Goal: Task Accomplishment & Management: Use online tool/utility

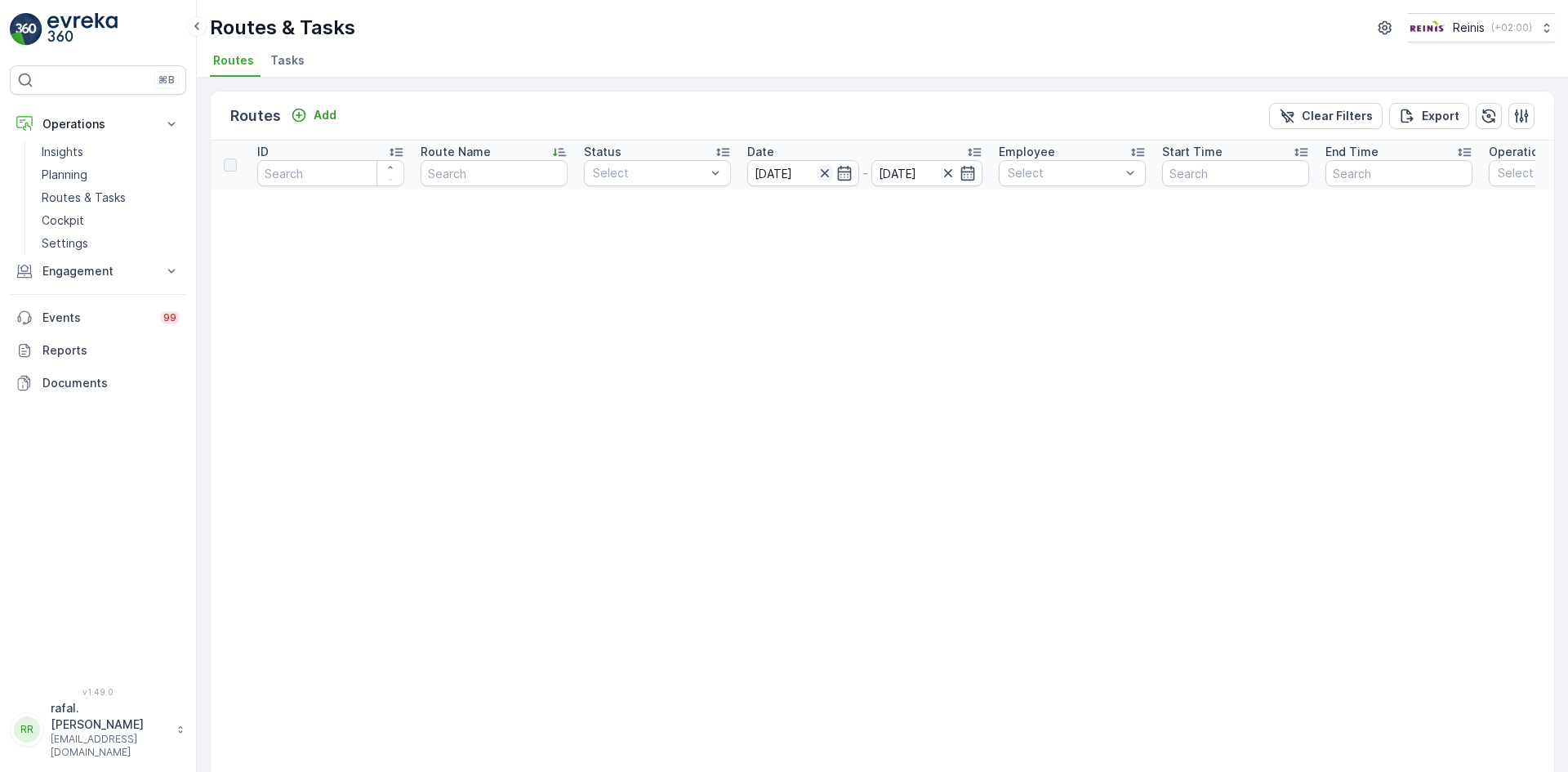
click at [824, 170] on icon "button" at bounding box center [824, 173] width 16 height 16
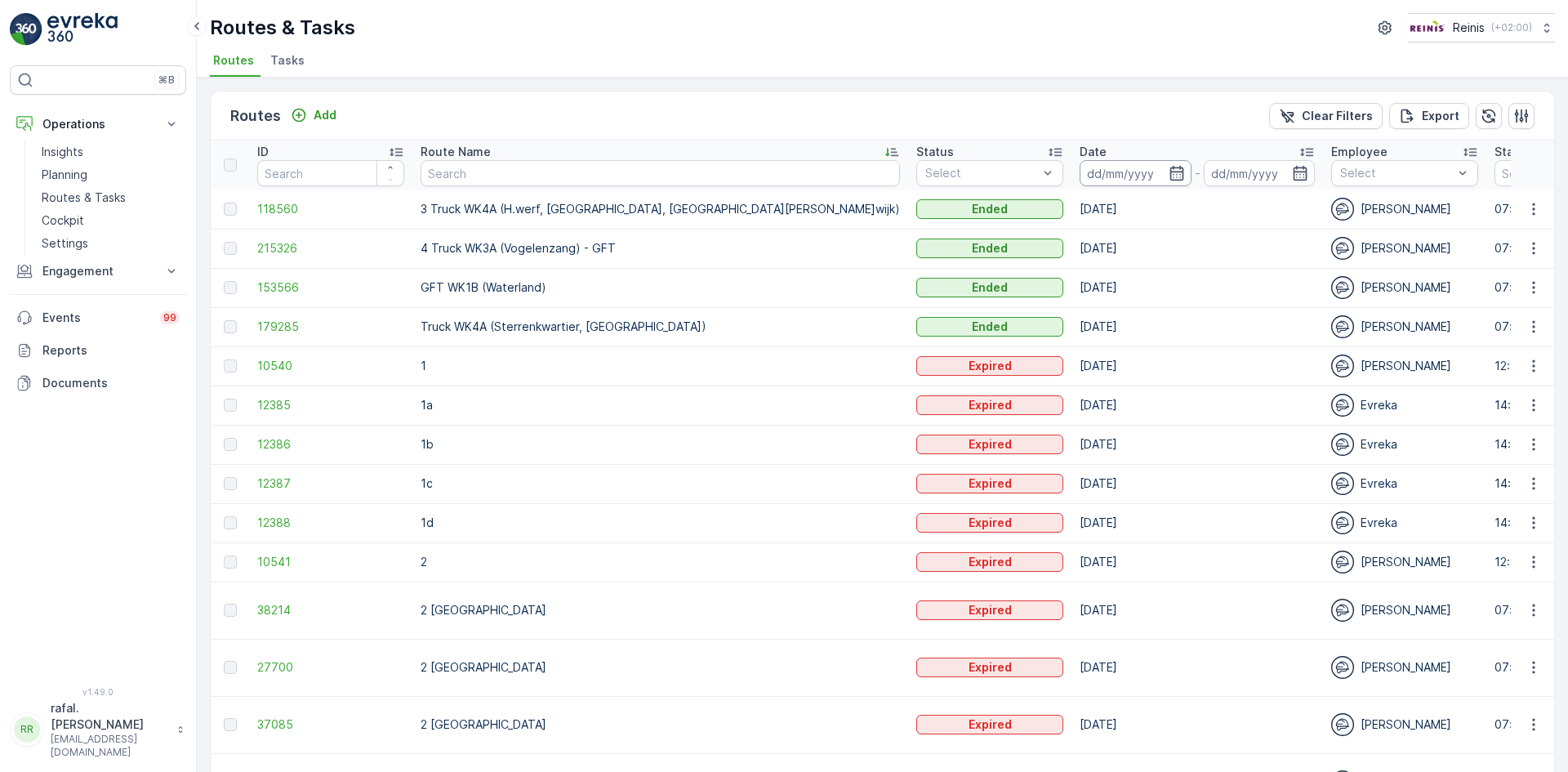
click at [1080, 164] on input at bounding box center [1135, 173] width 112 height 26
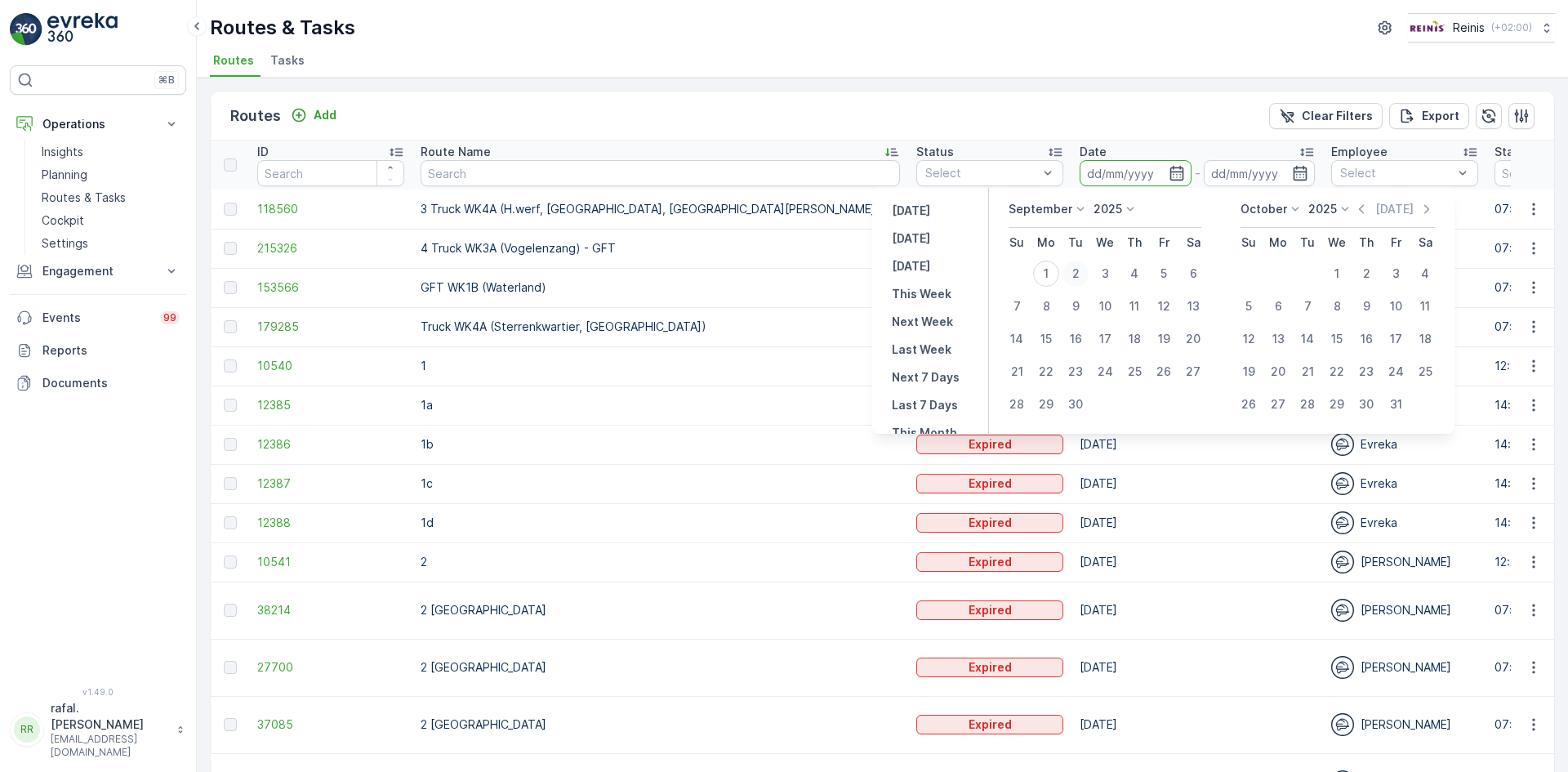
click at [1080, 265] on div "2" at bounding box center [1075, 273] width 26 height 26
type input "[DATE]"
click at [1080, 265] on div "2" at bounding box center [1075, 273] width 26 height 26
type input "[DATE]"
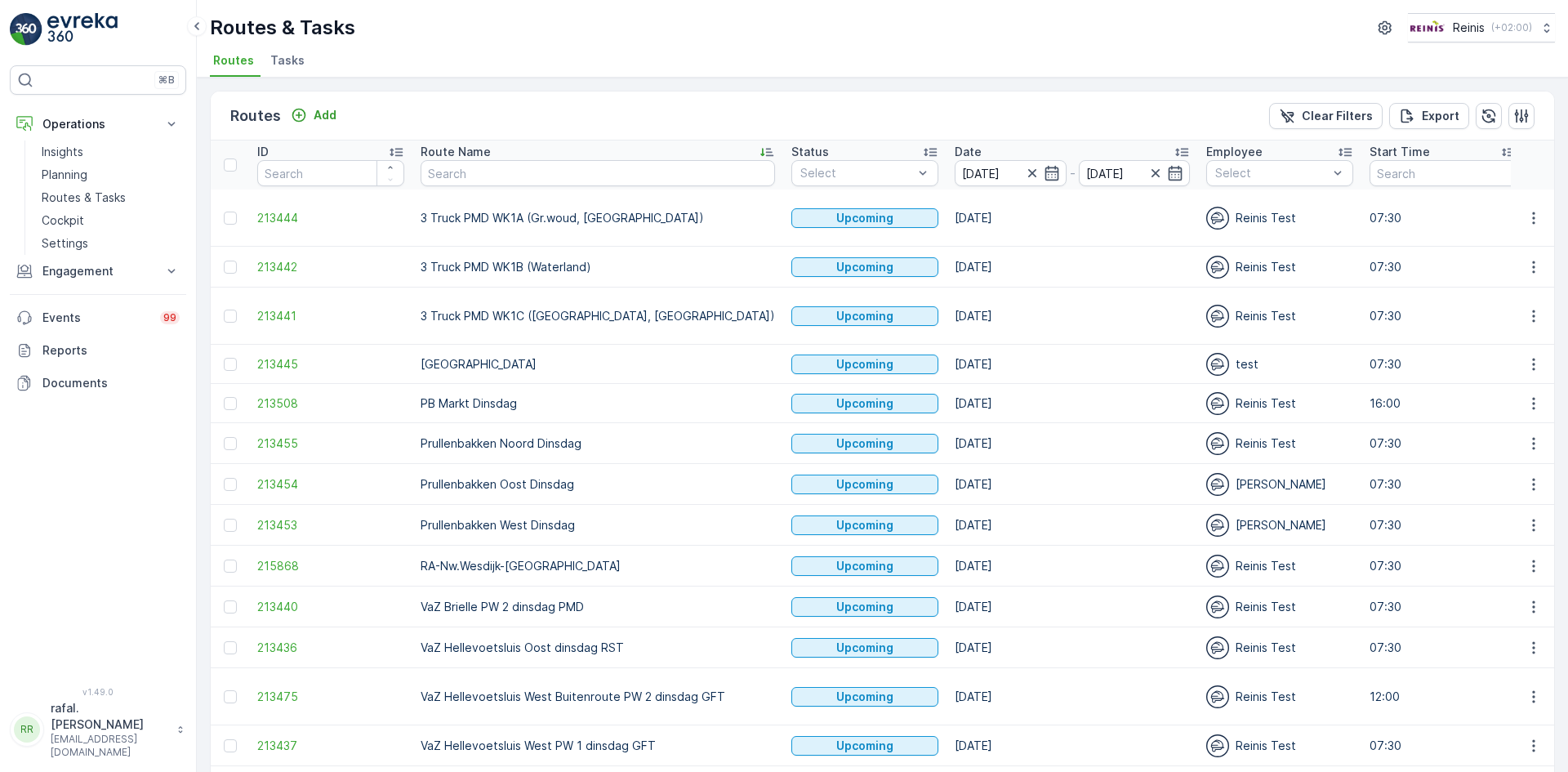
click at [758, 148] on icon at bounding box center [766, 151] width 16 height 16
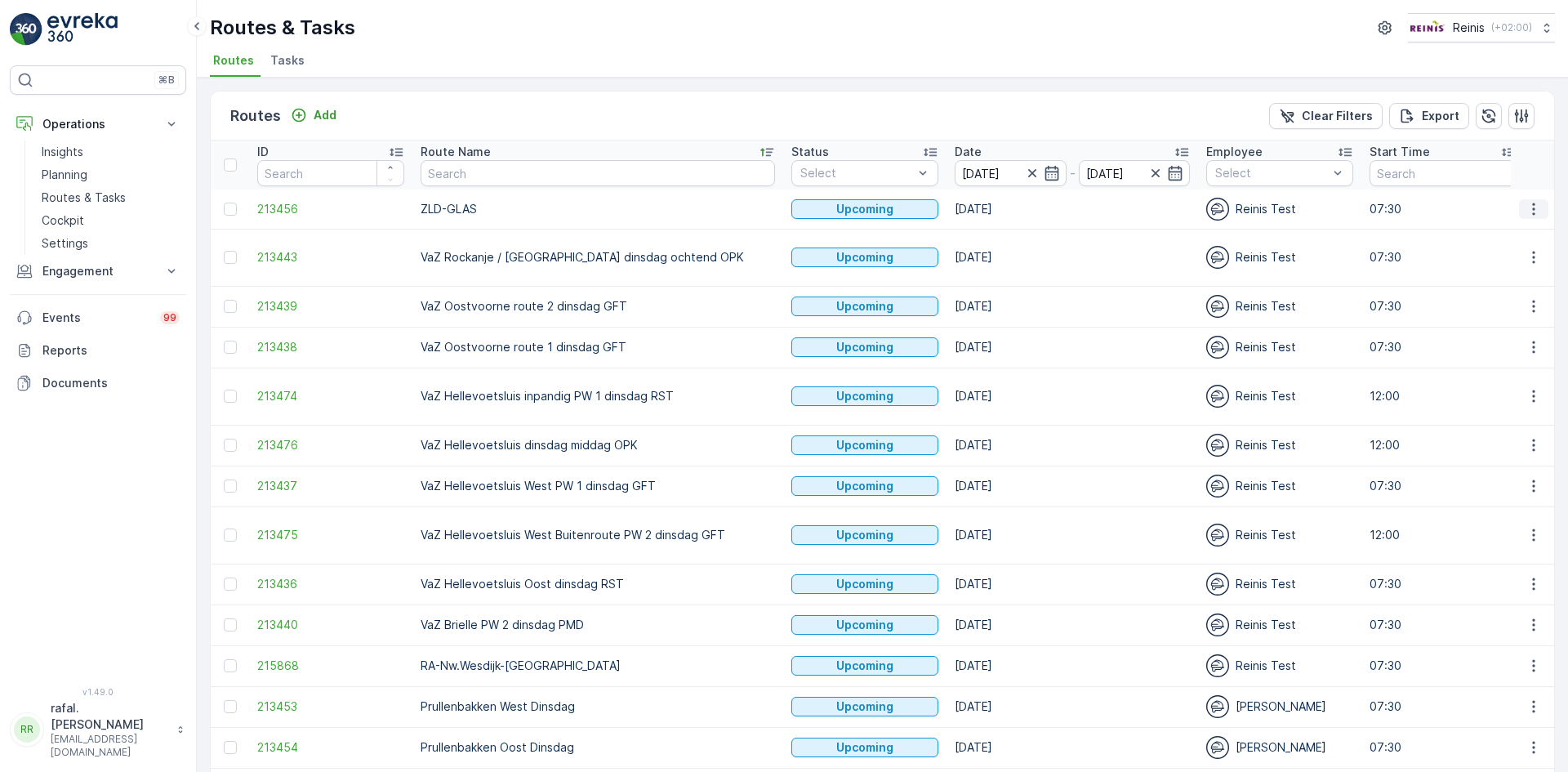
click at [1533, 199] on button "button" at bounding box center [1534, 209] width 29 height 20
click at [1503, 329] on span "Change Assignee" at bounding box center [1496, 325] width 95 height 16
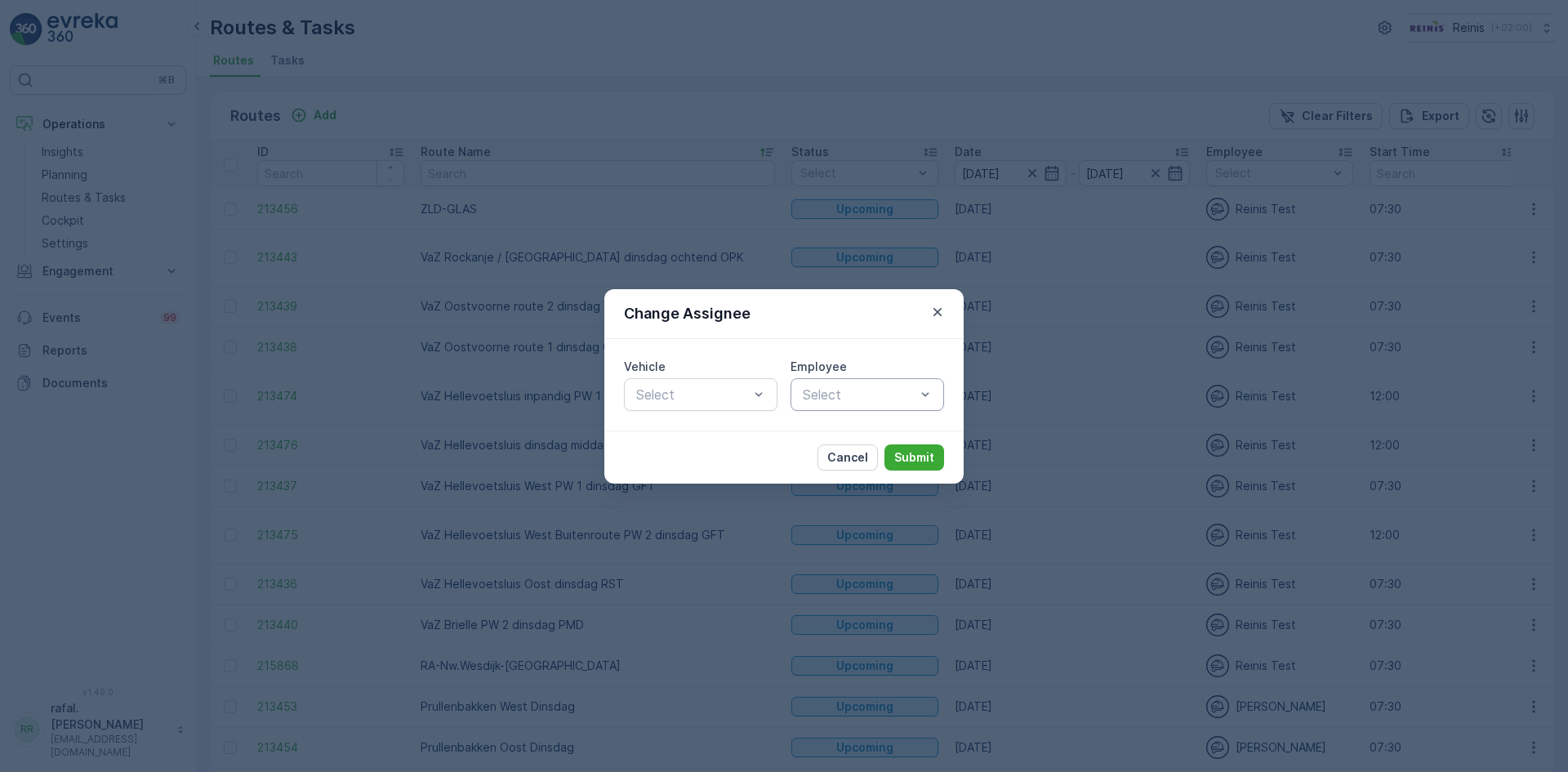
click at [908, 398] on div at bounding box center [859, 394] width 116 height 15
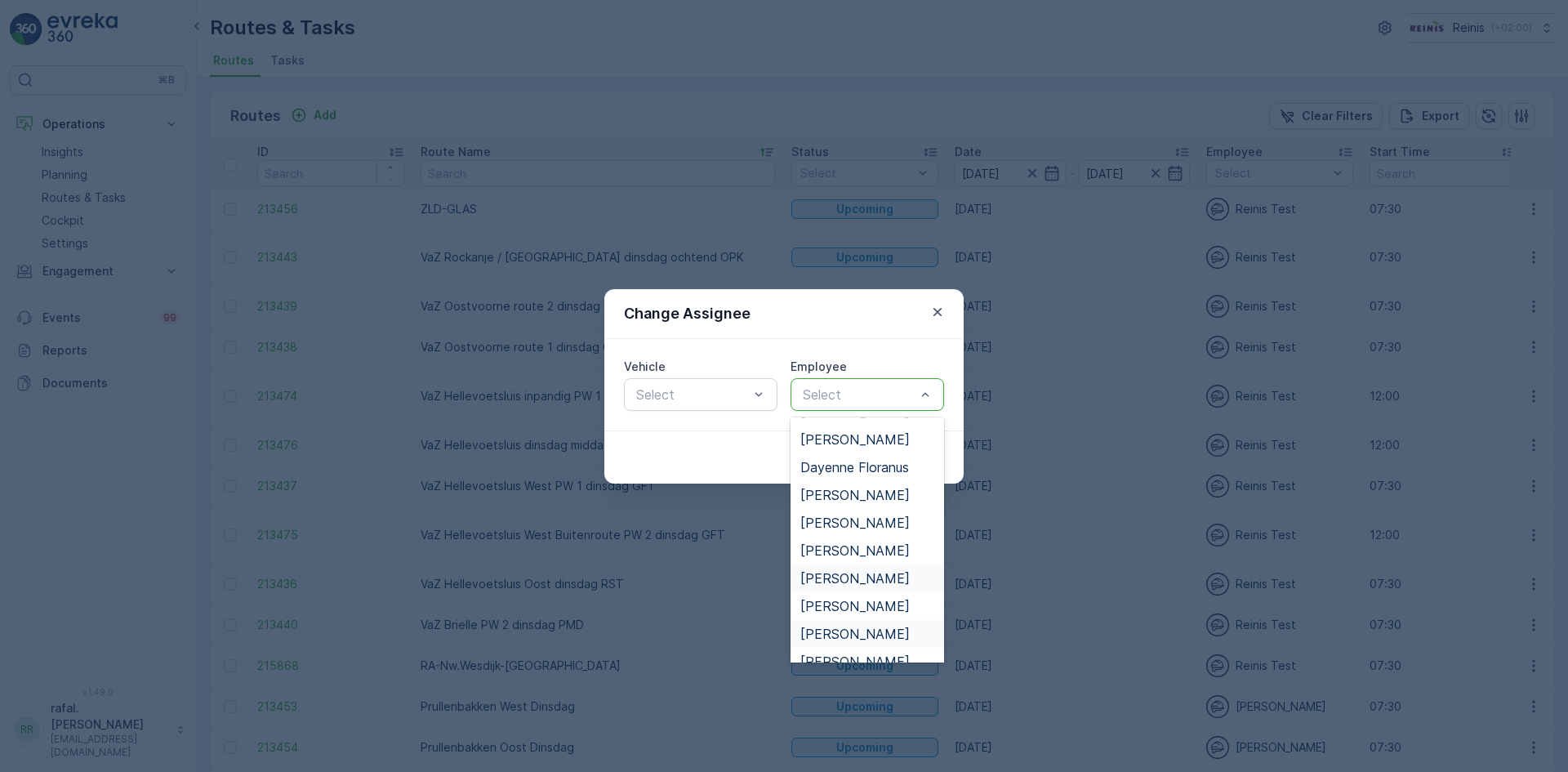
scroll to position [245, 0]
click at [856, 608] on span "[PERSON_NAME]" at bounding box center [855, 606] width 109 height 15
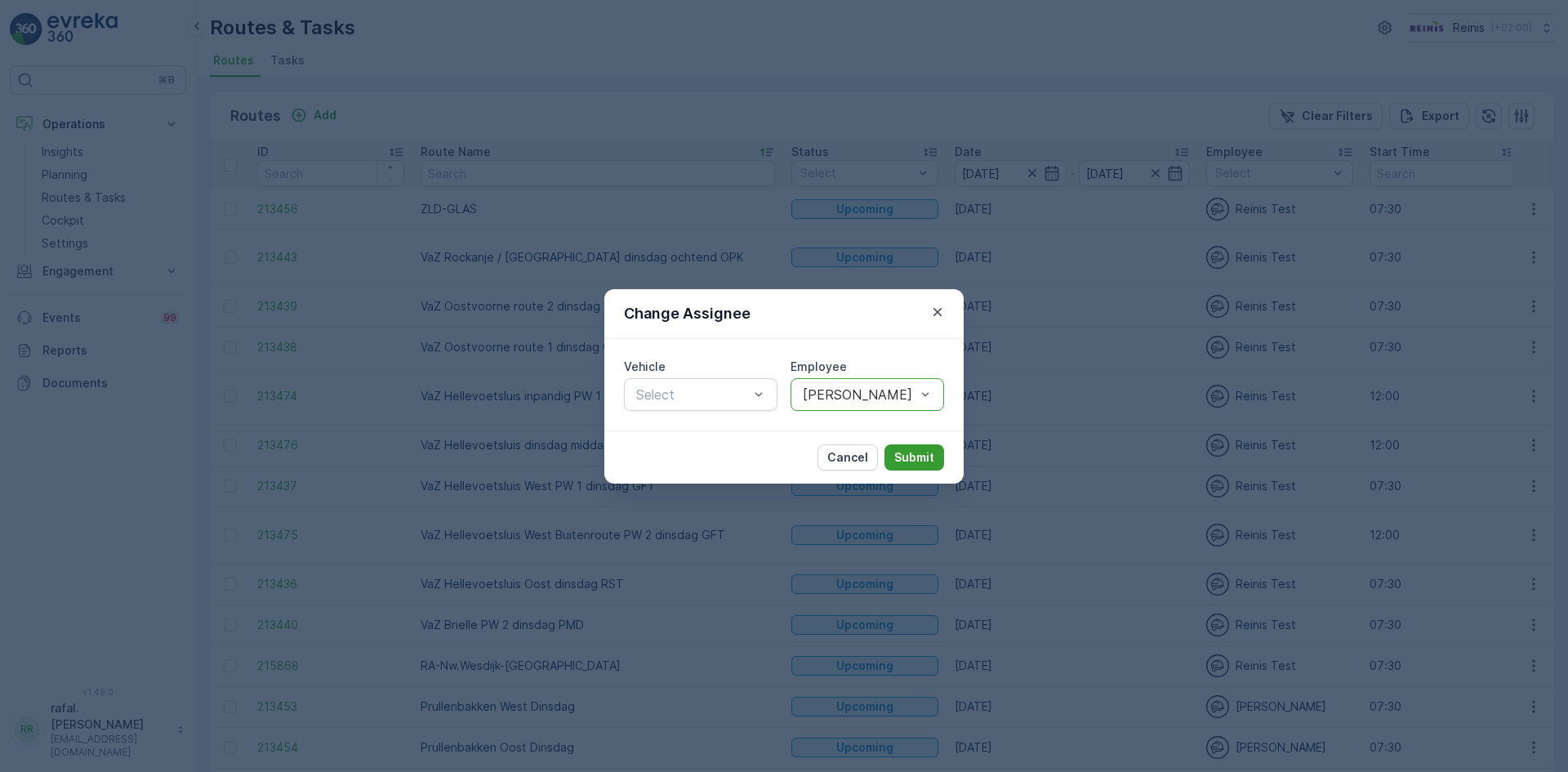
click at [907, 453] on p "Submit" at bounding box center [914, 457] width 40 height 16
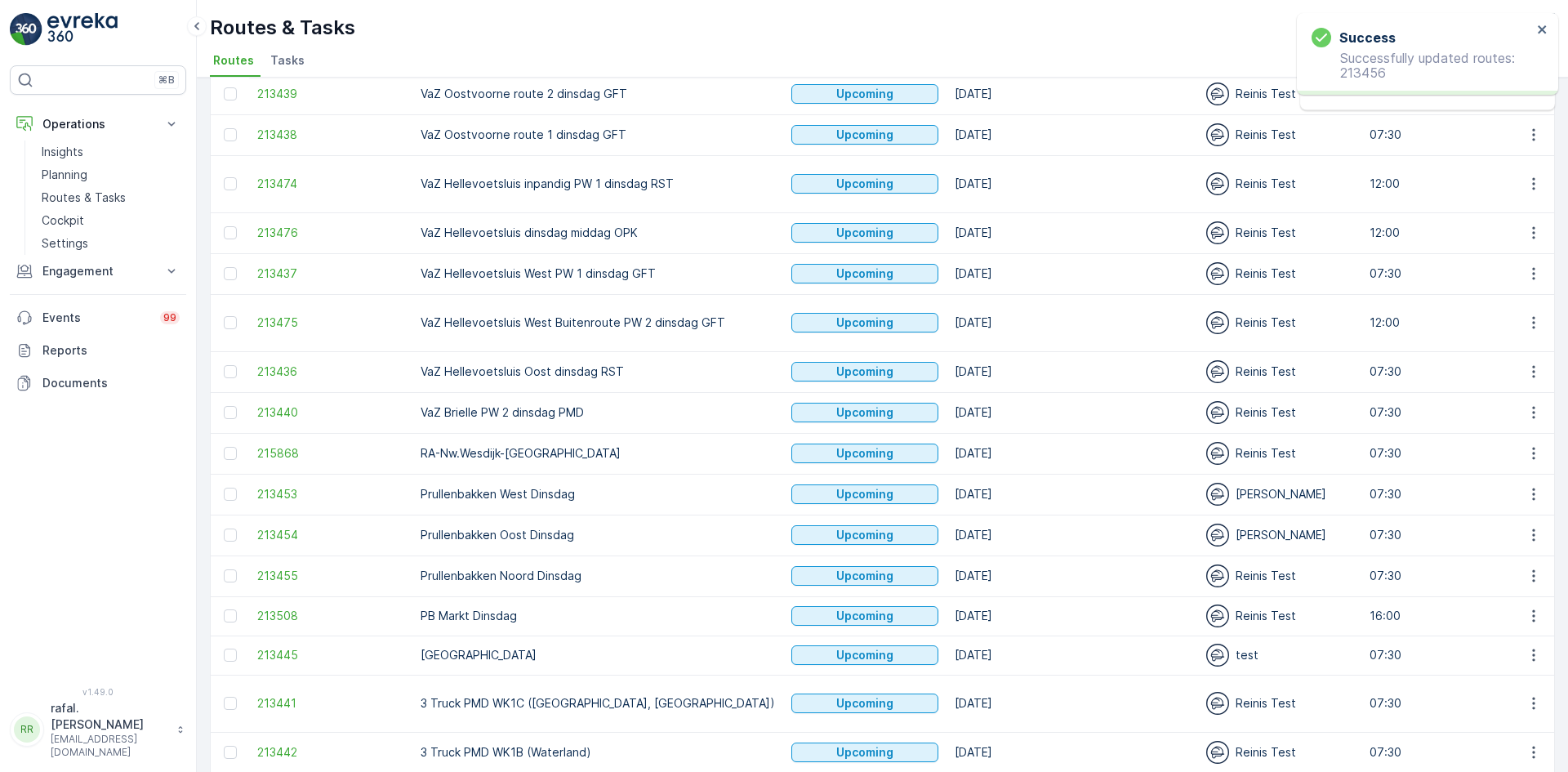
scroll to position [322, 0]
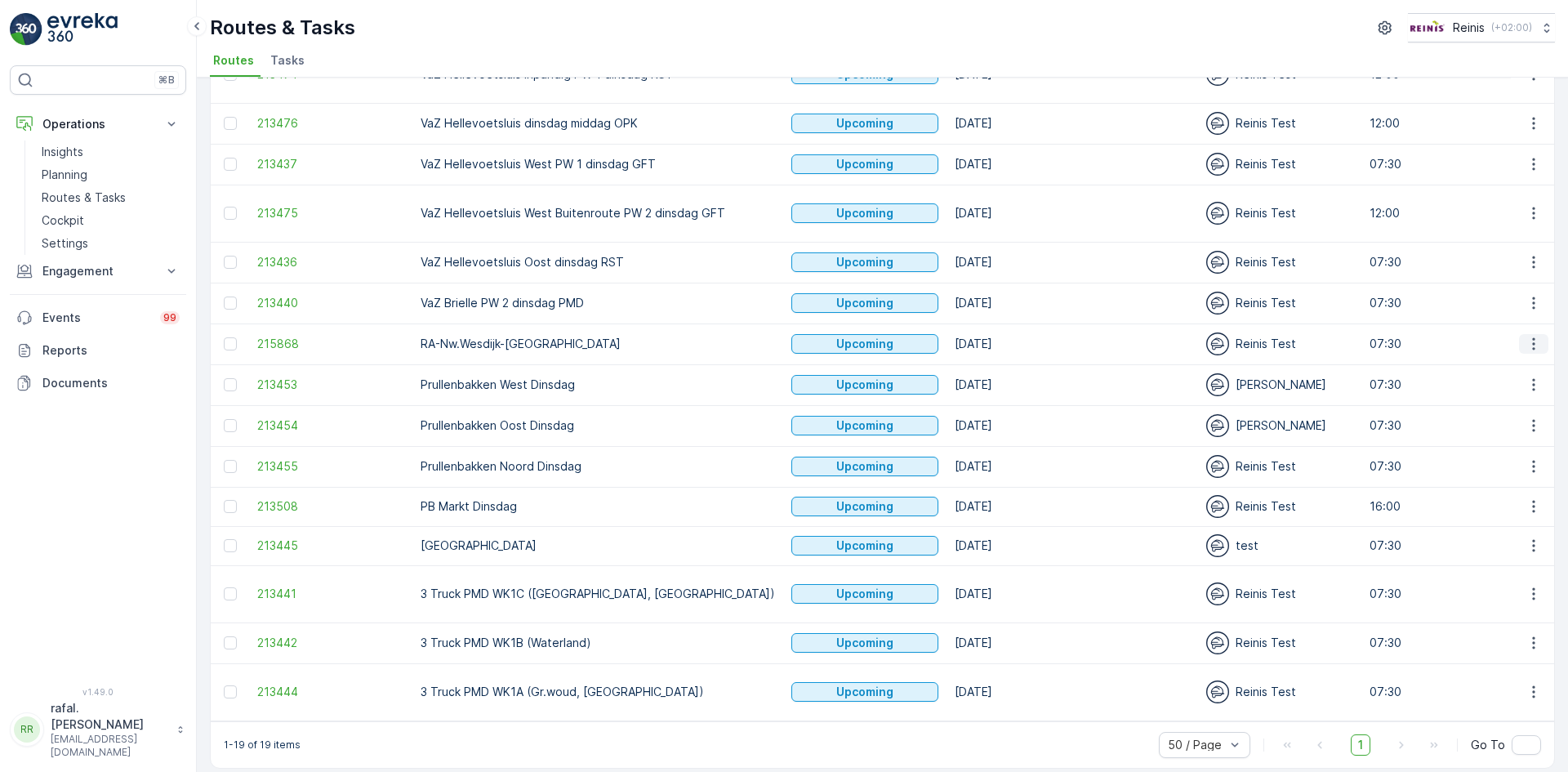
click at [1536, 336] on icon "button" at bounding box center [1533, 344] width 16 height 16
click at [1513, 445] on span "Change Assignee" at bounding box center [1496, 442] width 95 height 16
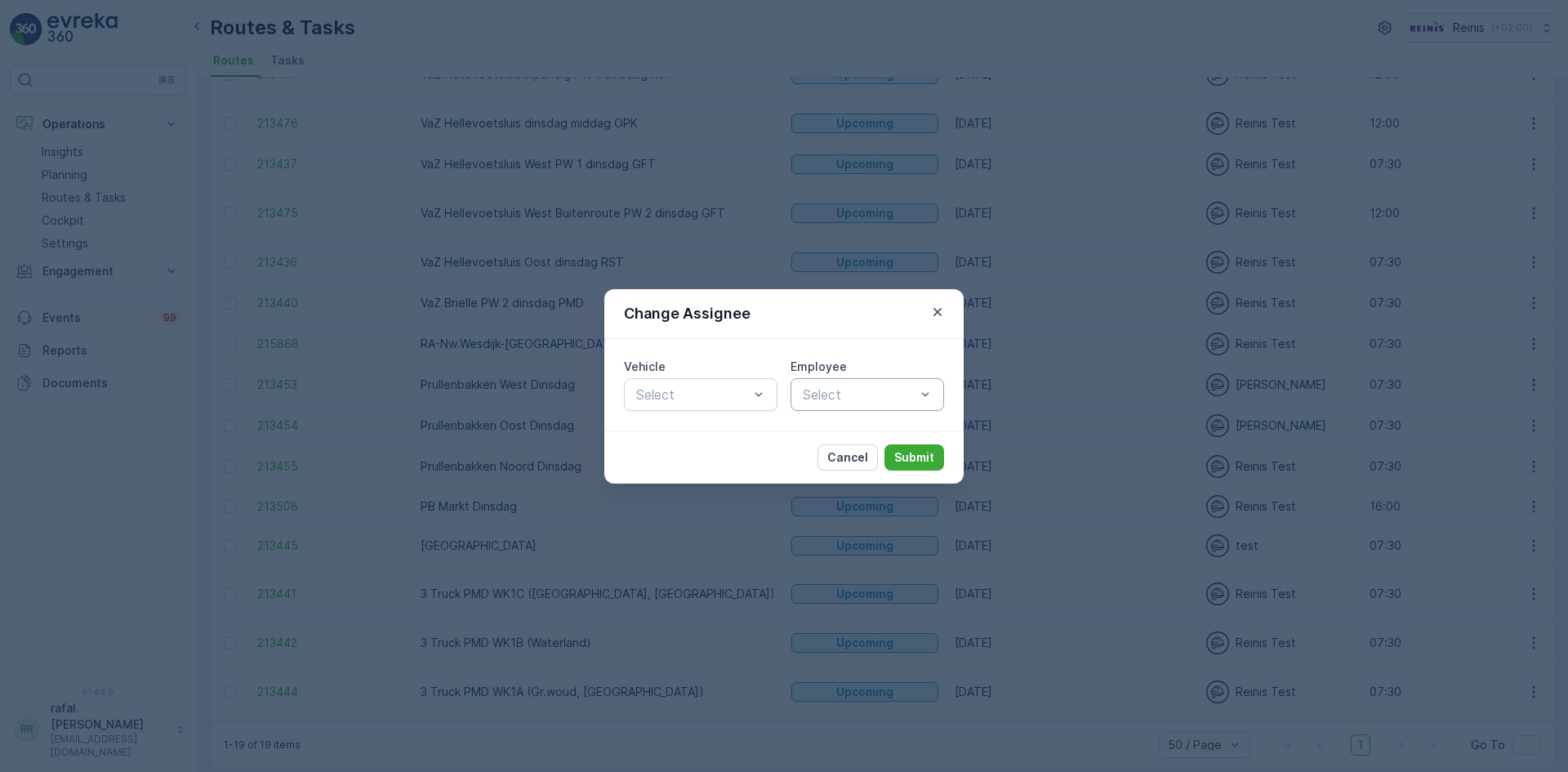
click at [913, 393] on div at bounding box center [859, 394] width 116 height 15
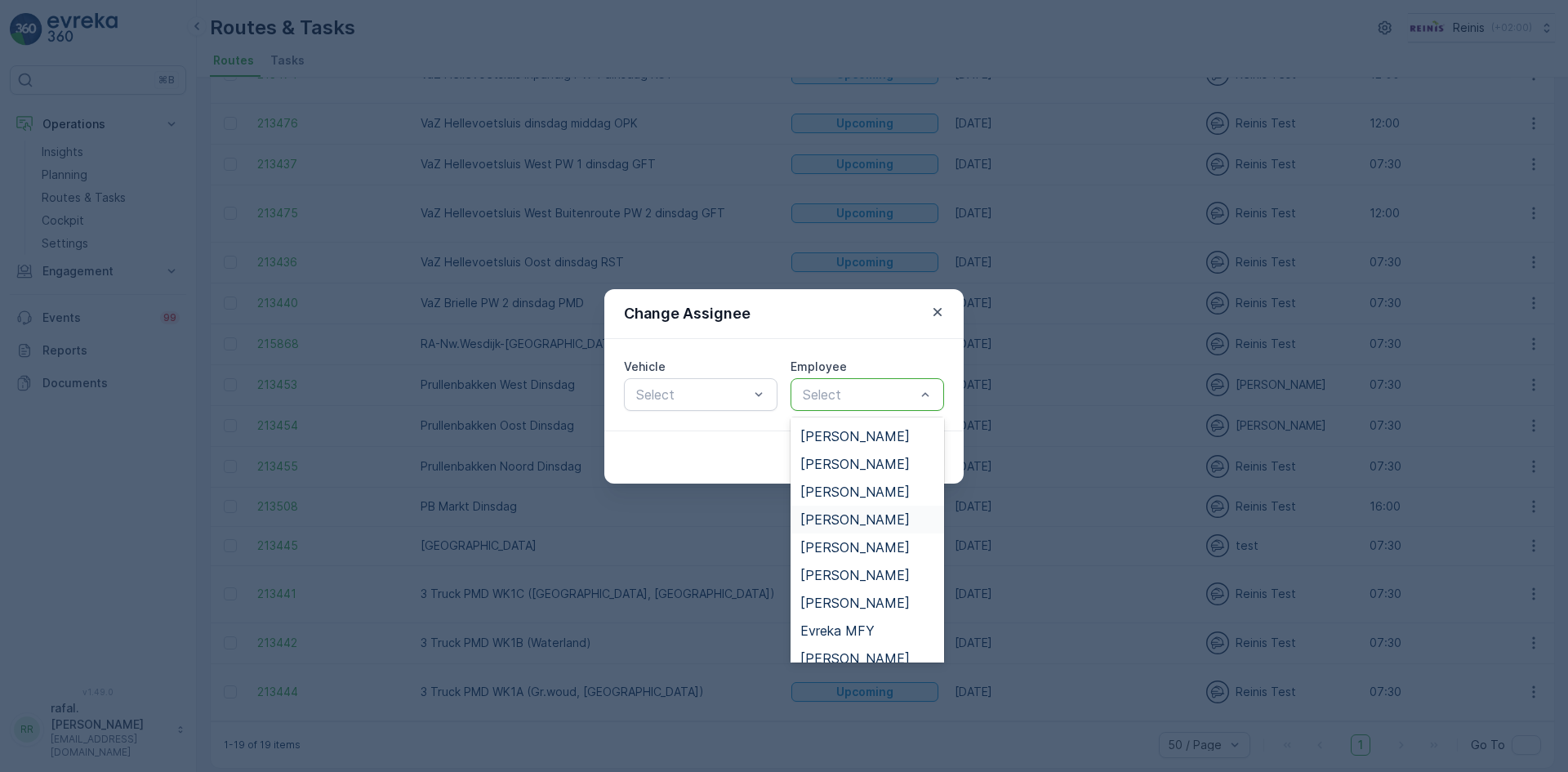
scroll to position [81, 0]
click at [868, 578] on span "[PERSON_NAME]" at bounding box center [855, 575] width 109 height 15
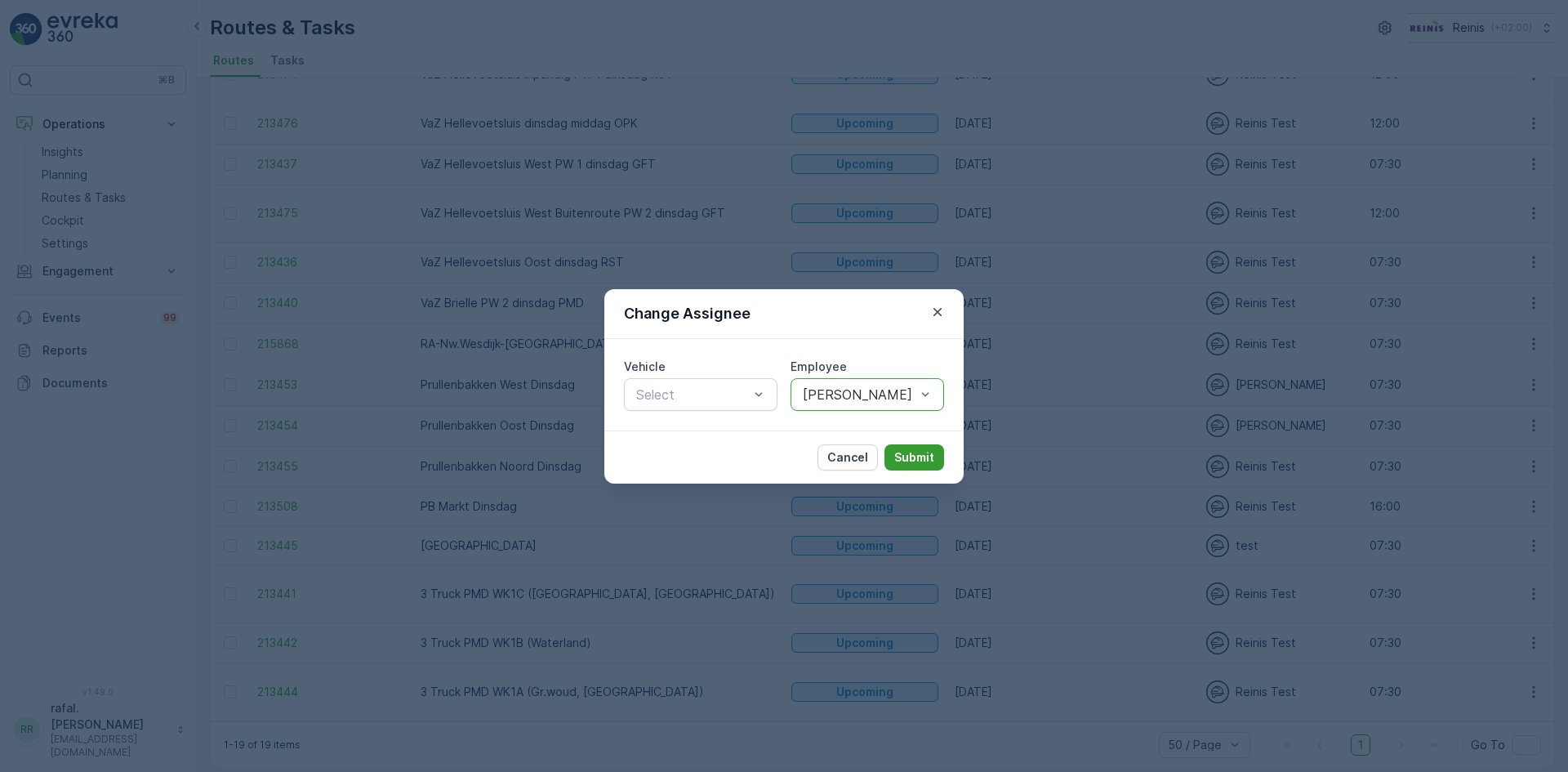
click at [917, 459] on p "Submit" at bounding box center [914, 457] width 40 height 16
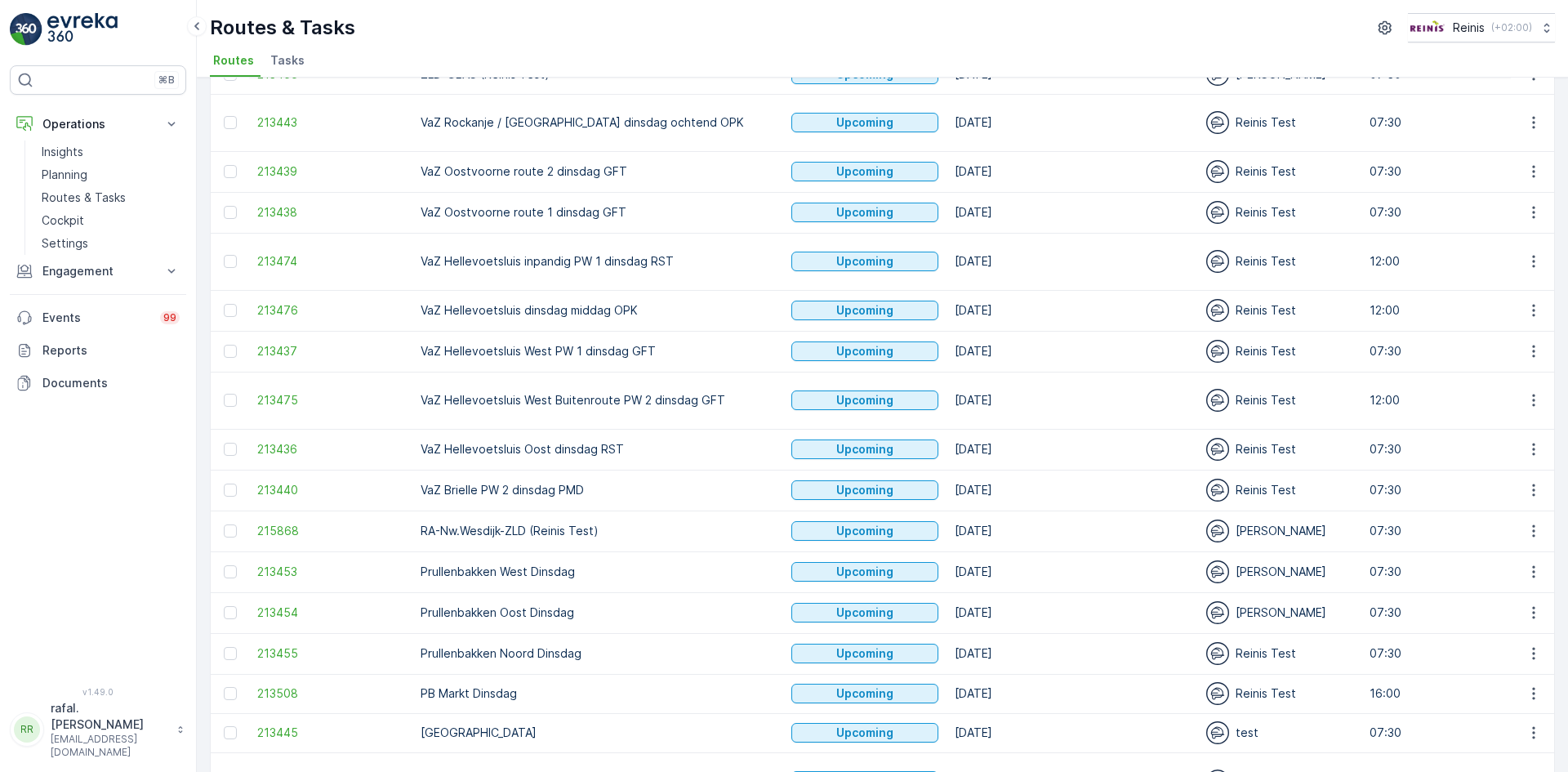
scroll to position [164, 0]
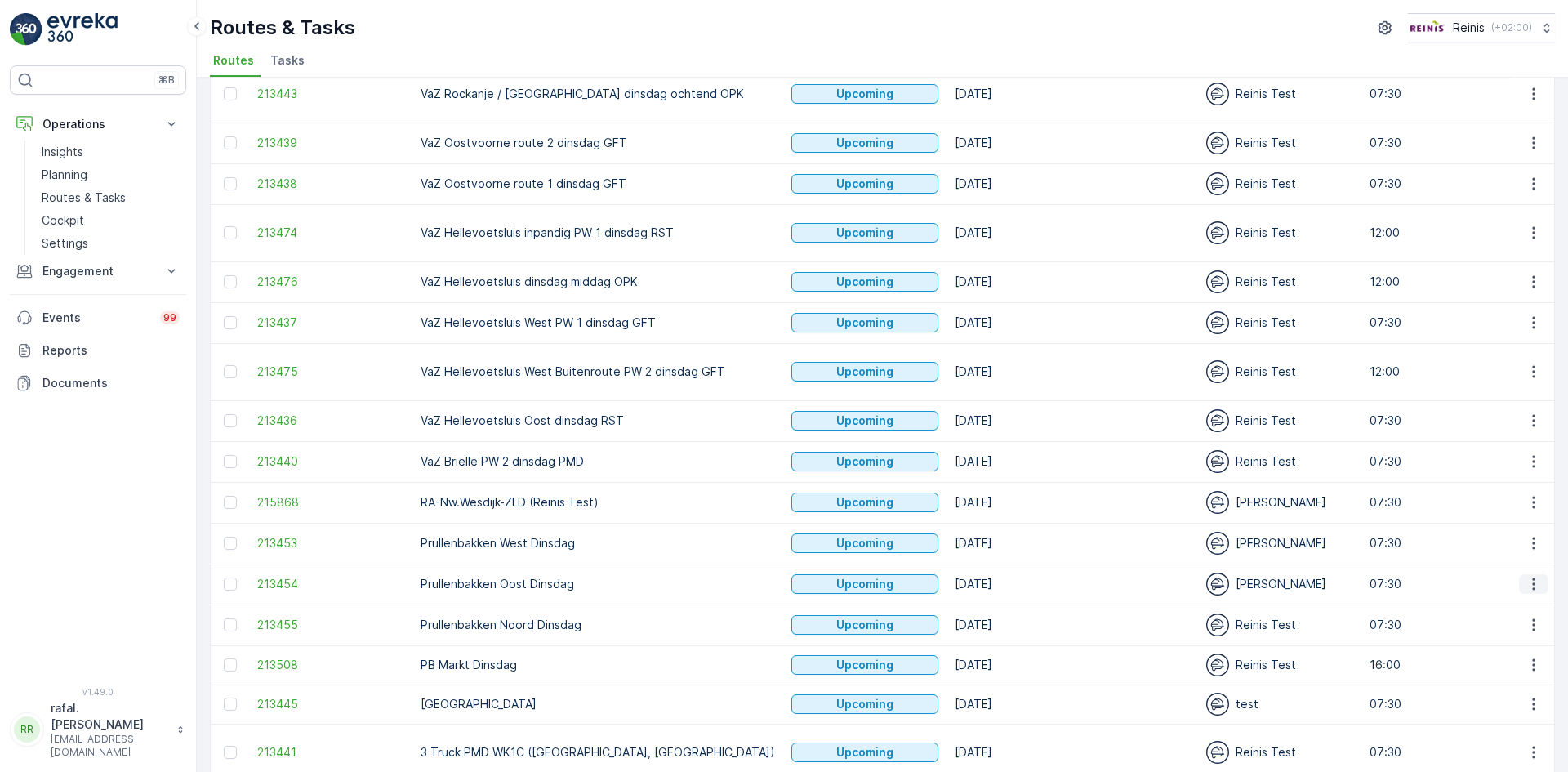
click at [1527, 576] on icon "button" at bounding box center [1533, 583] width 16 height 16
click at [1511, 681] on span "Change Assignee" at bounding box center [1496, 681] width 95 height 16
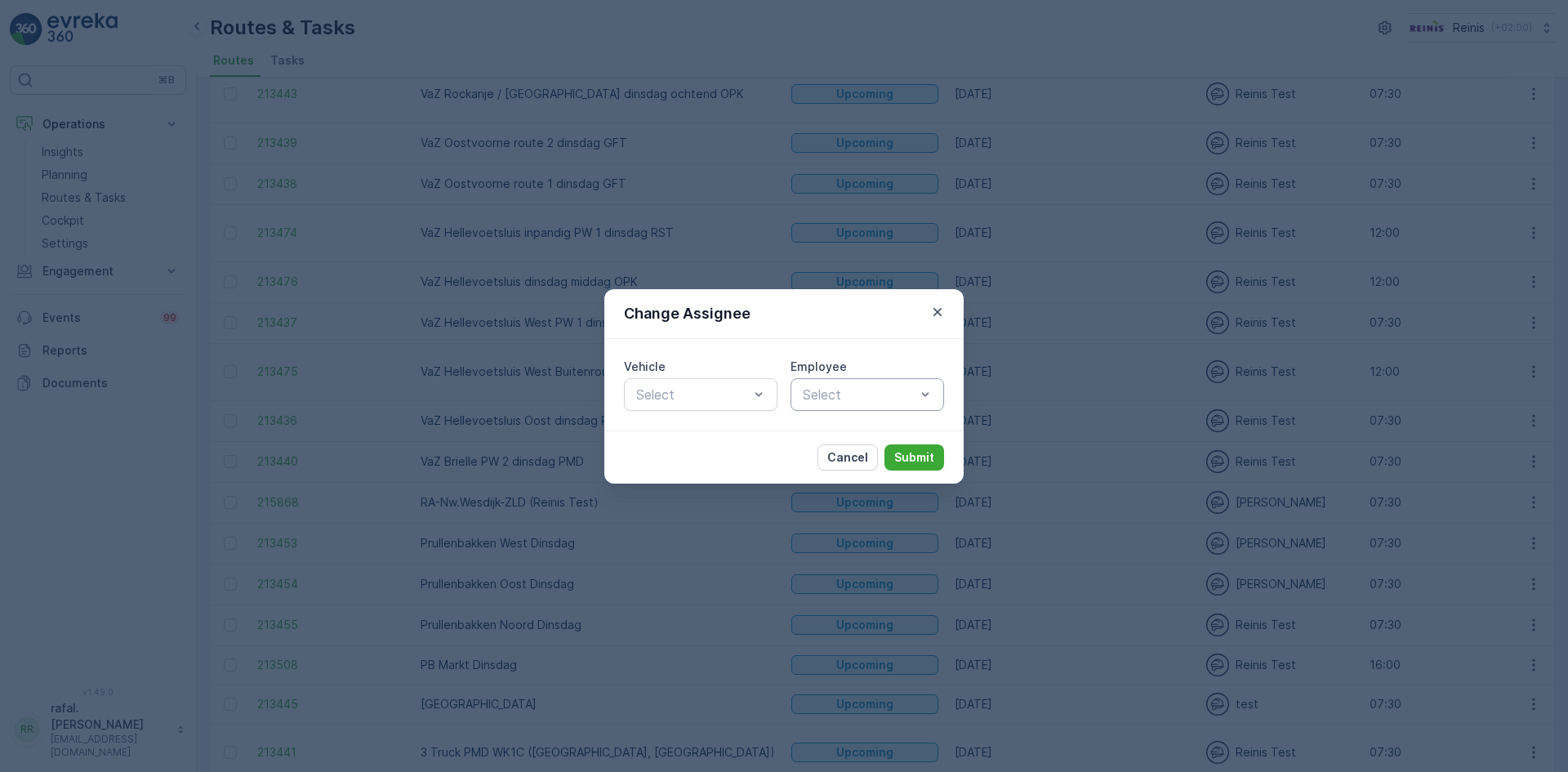
click at [902, 399] on div at bounding box center [859, 394] width 116 height 15
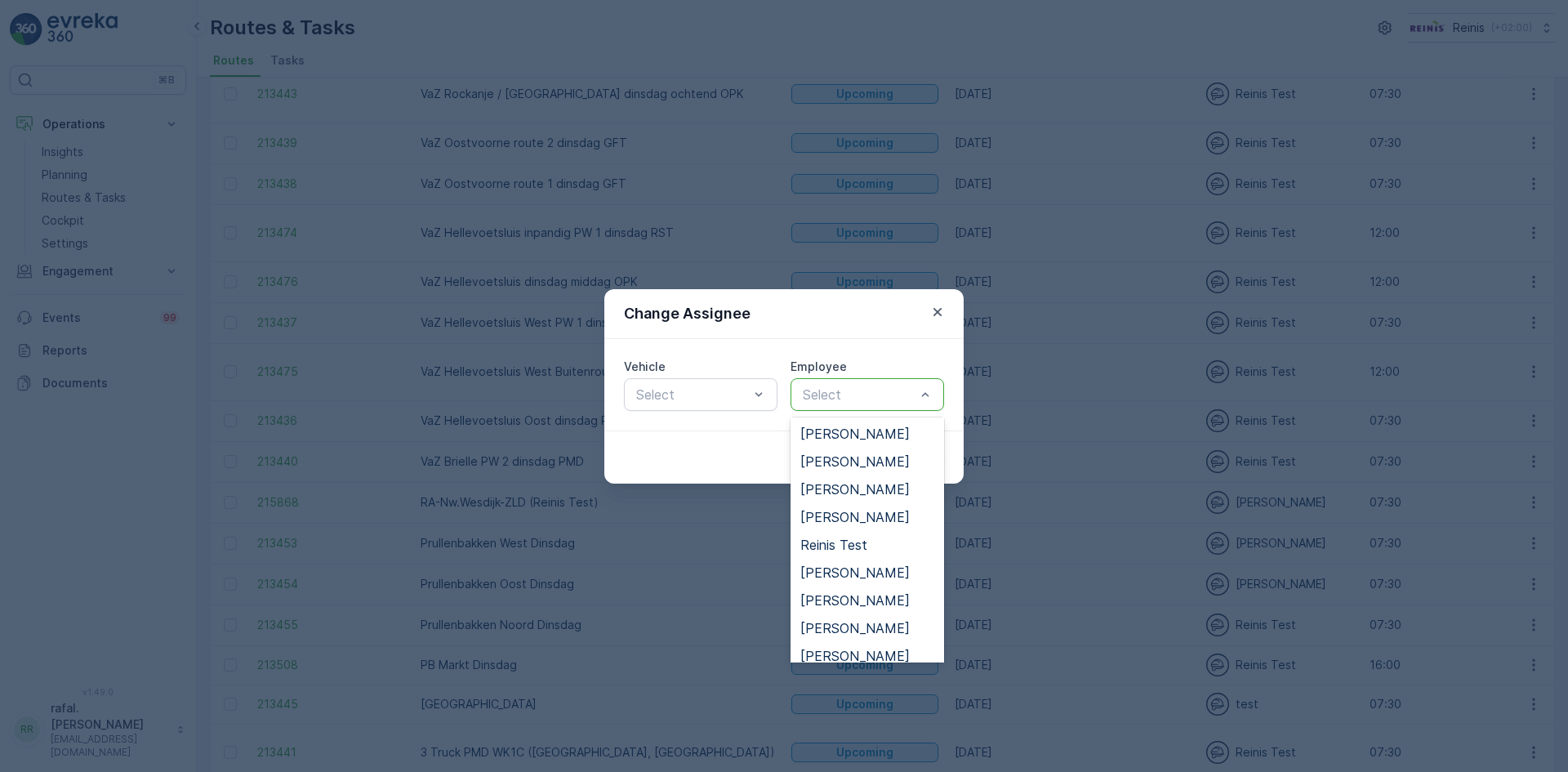
scroll to position [788, 0]
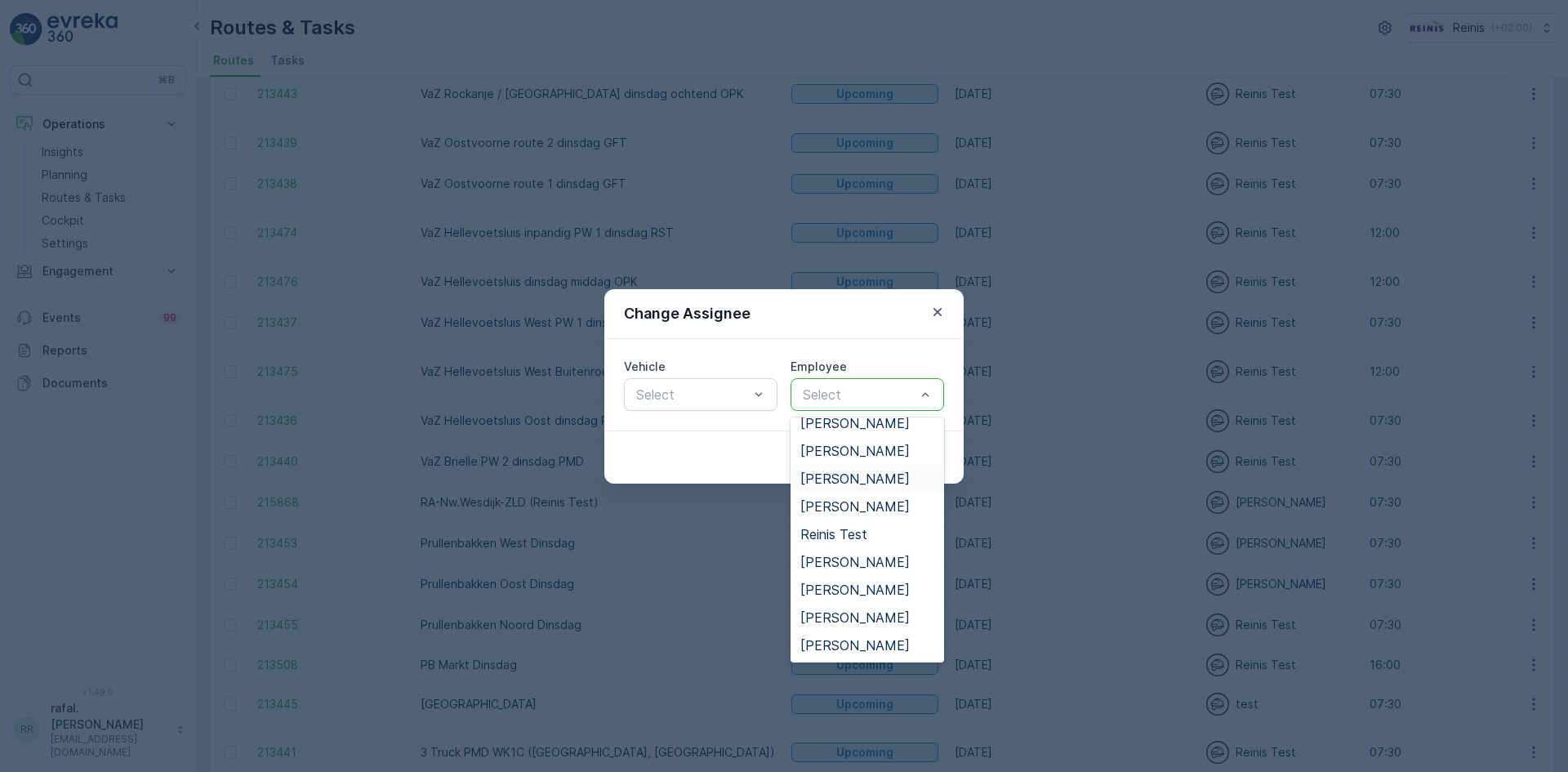
click at [881, 479] on span "[PERSON_NAME]" at bounding box center [855, 478] width 109 height 15
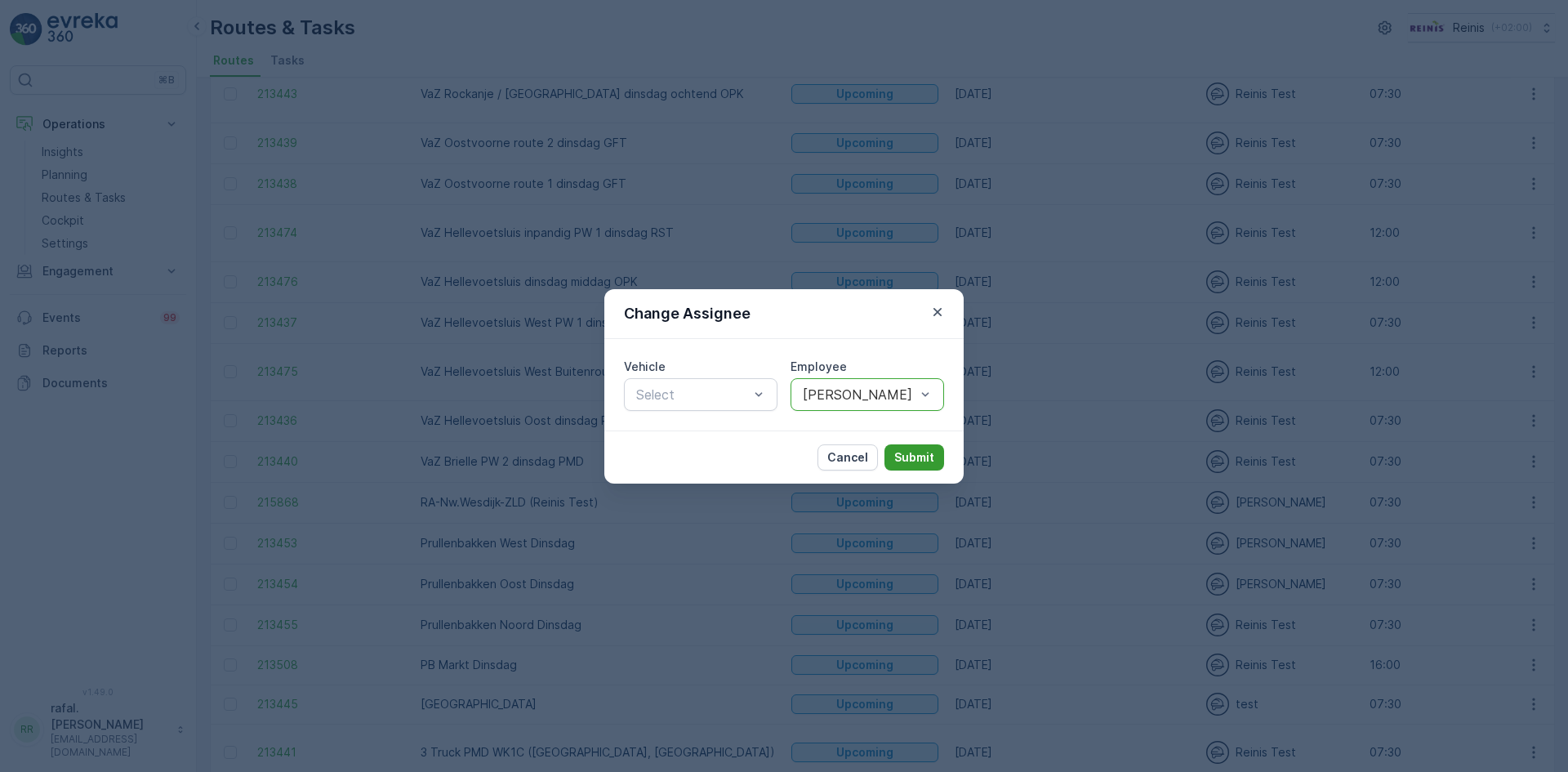
click at [905, 449] on p "Submit" at bounding box center [914, 457] width 40 height 16
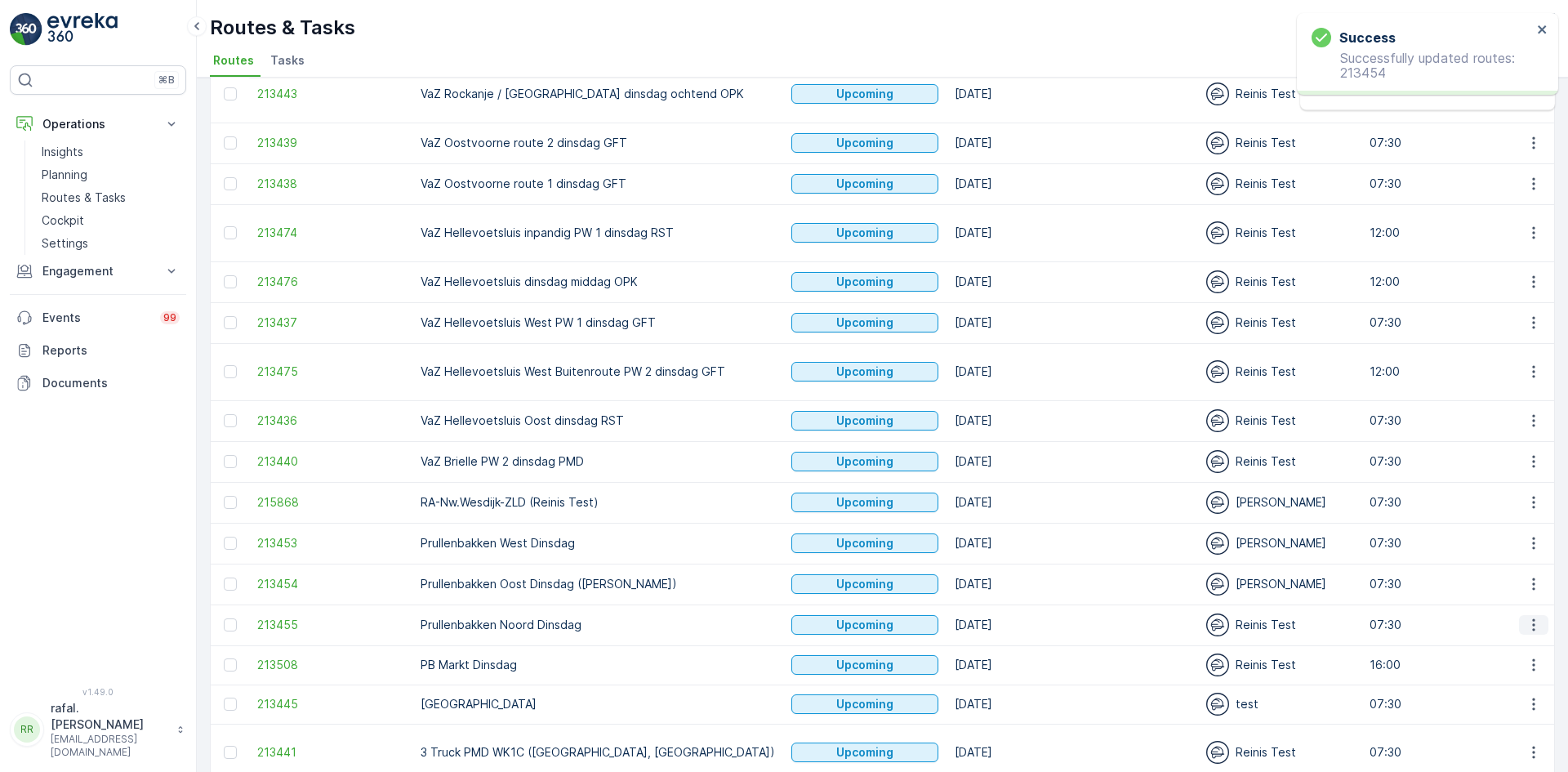
click at [1533, 616] on icon "button" at bounding box center [1533, 624] width 16 height 16
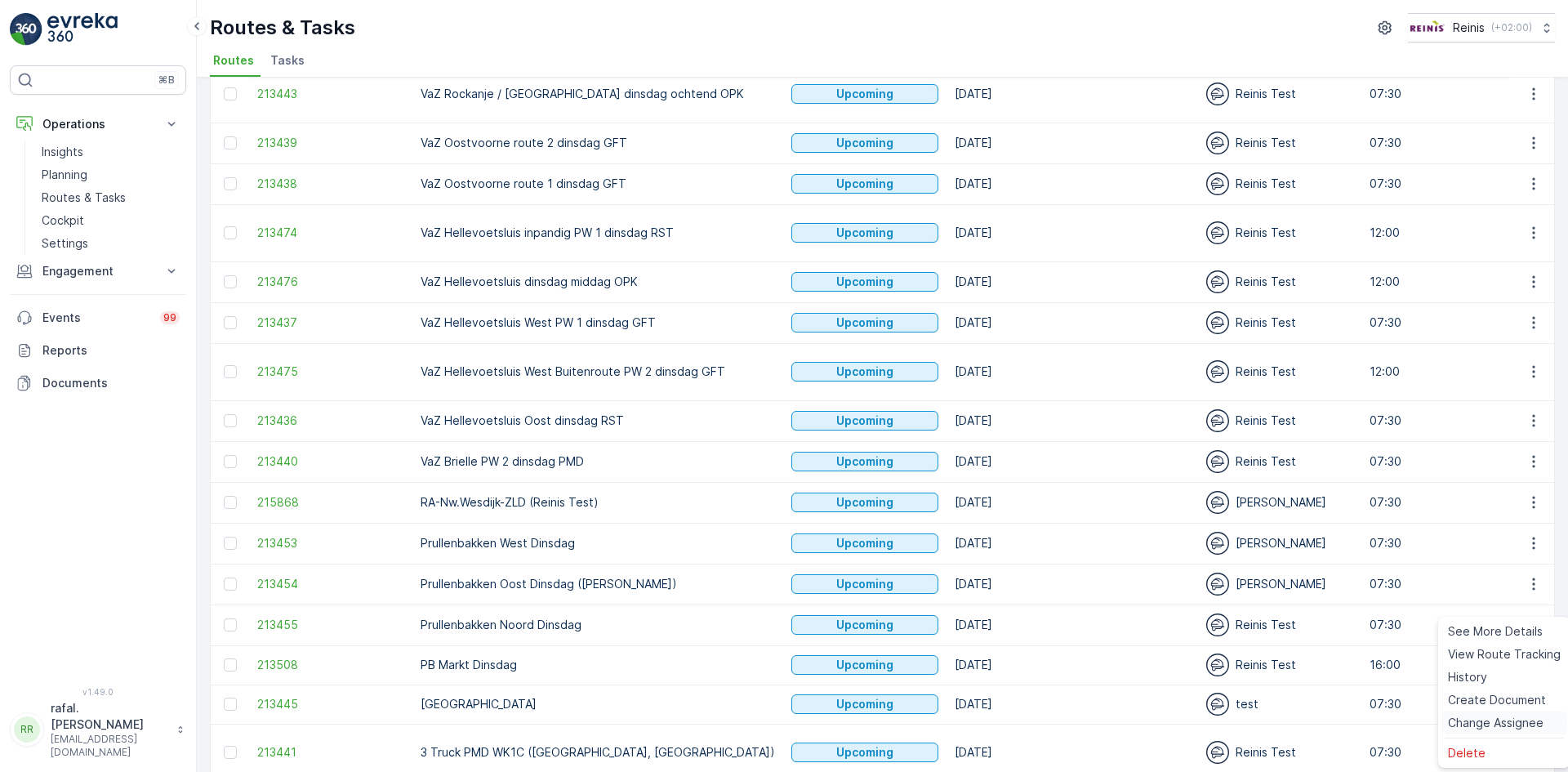
click at [1479, 723] on span "Change Assignee" at bounding box center [1496, 722] width 95 height 16
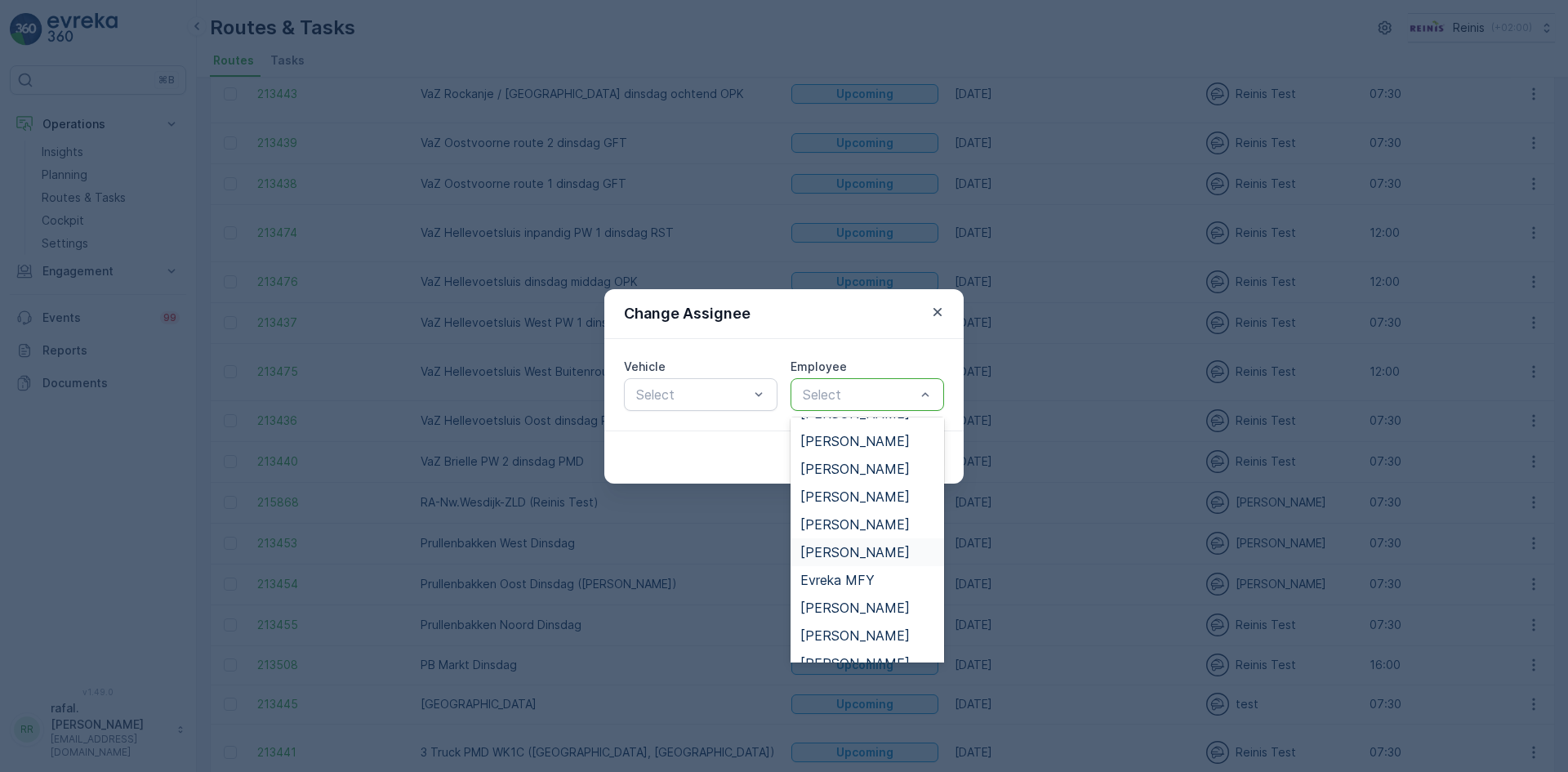
scroll to position [245, 0]
click at [854, 441] on span "Dayenne Floranus" at bounding box center [855, 439] width 108 height 15
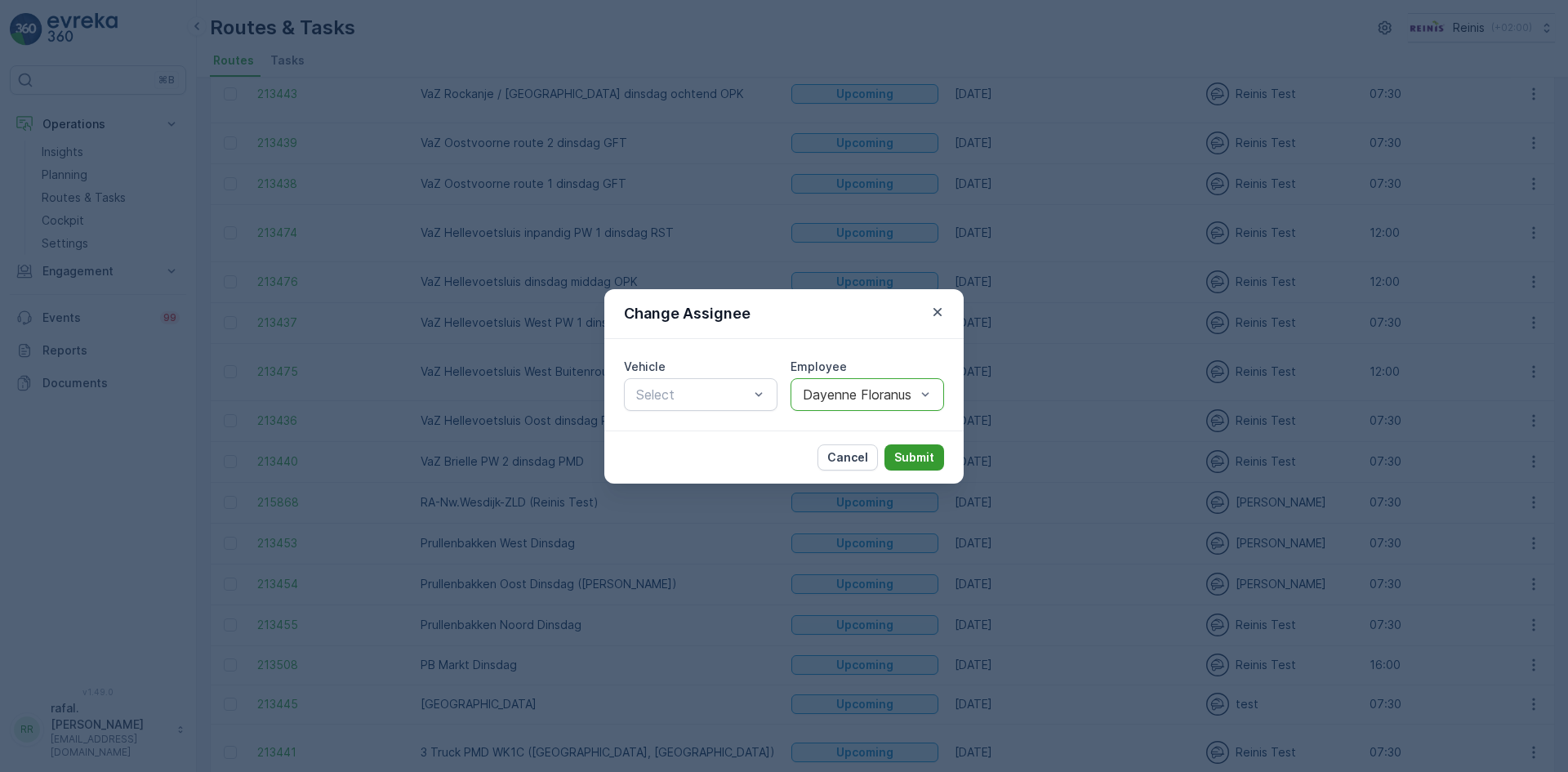
click at [924, 461] on p "Submit" at bounding box center [914, 457] width 40 height 16
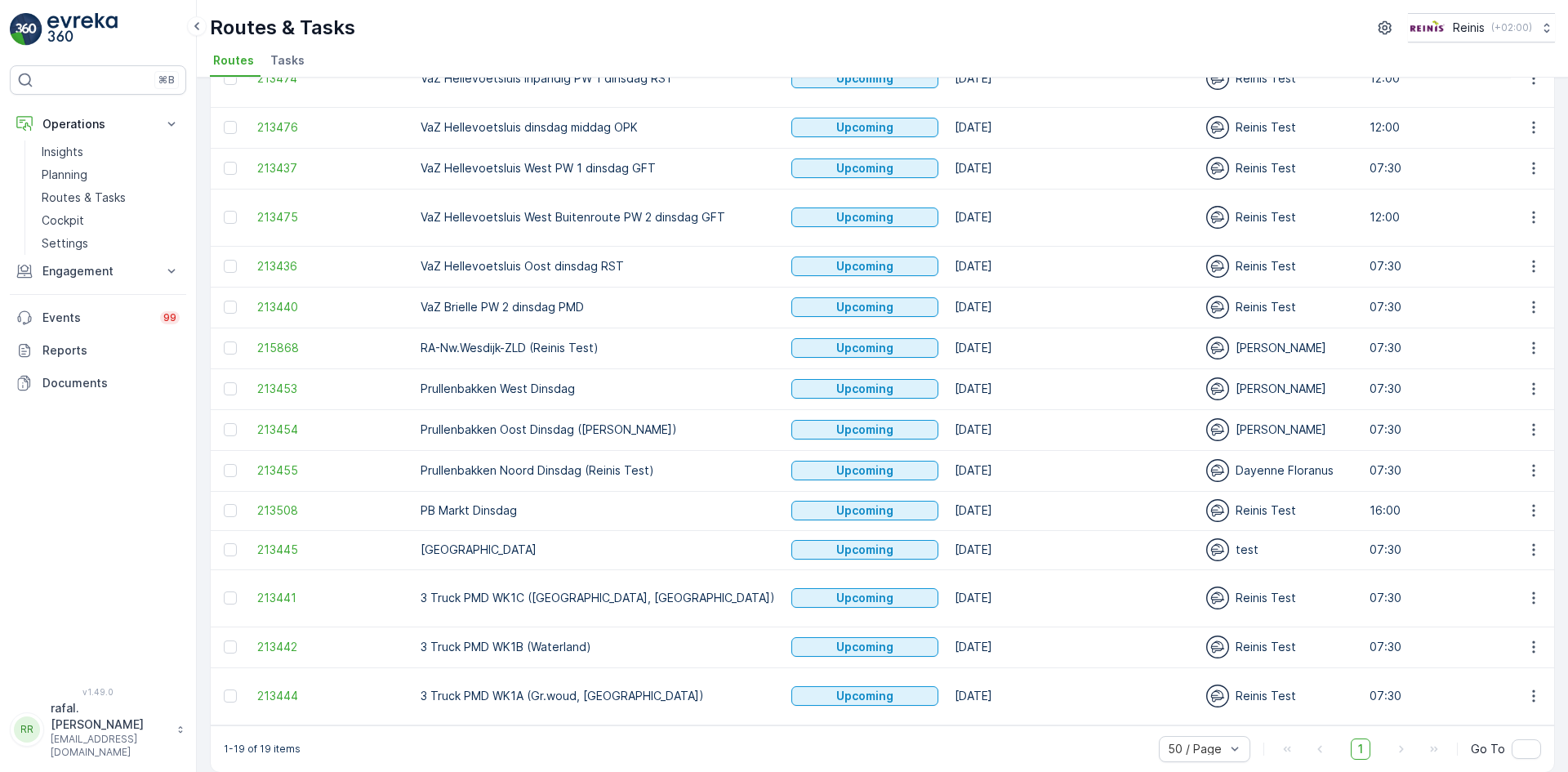
scroll to position [322, 0]
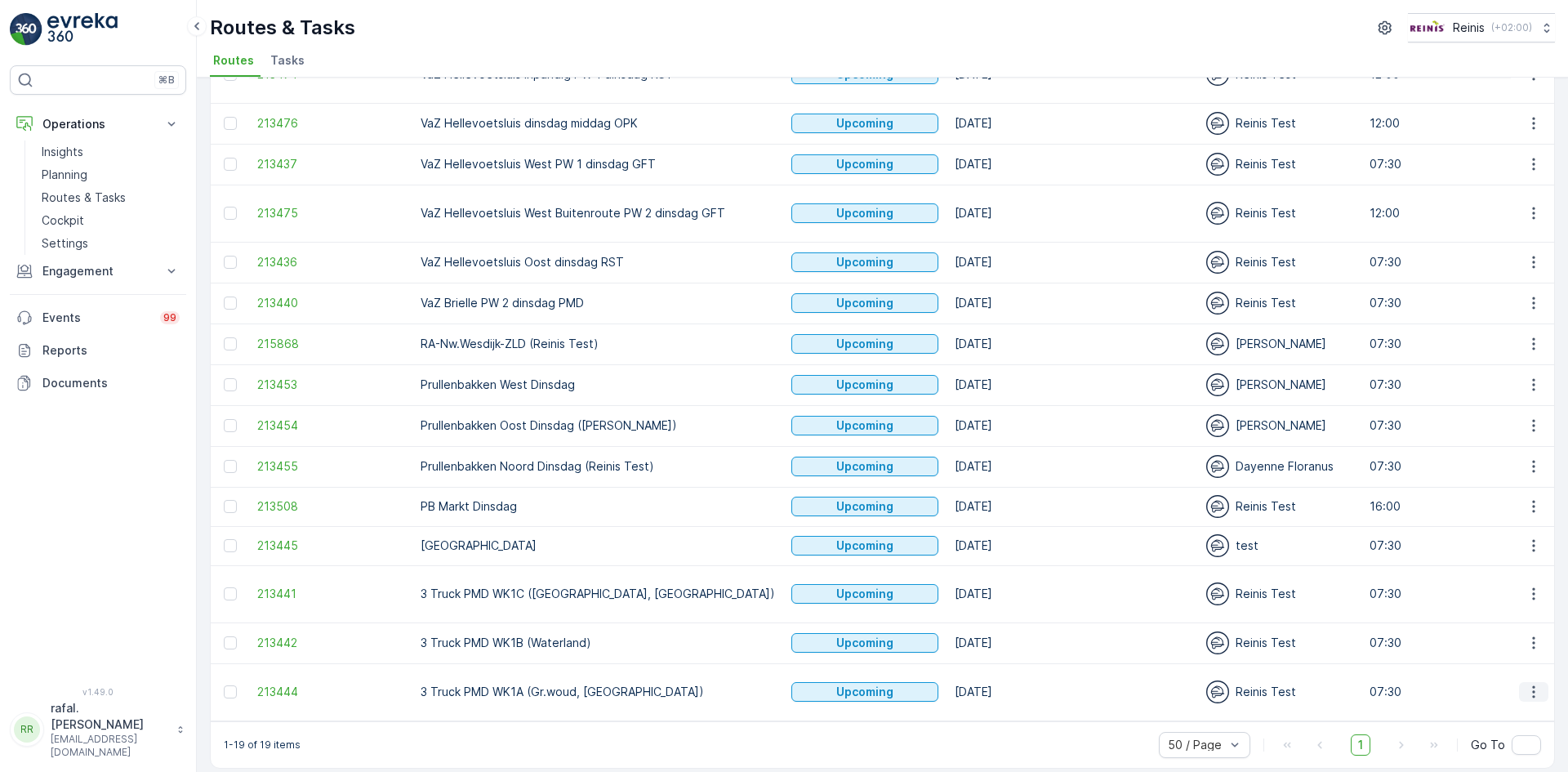
click at [1532, 684] on icon "button" at bounding box center [1533, 692] width 16 height 16
click at [1529, 620] on span "Change Assignee" at bounding box center [1496, 619] width 95 height 16
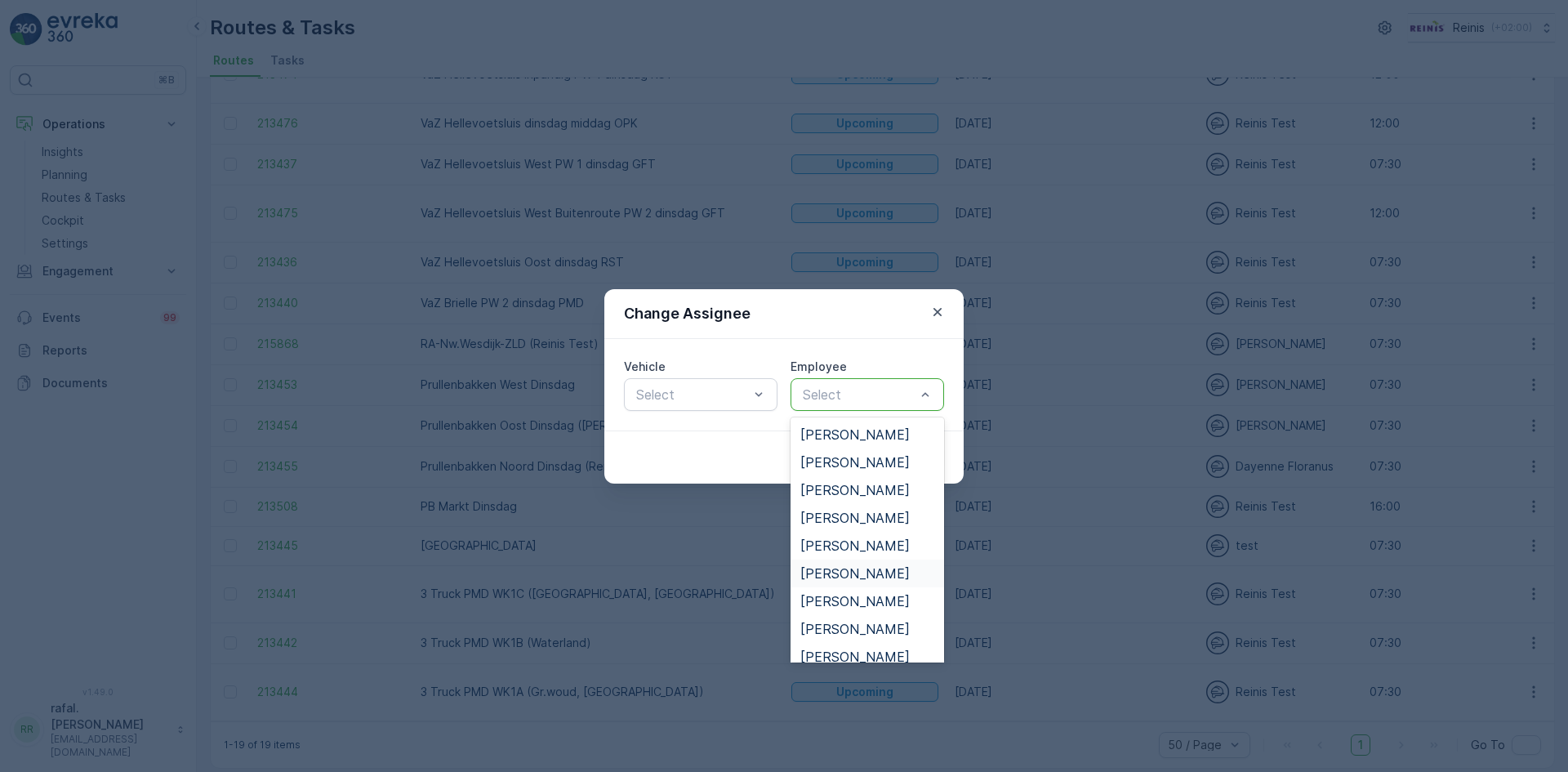
click at [856, 572] on span "[PERSON_NAME]" at bounding box center [855, 573] width 109 height 15
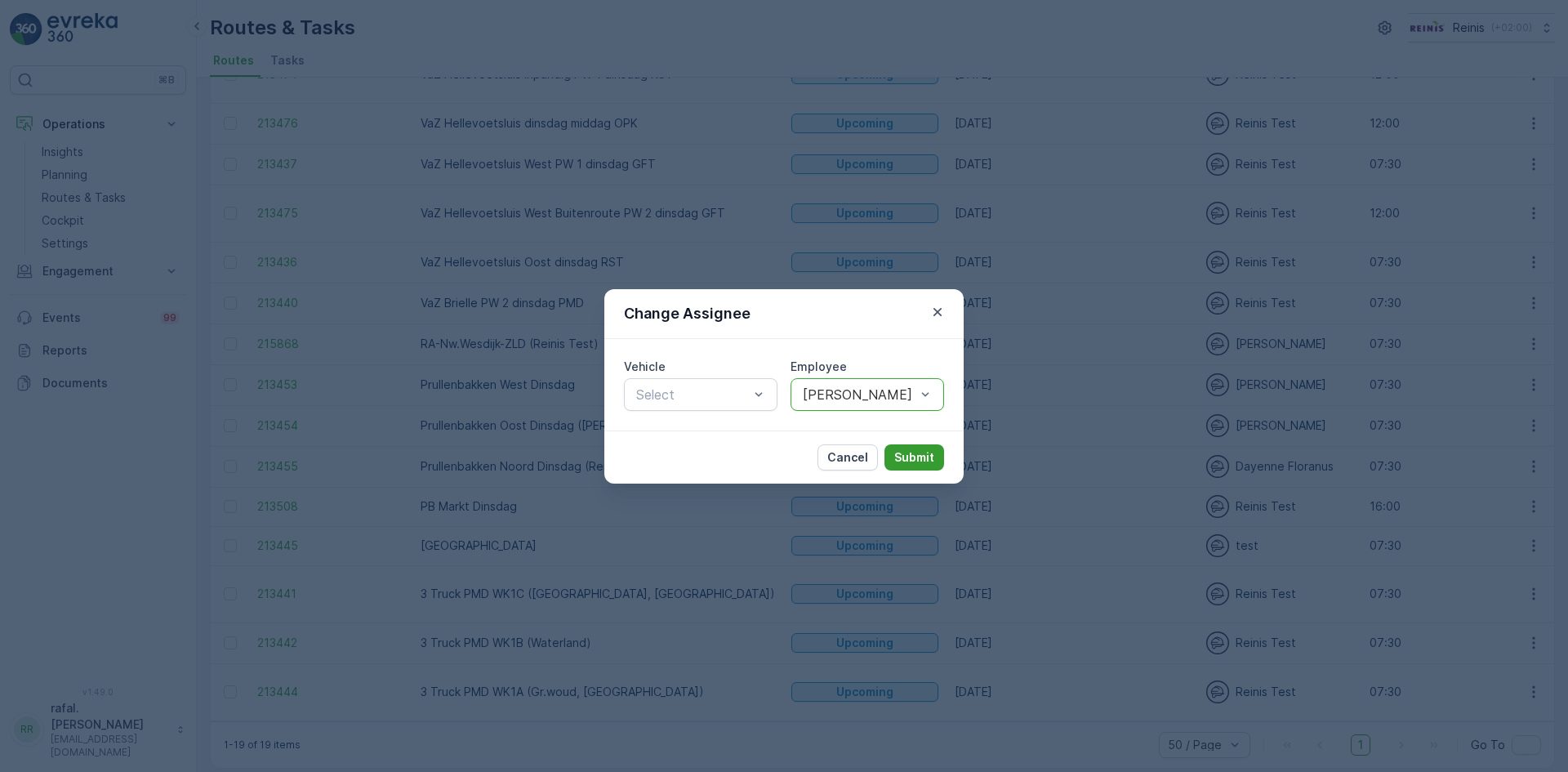
click at [913, 454] on p "Submit" at bounding box center [914, 457] width 40 height 16
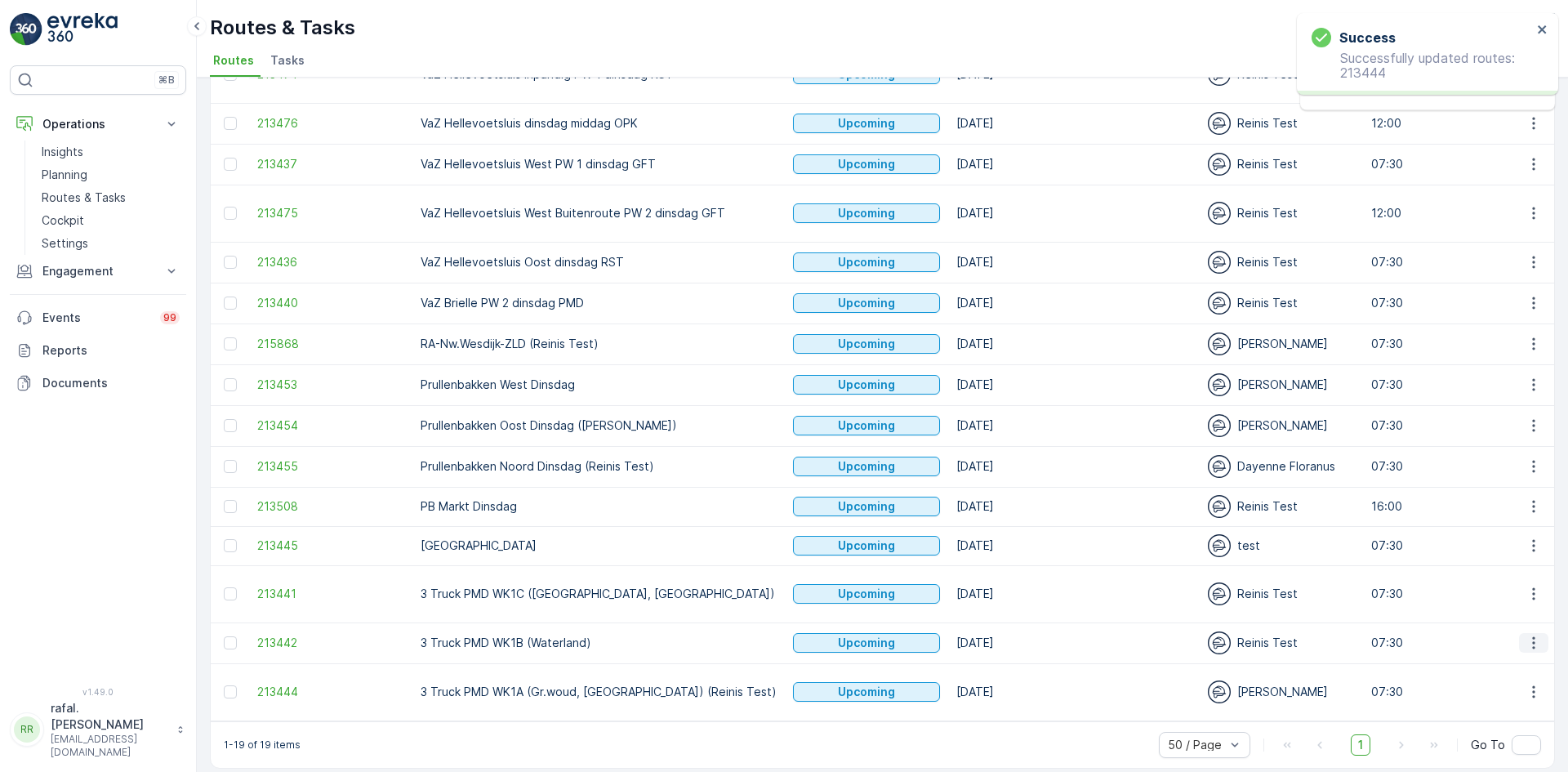
click at [1526, 634] on icon "button" at bounding box center [1533, 642] width 16 height 16
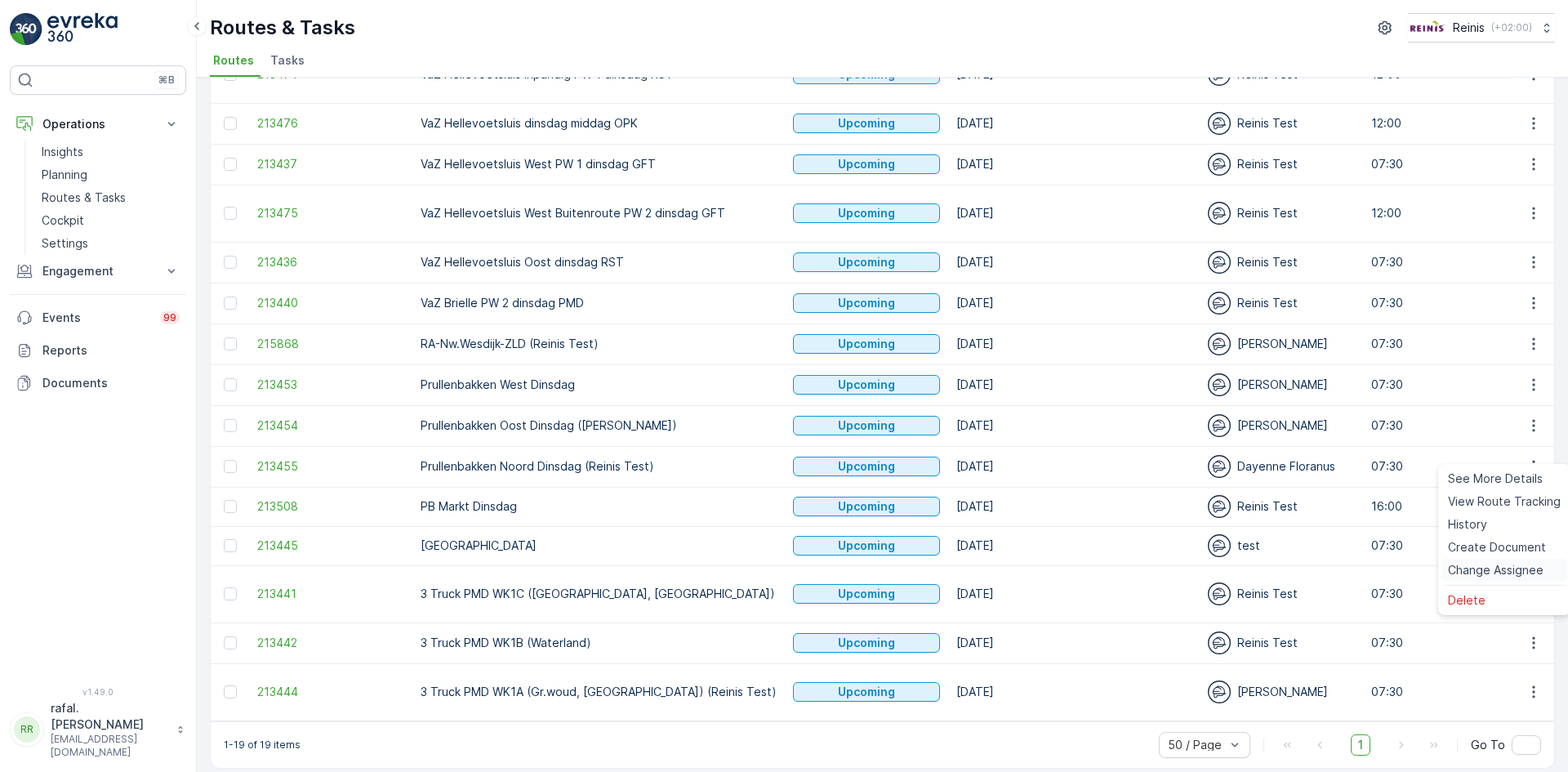
click at [1513, 574] on span "Change Assignee" at bounding box center [1496, 569] width 95 height 16
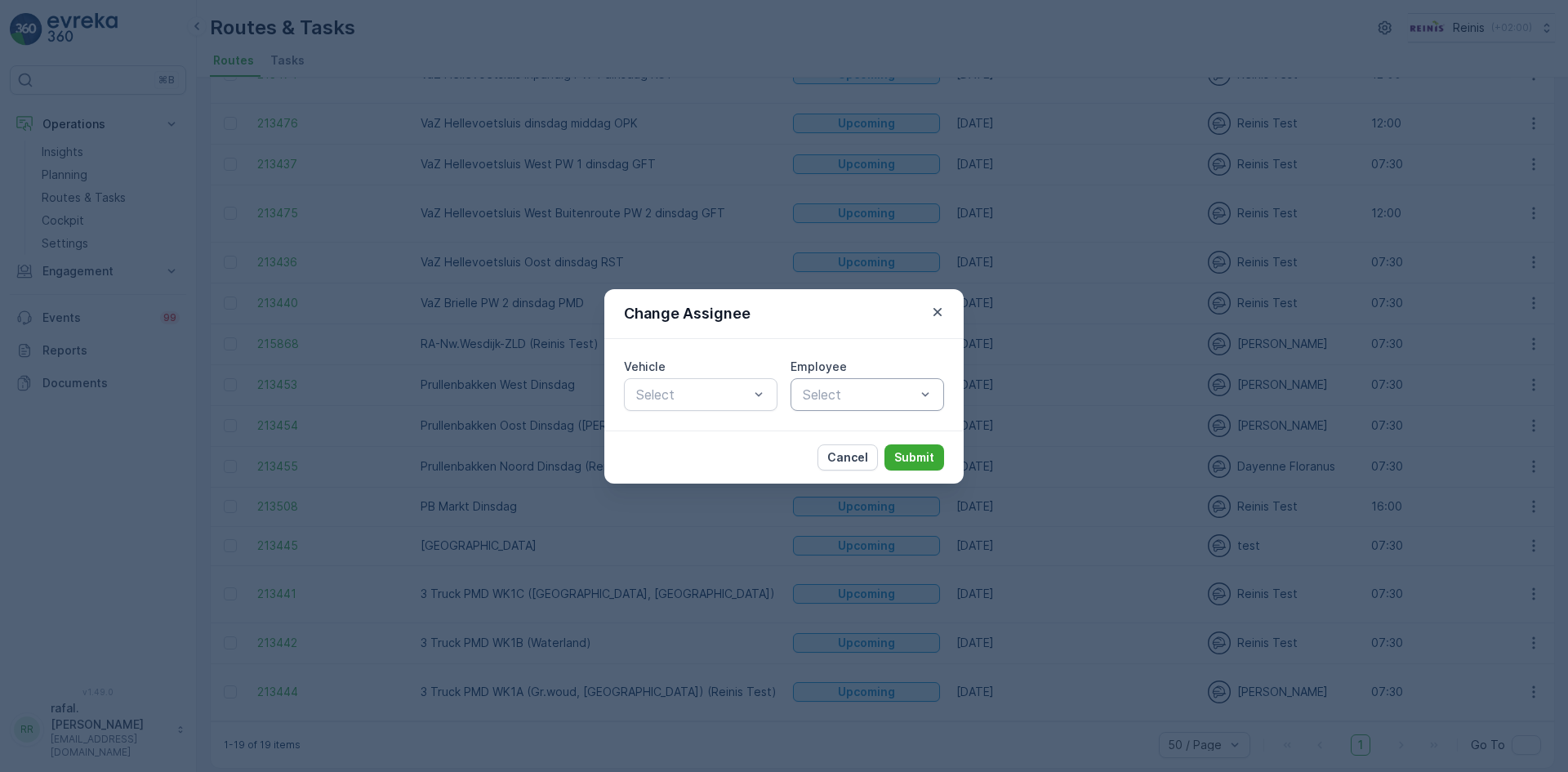
click at [849, 392] on div at bounding box center [859, 394] width 116 height 15
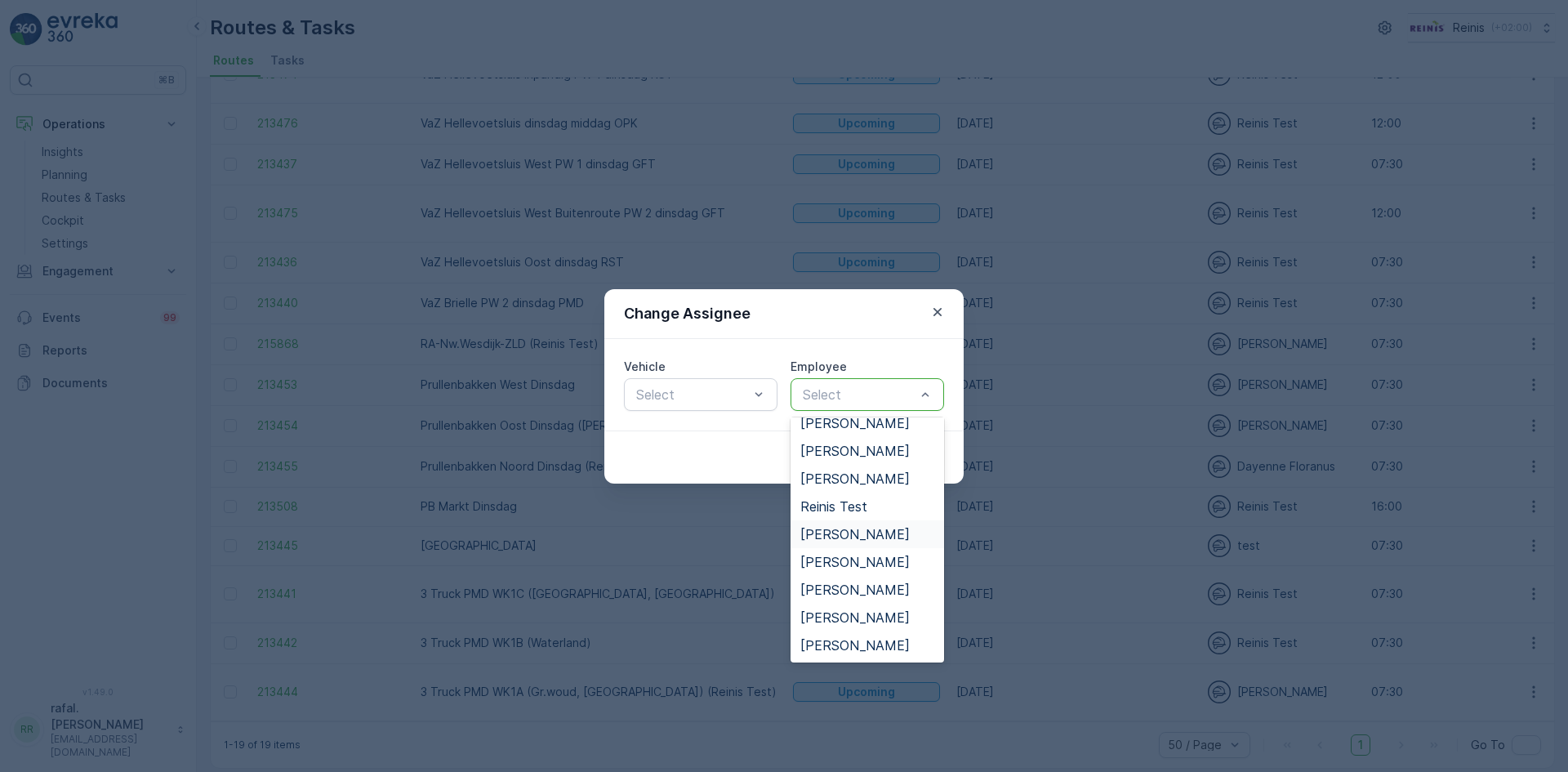
scroll to position [415, 0]
click at [863, 526] on span "[PERSON_NAME]" at bounding box center [855, 533] width 109 height 15
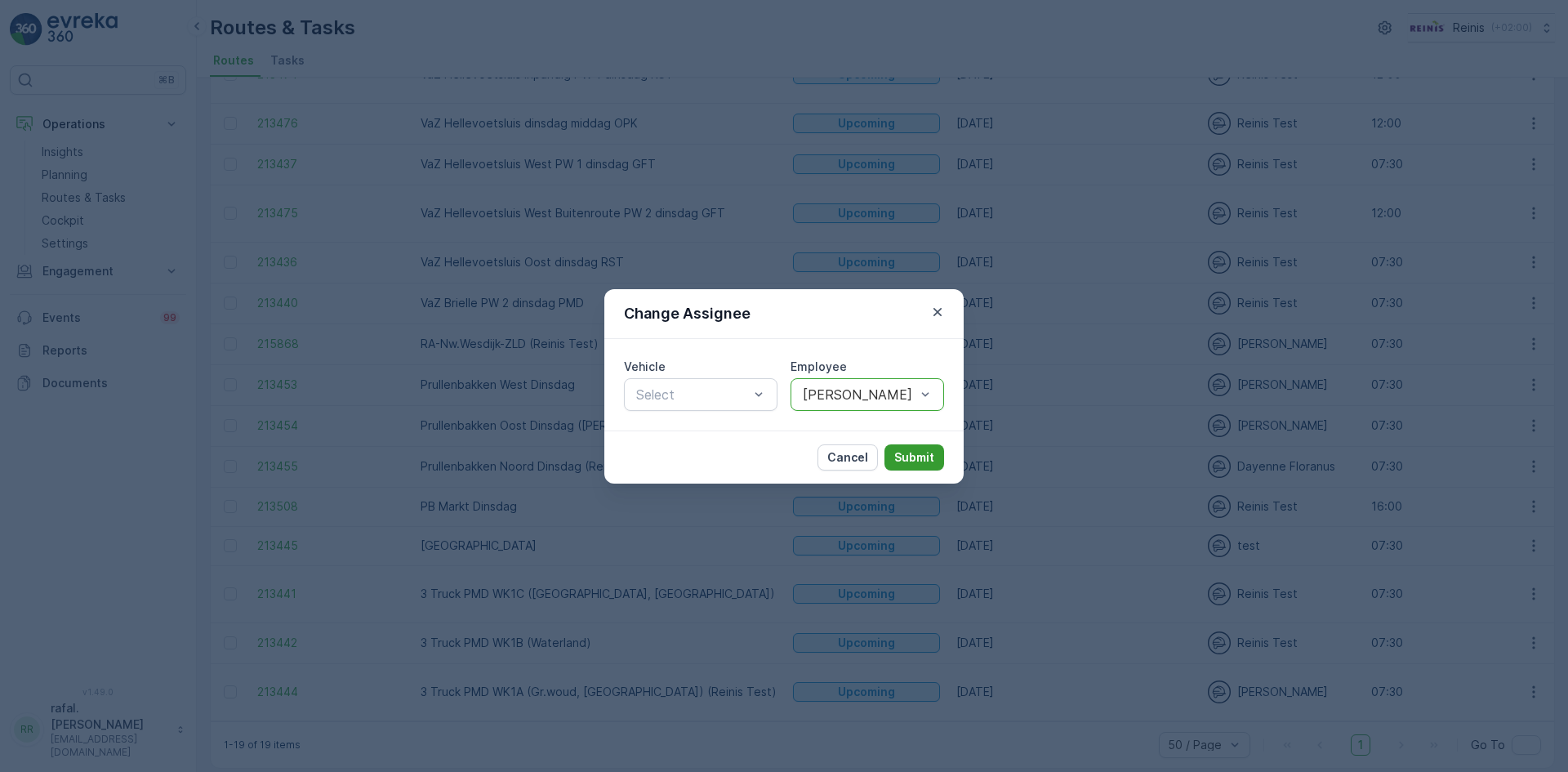
click at [915, 447] on button "Submit" at bounding box center [914, 457] width 60 height 26
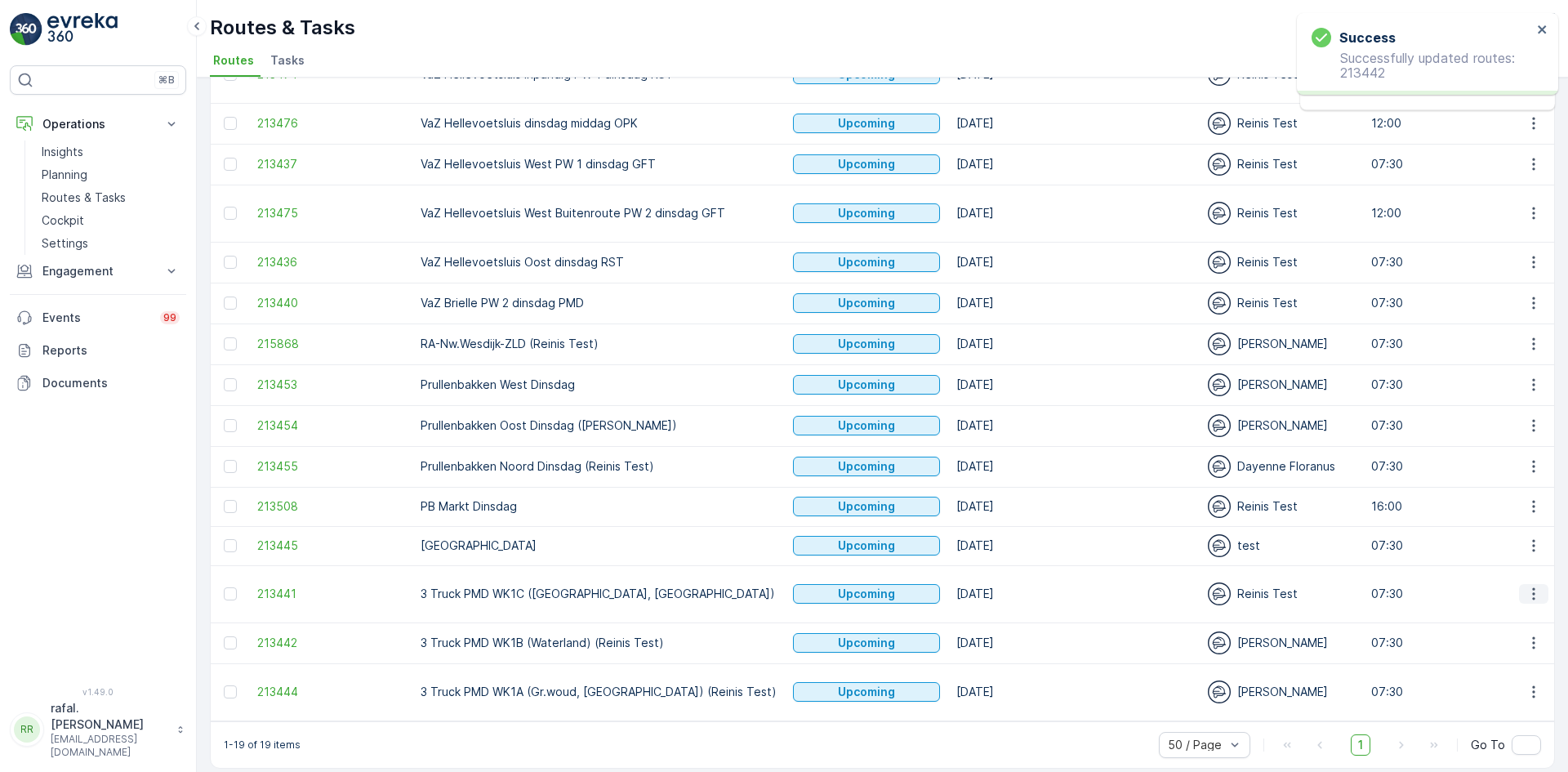
click at [1534, 585] on icon "button" at bounding box center [1533, 593] width 16 height 16
click at [1498, 693] on span "Change Assignee" at bounding box center [1496, 692] width 95 height 16
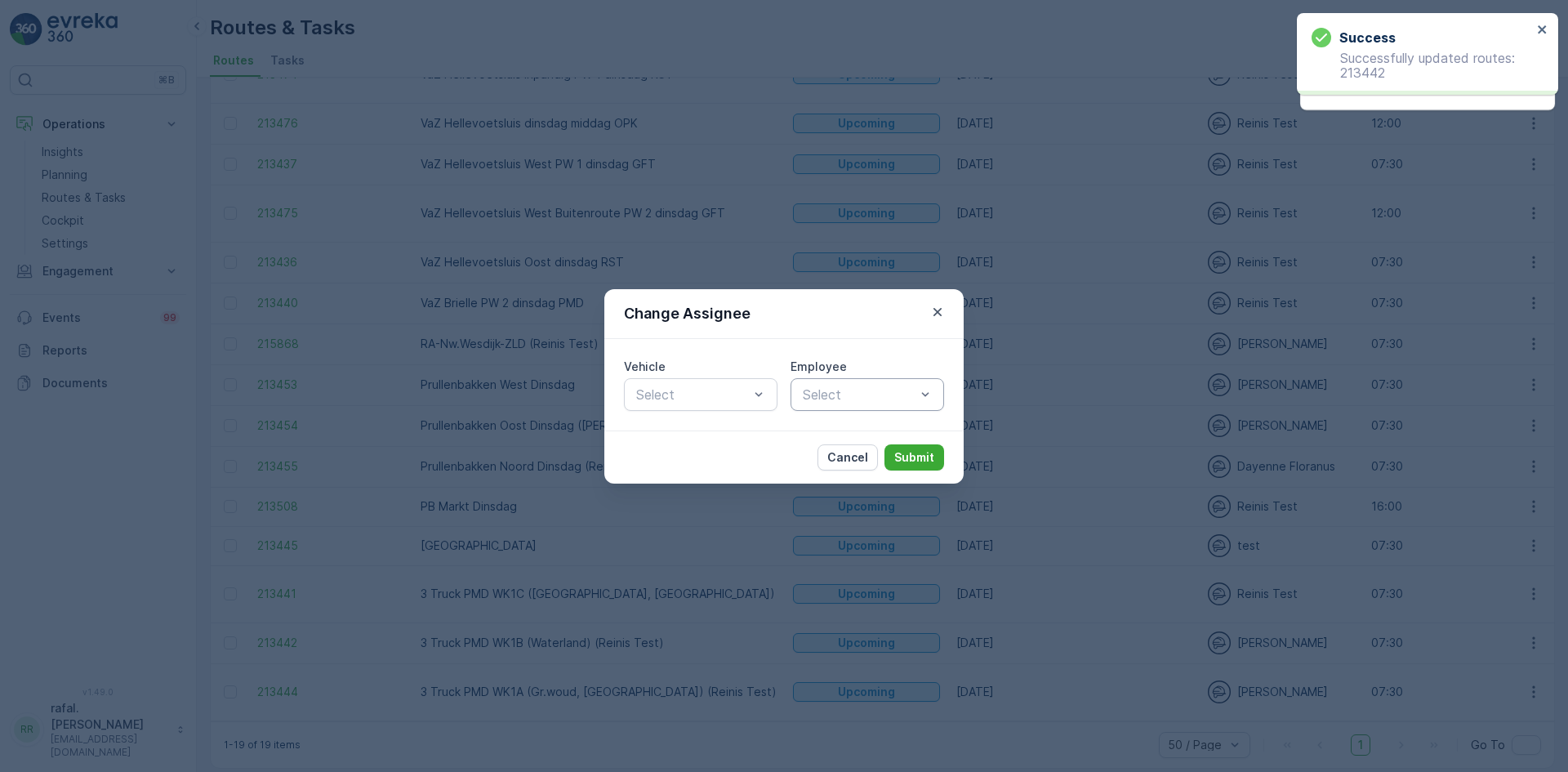
drag, startPoint x: 832, startPoint y: 386, endPoint x: 834, endPoint y: 408, distance: 22.1
click at [833, 387] on div at bounding box center [859, 394] width 116 height 15
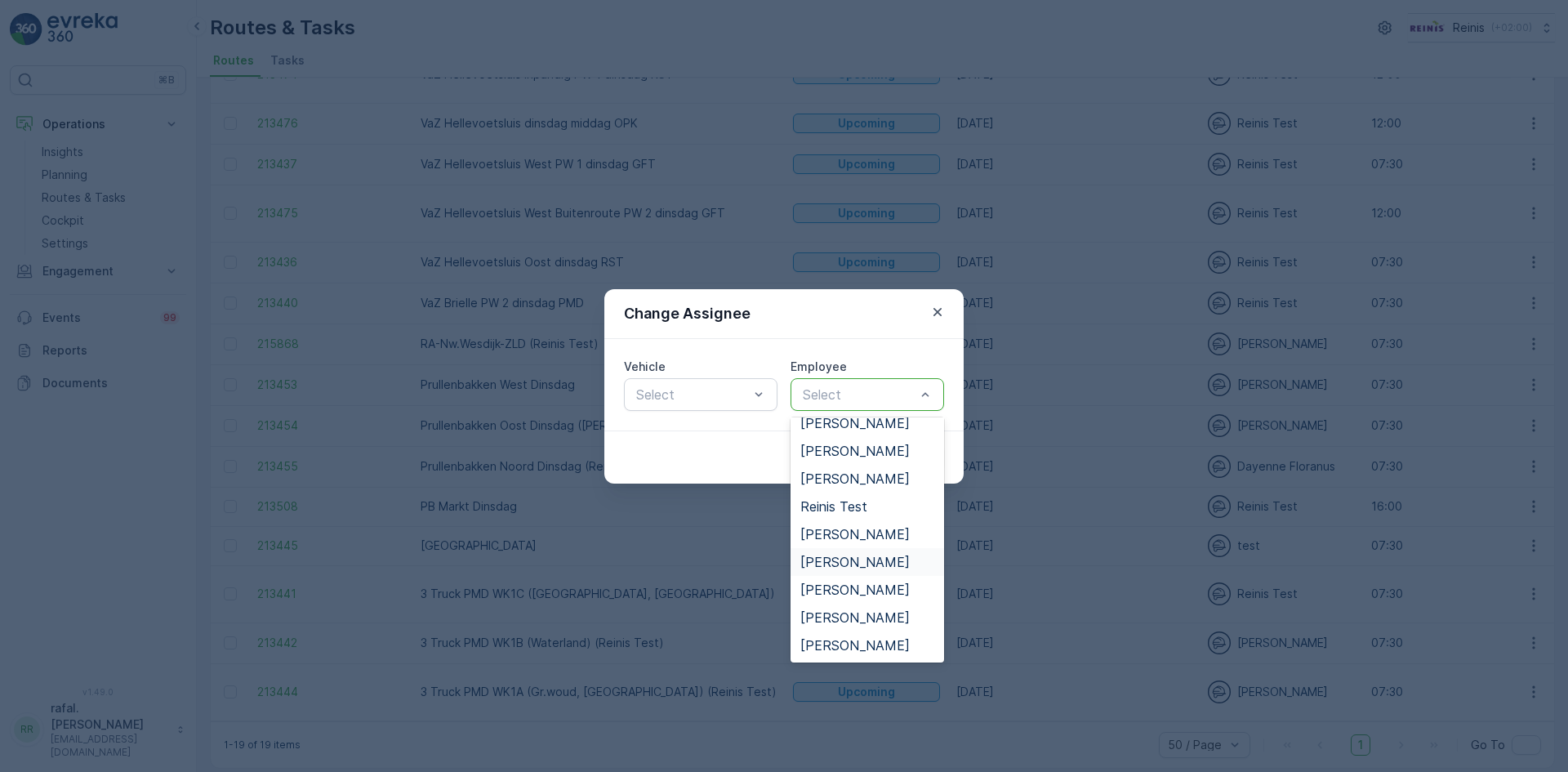
click at [855, 555] on span "[PERSON_NAME]" at bounding box center [855, 562] width 109 height 15
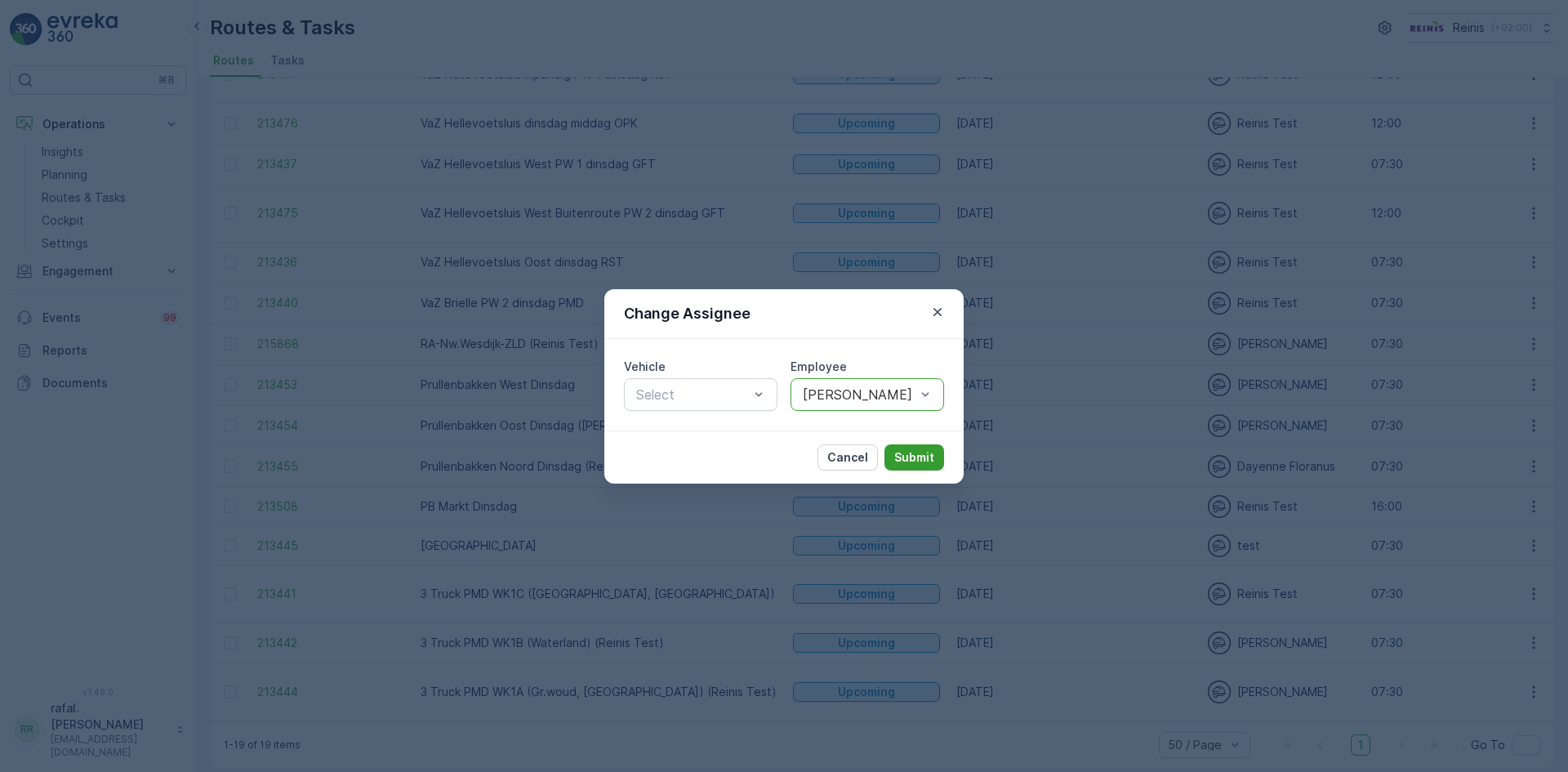
click at [925, 460] on p "Submit" at bounding box center [914, 457] width 40 height 16
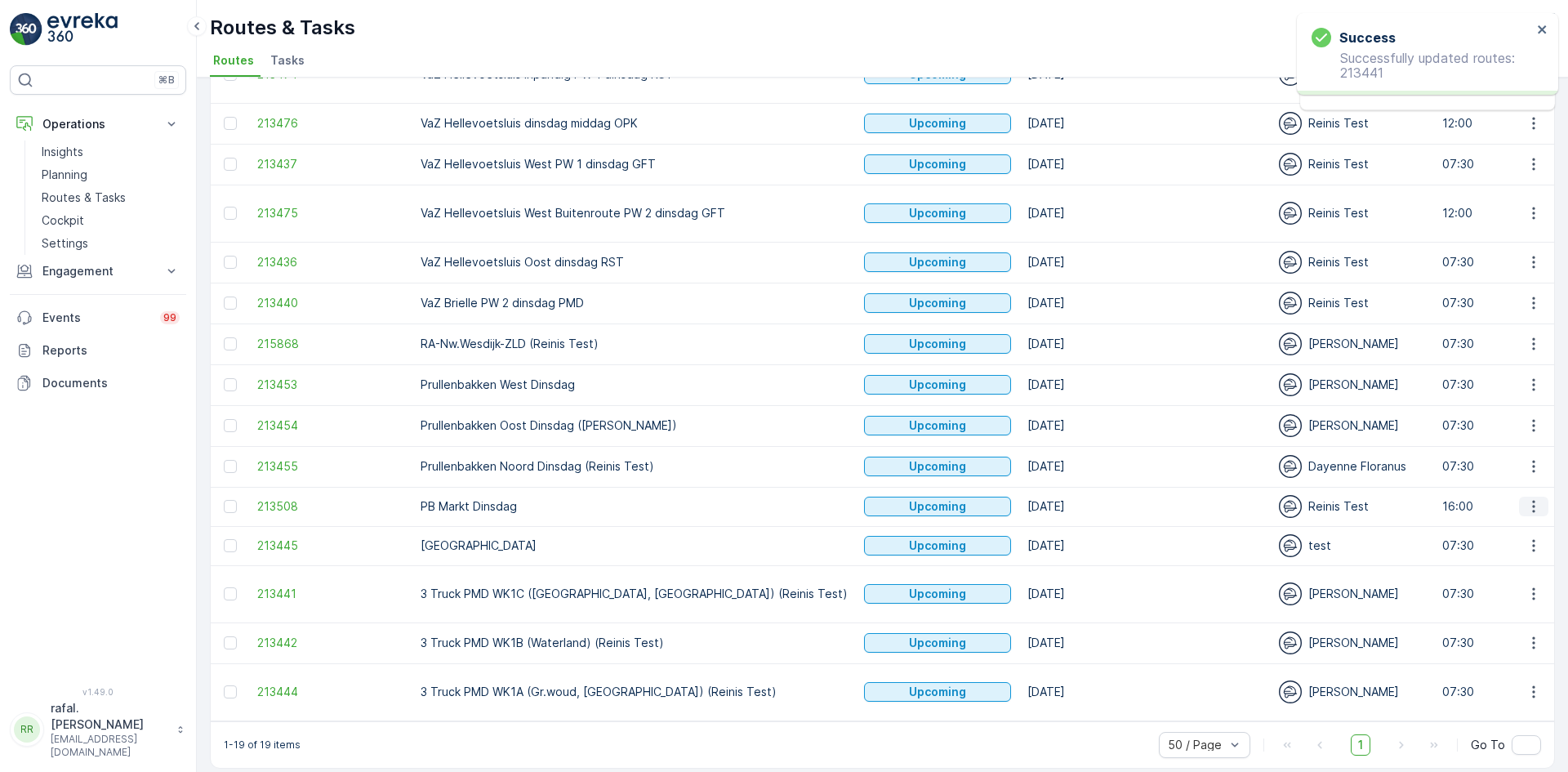
click at [1533, 498] on icon "button" at bounding box center [1533, 505] width 16 height 16
click at [1508, 596] on span "Change Assignee" at bounding box center [1496, 604] width 95 height 16
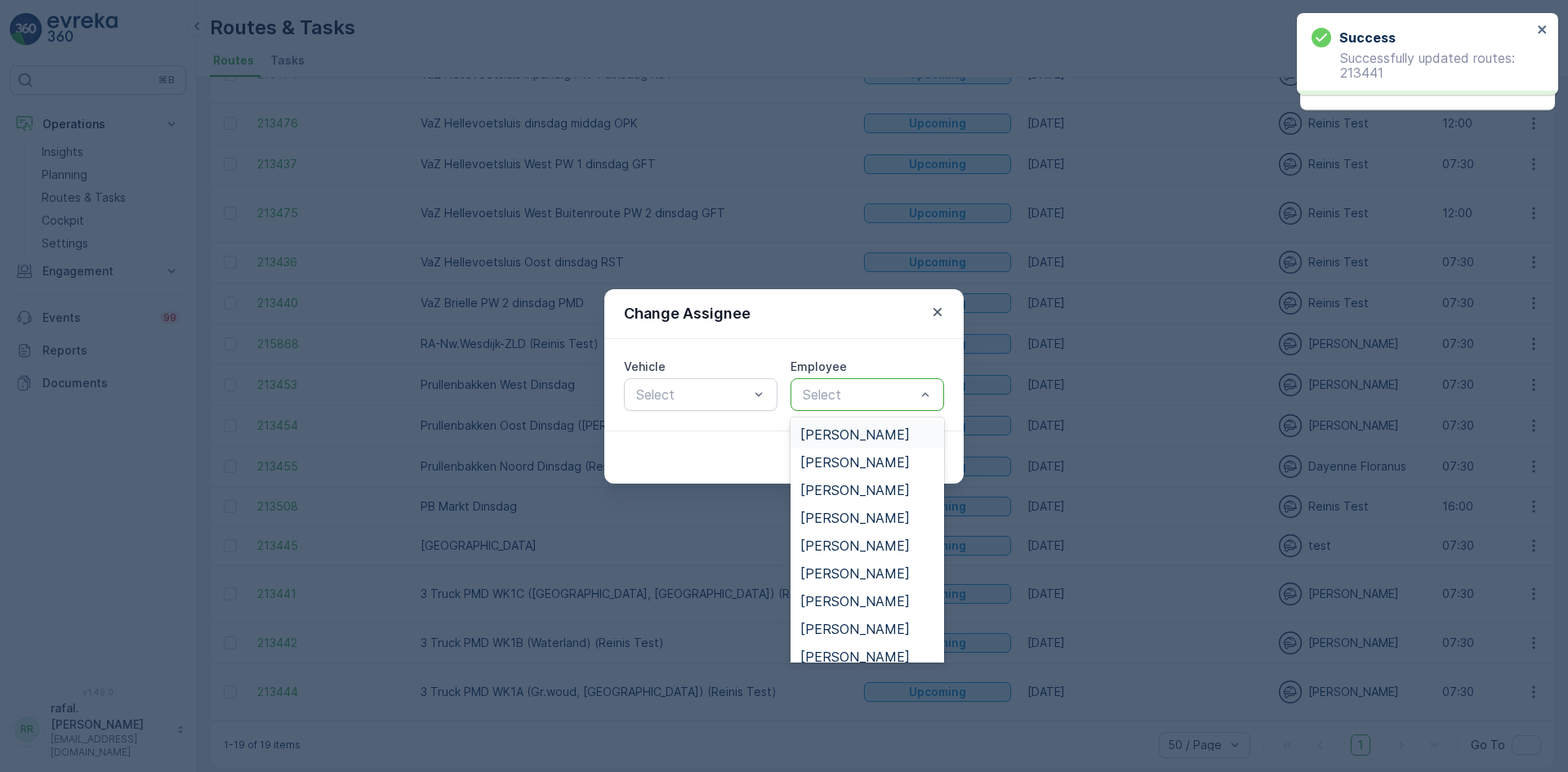
click at [884, 383] on div "Select" at bounding box center [867, 395] width 153 height 33
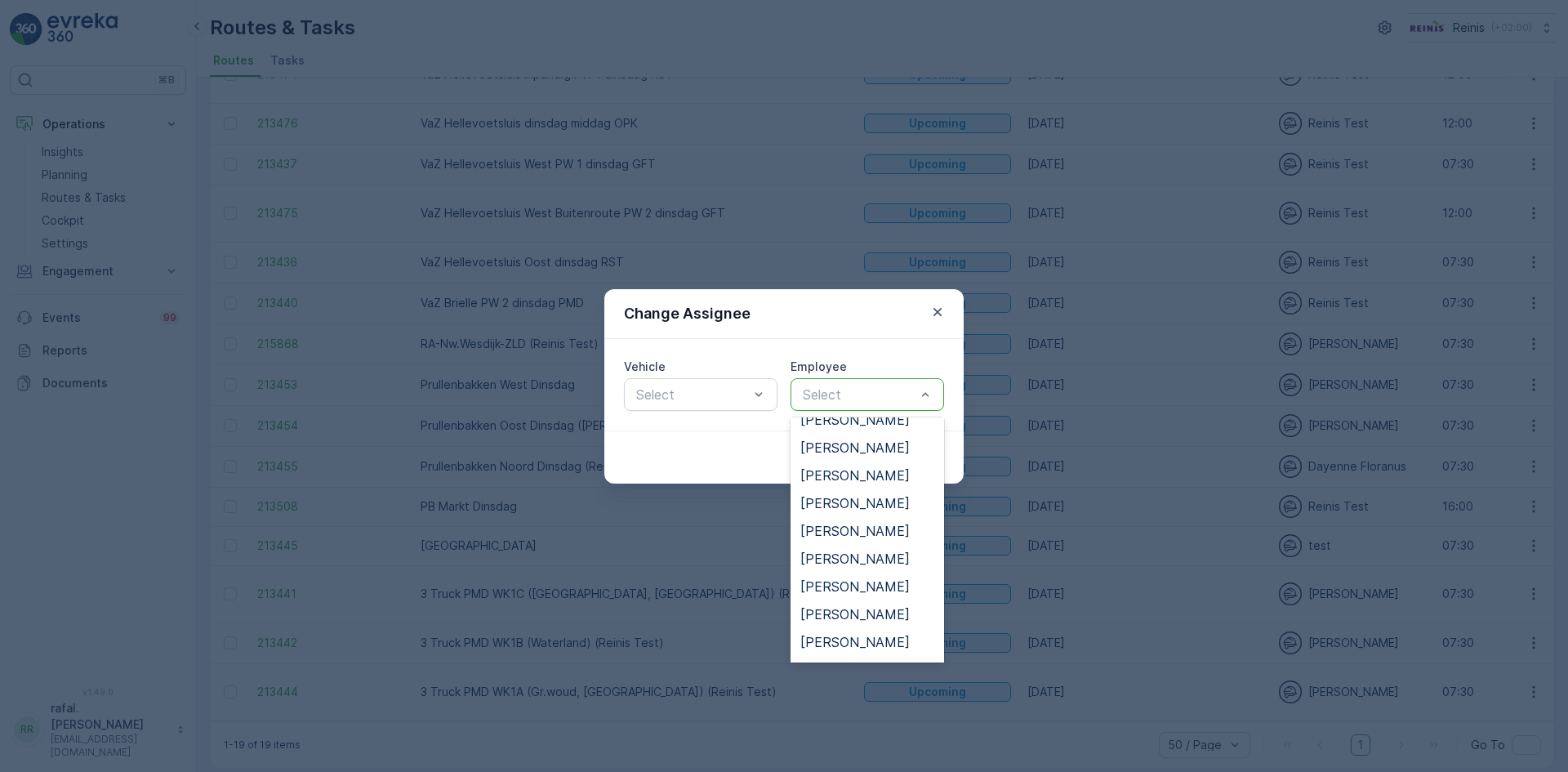
scroll to position [735, 0]
click at [860, 527] on span "[PERSON_NAME]" at bounding box center [855, 532] width 109 height 15
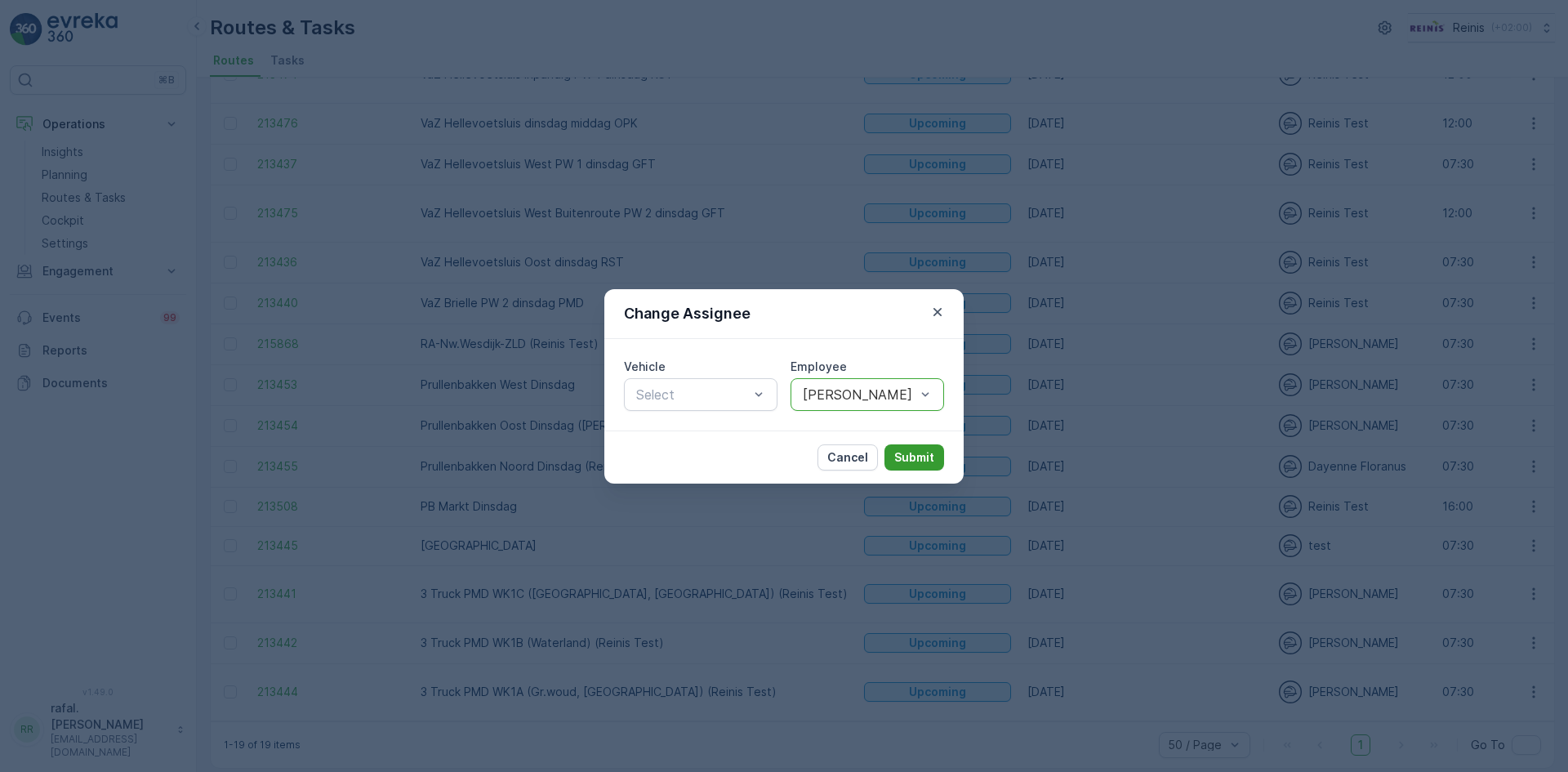
click at [921, 454] on p "Submit" at bounding box center [914, 457] width 40 height 16
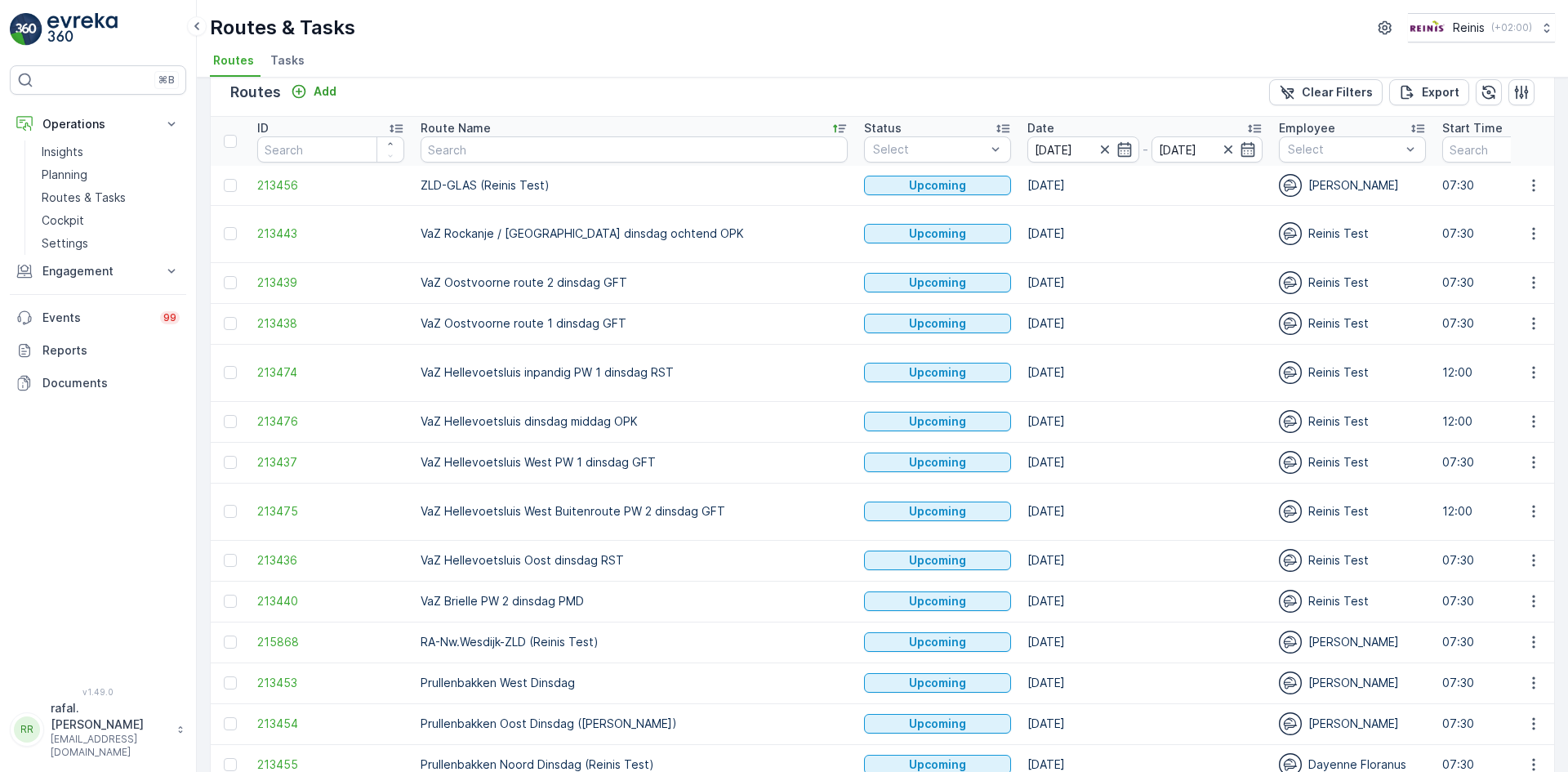
scroll to position [0, 0]
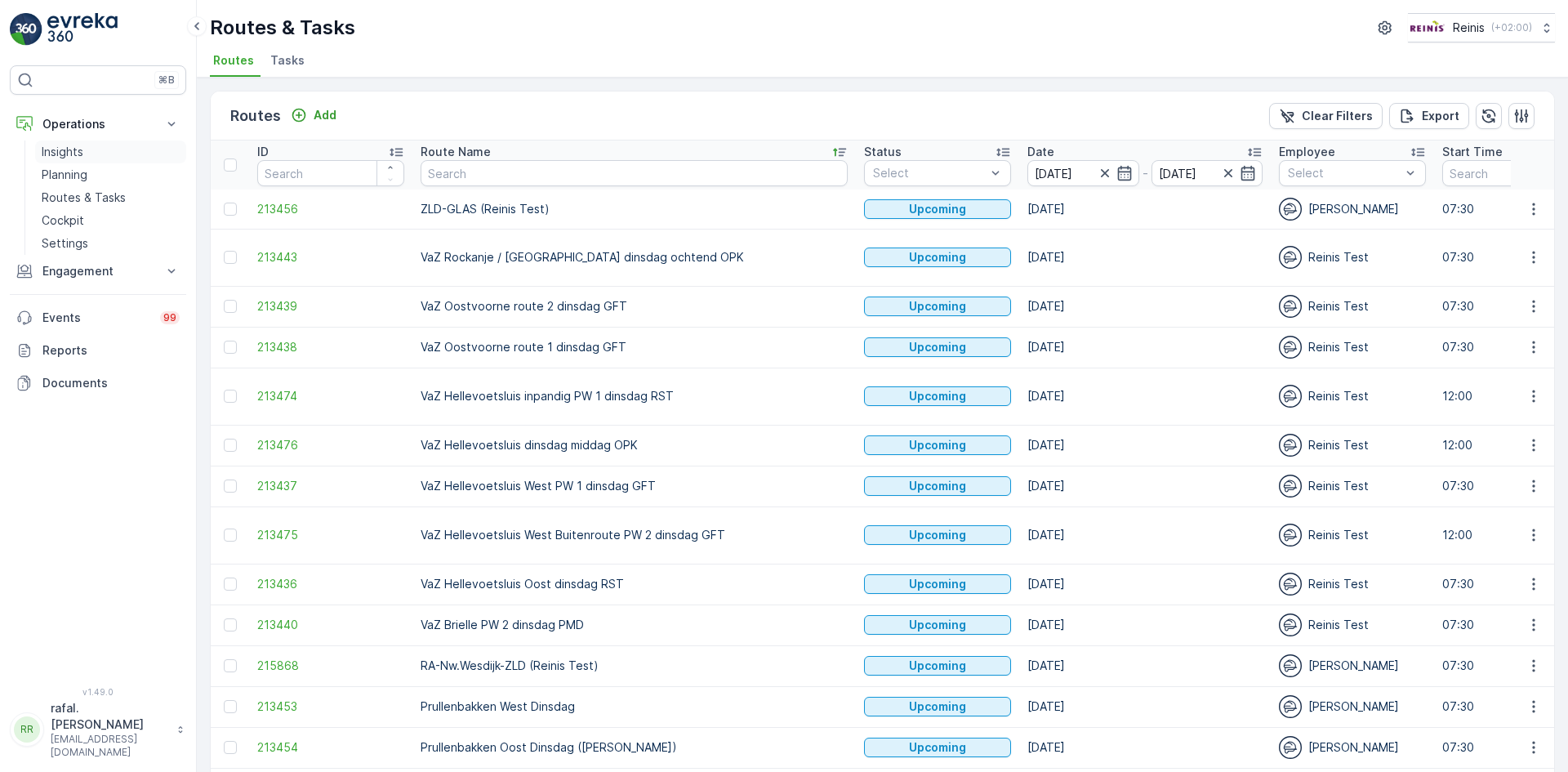
drag, startPoint x: 49, startPoint y: 174, endPoint x: 181, endPoint y: 143, distance: 135.6
click at [49, 174] on p "Planning" at bounding box center [64, 174] width 46 height 16
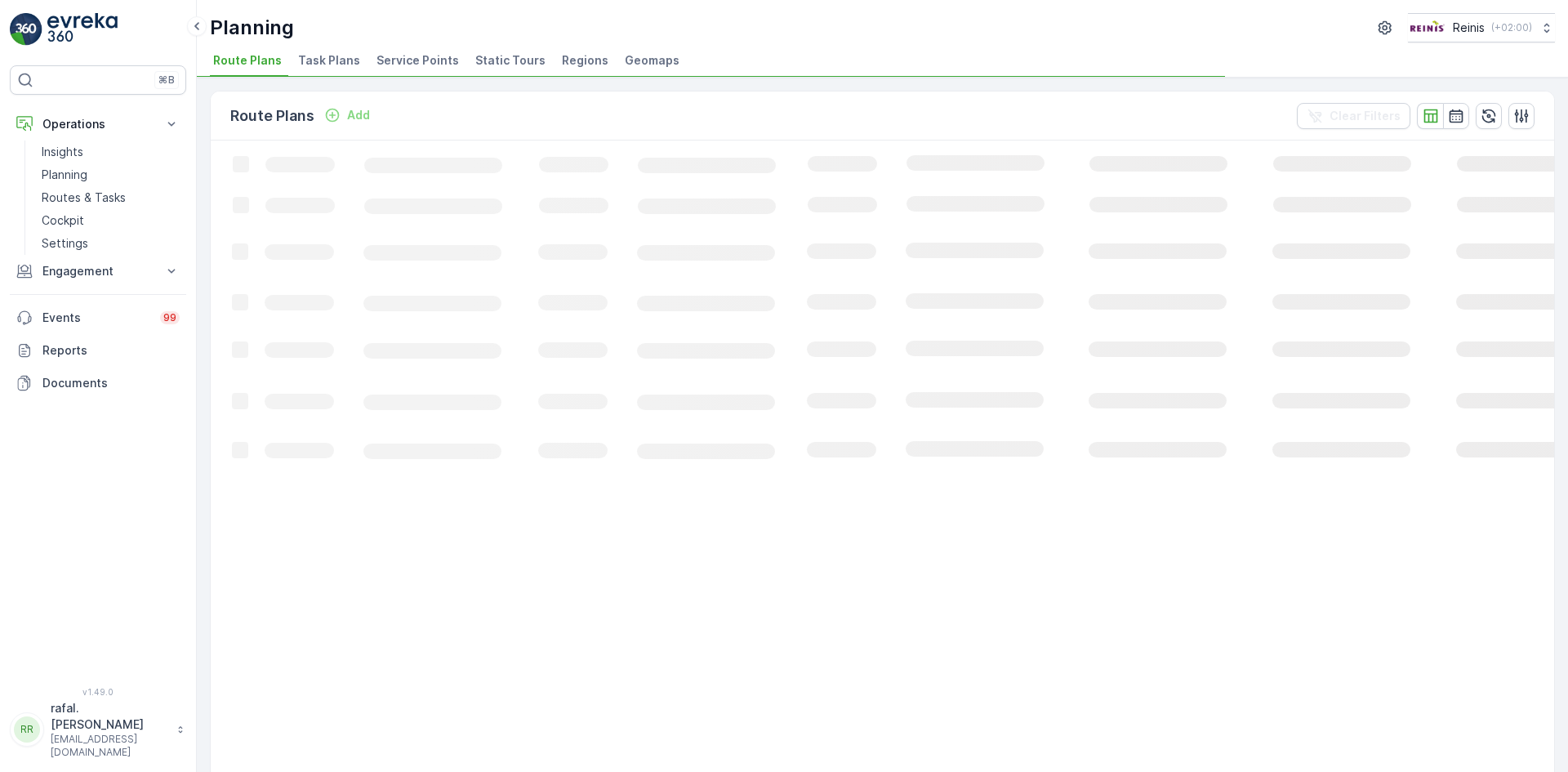
click at [426, 59] on span "Service Points" at bounding box center [417, 60] width 82 height 16
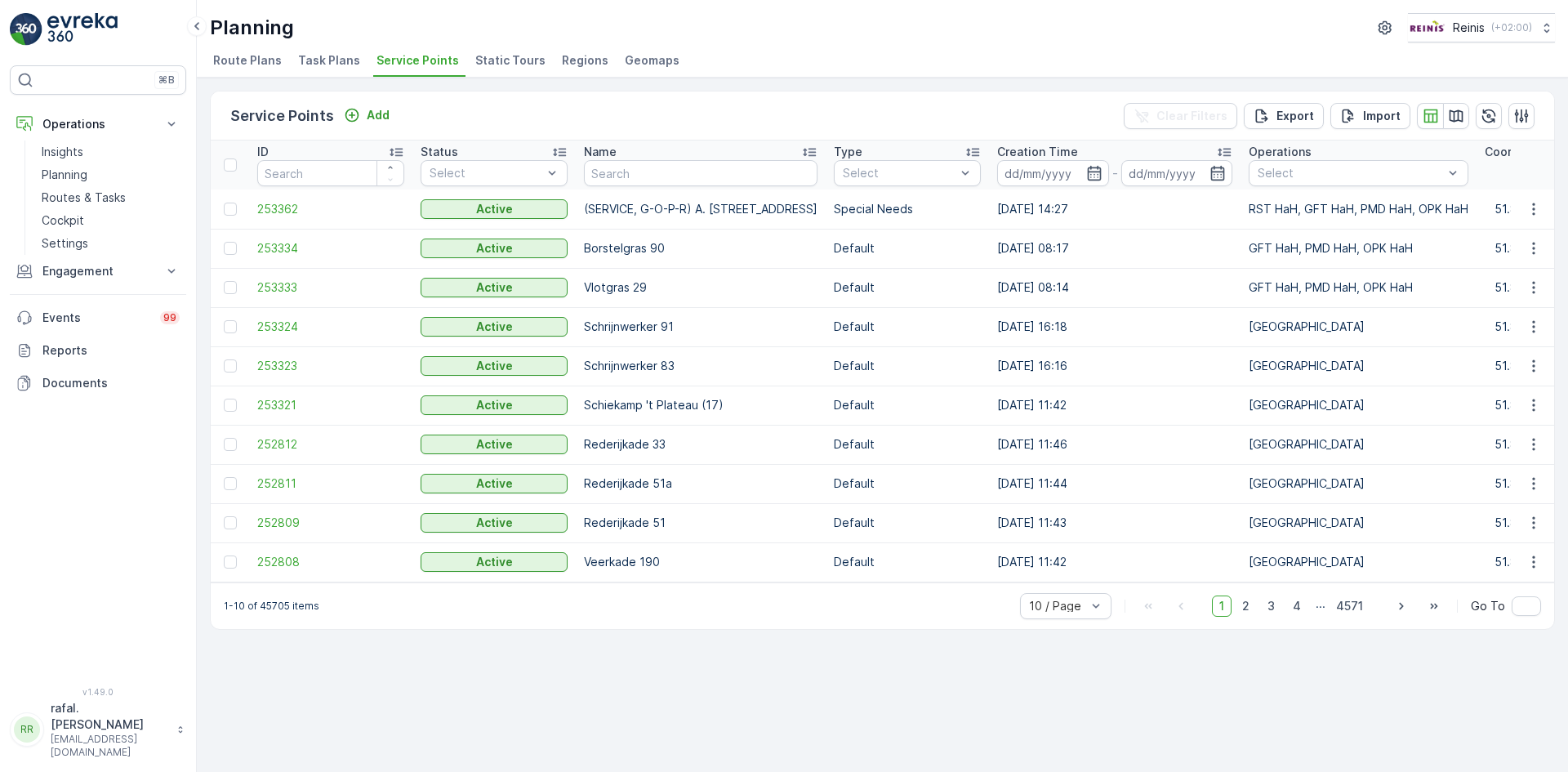
drag, startPoint x: 564, startPoint y: 590, endPoint x: 810, endPoint y: 601, distance: 246.2
click at [810, 601] on div "1-10 of 45705 items 10 / Page 1 2 3 4 ... 4571 Go To" at bounding box center [882, 606] width 1344 height 47
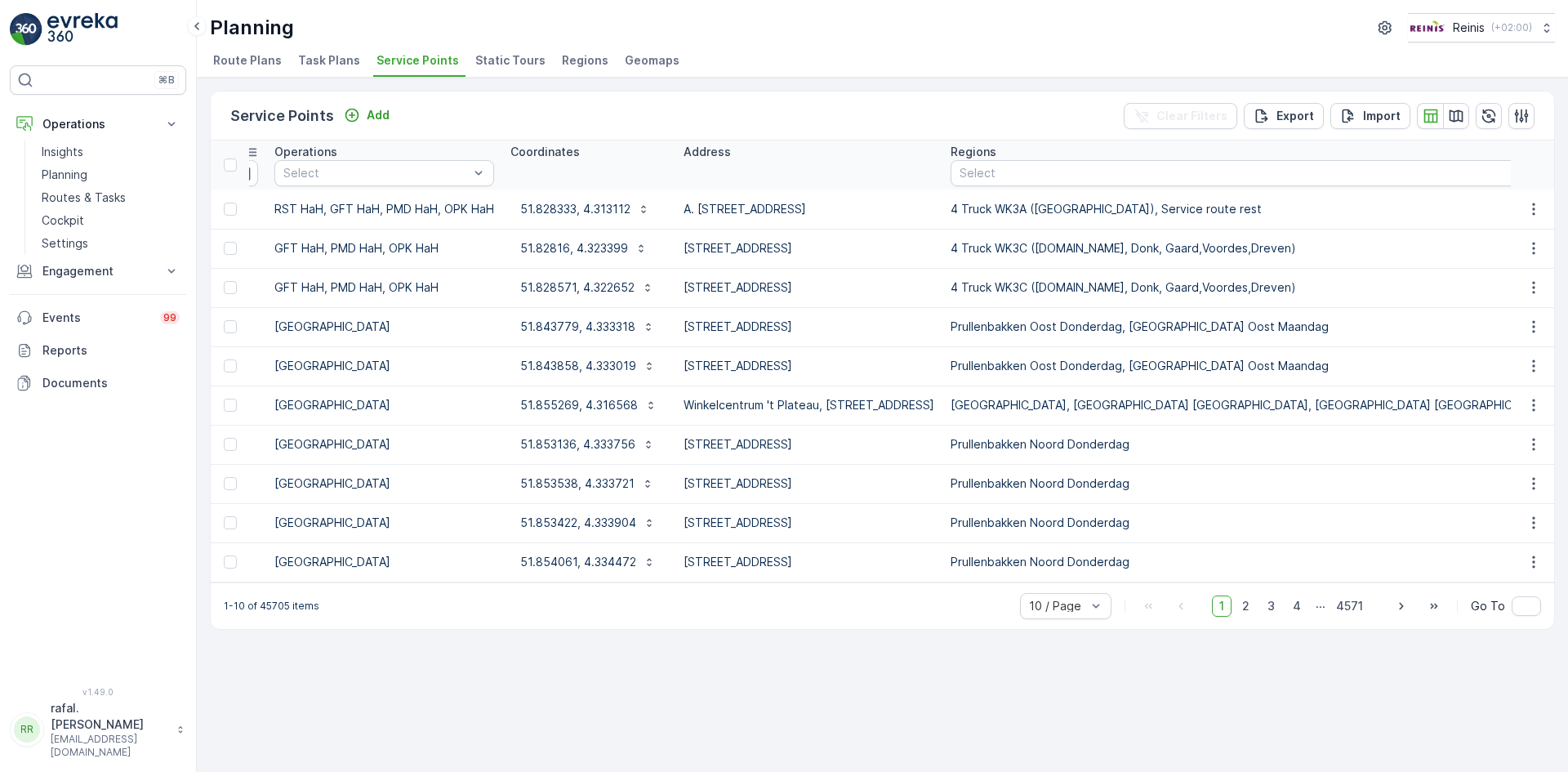
scroll to position [0, 984]
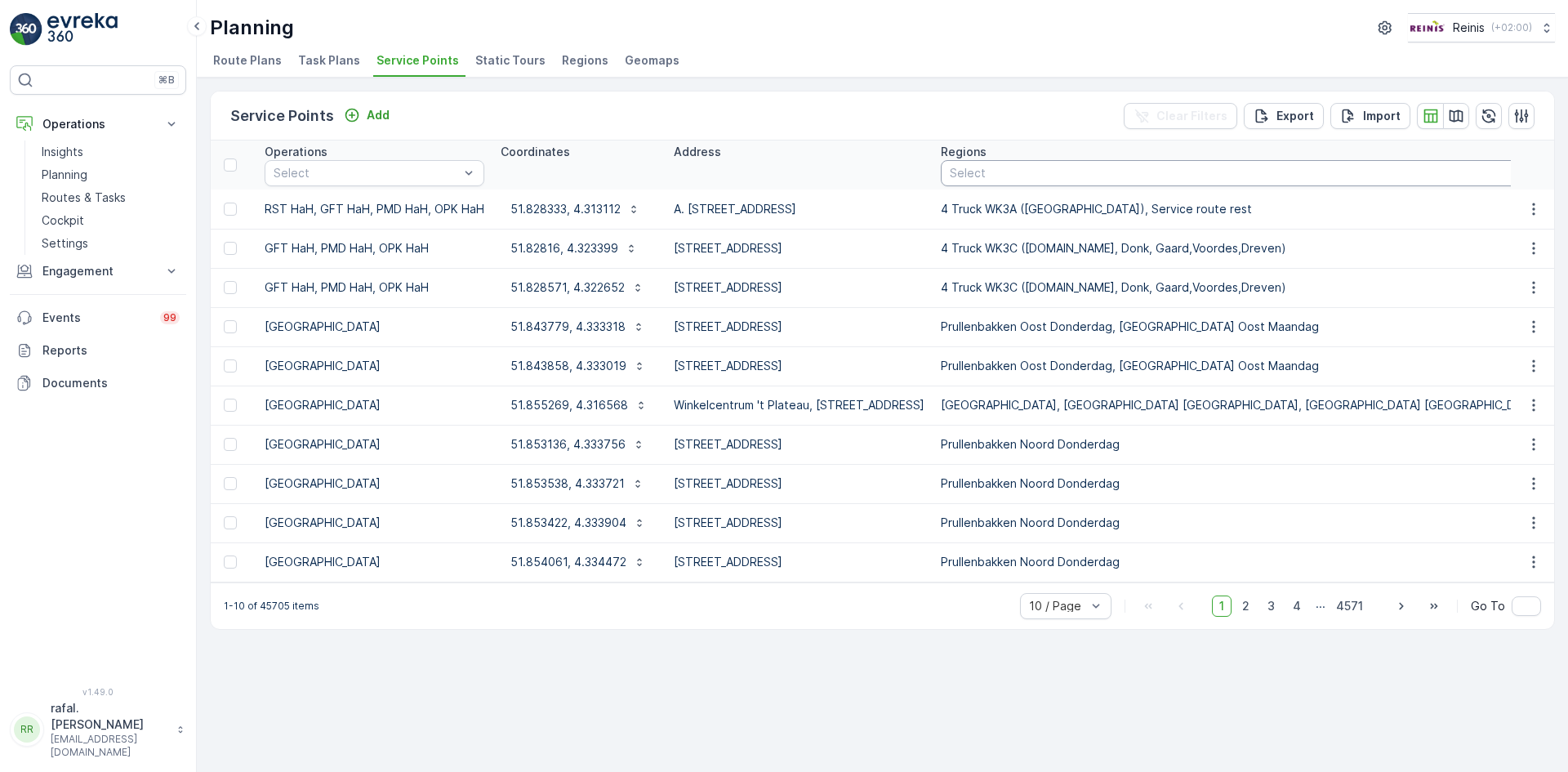
click at [1238, 170] on div at bounding box center [1232, 172] width 569 height 13
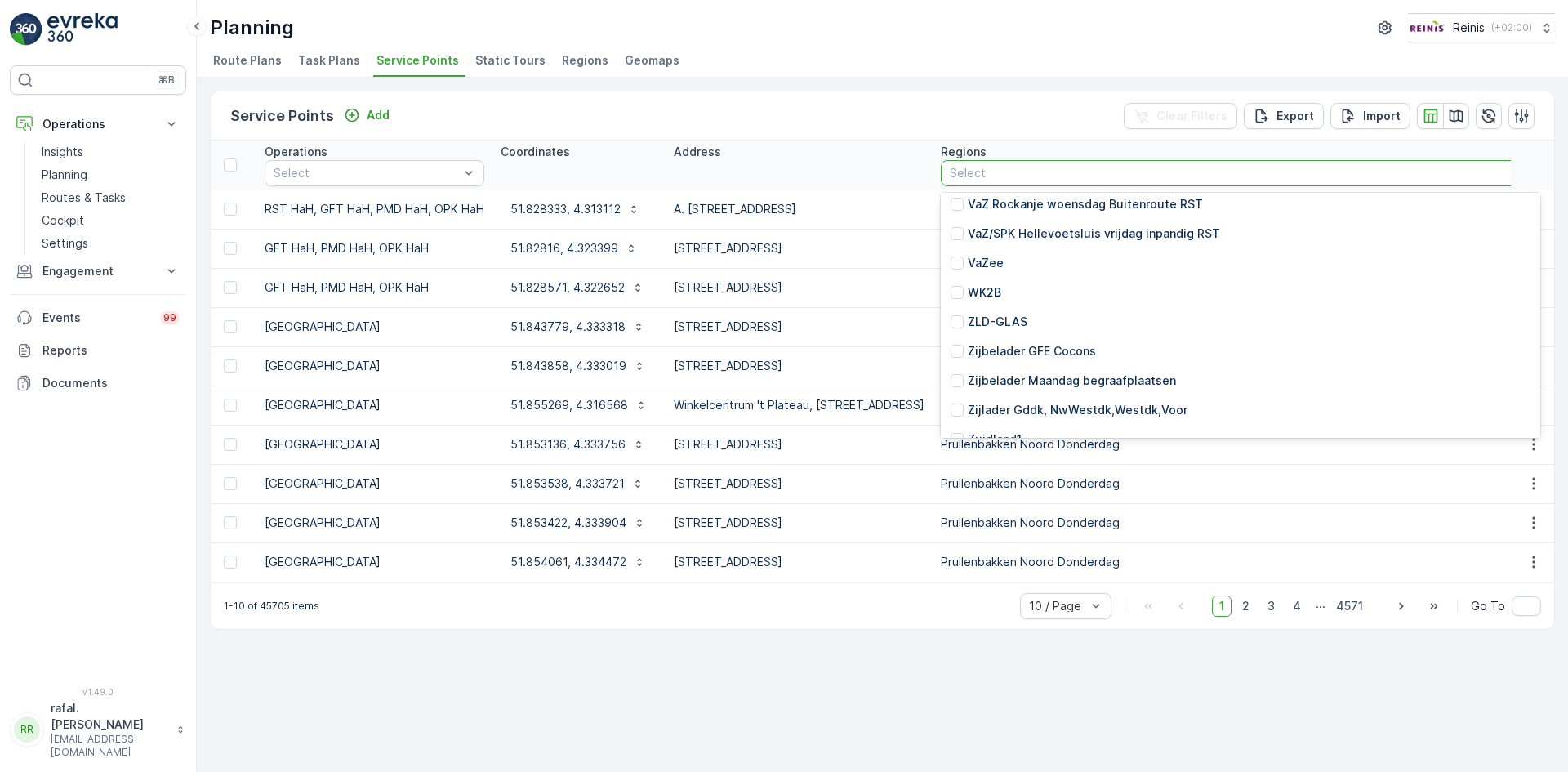
scroll to position [5258, 0]
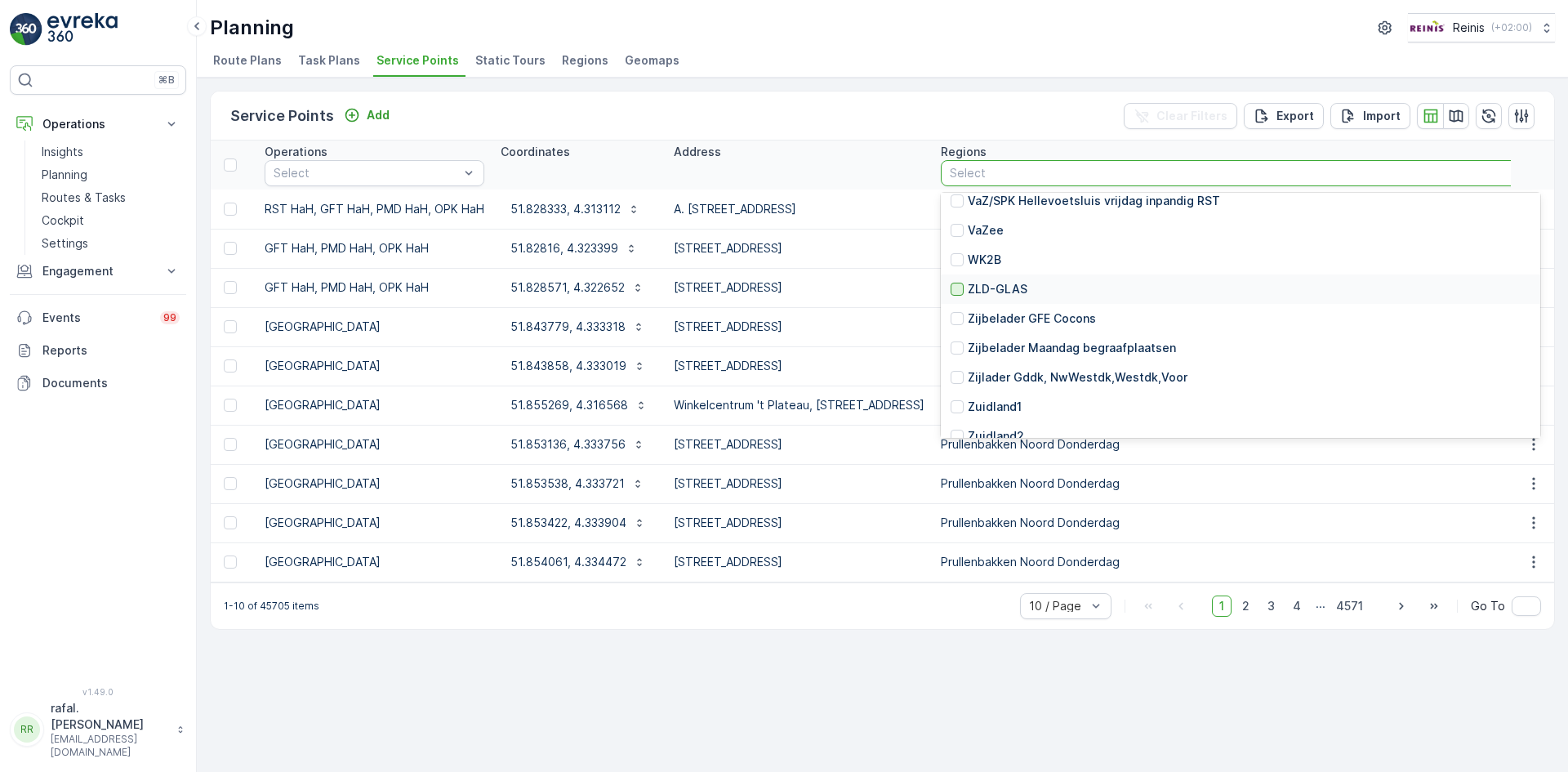
click at [964, 282] on div at bounding box center [957, 288] width 13 height 13
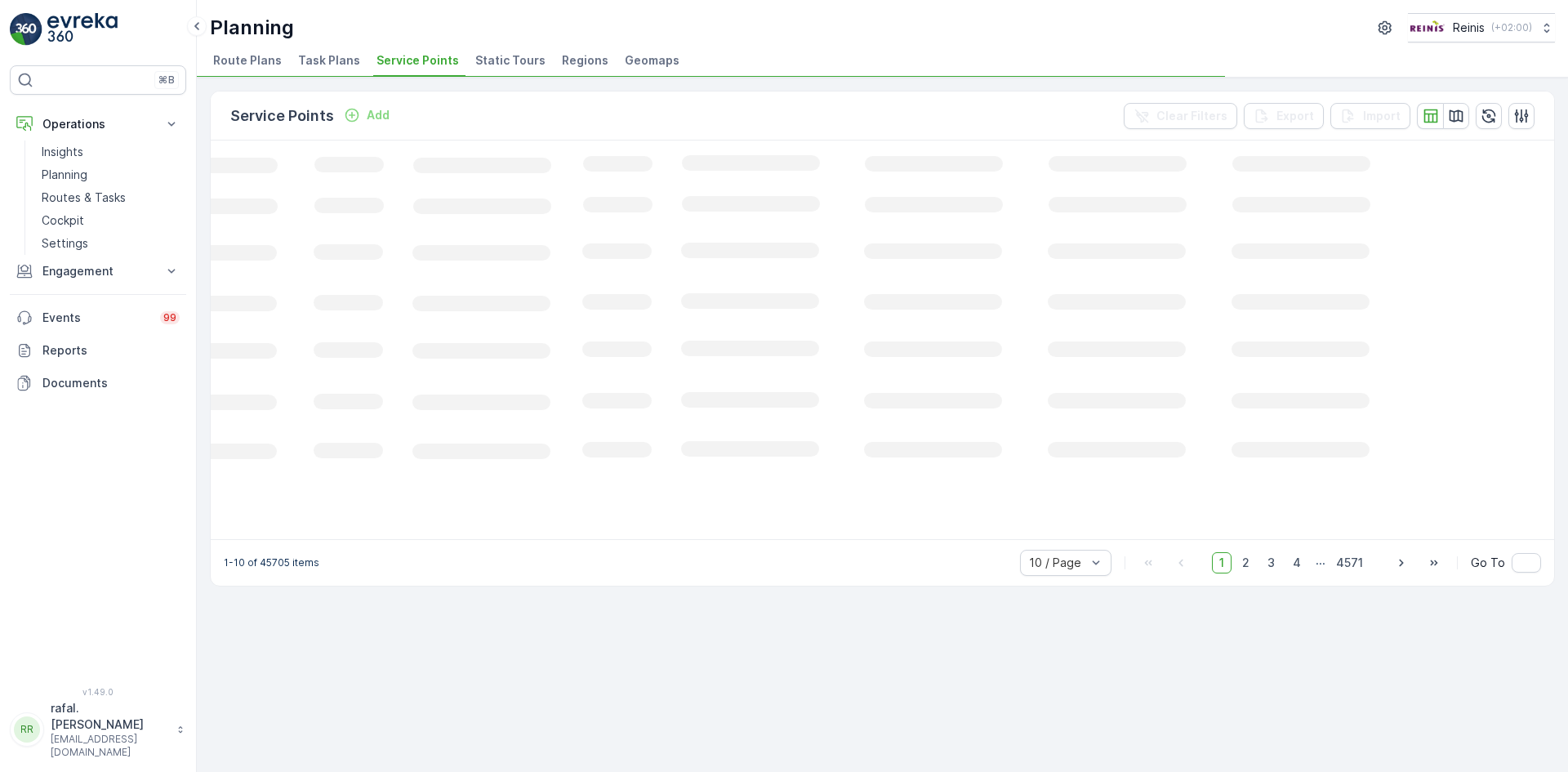
scroll to position [0, 224]
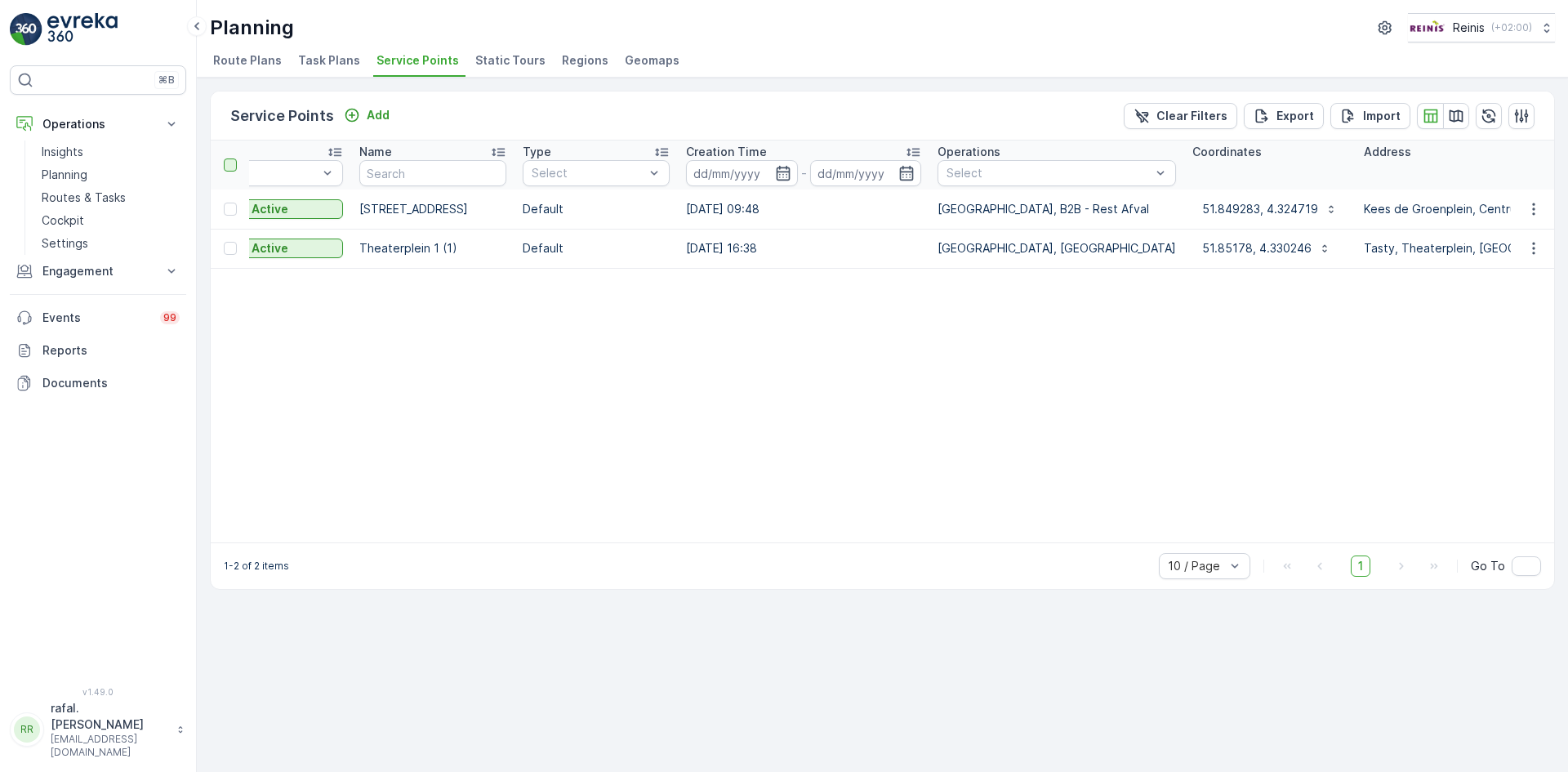
click at [225, 164] on div at bounding box center [229, 164] width 13 height 13
click at [233, 158] on input "checkbox" at bounding box center [233, 158] width 0 height 0
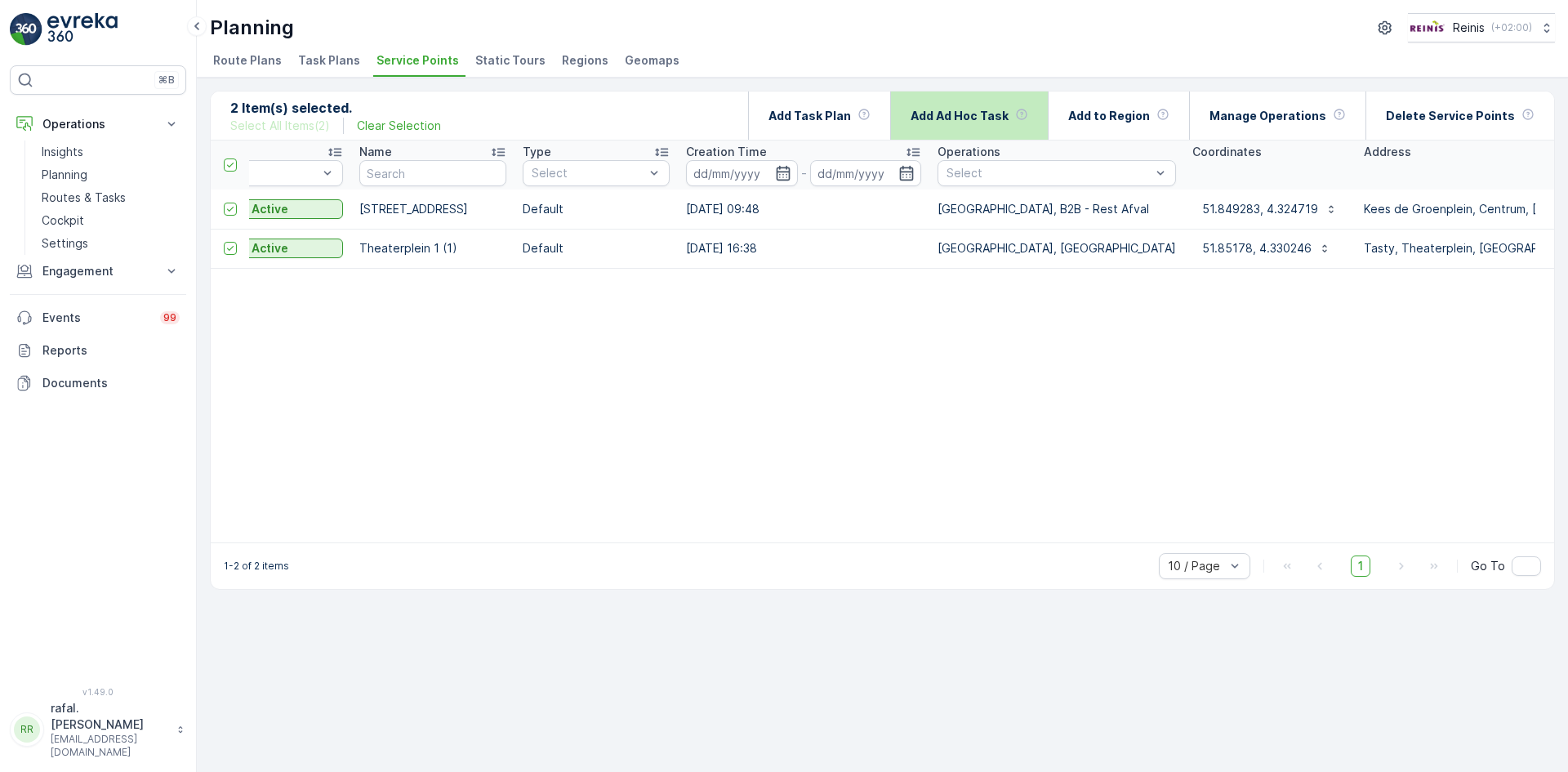
click at [1009, 118] on p "Add Ad Hoc Task" at bounding box center [959, 116] width 98 height 16
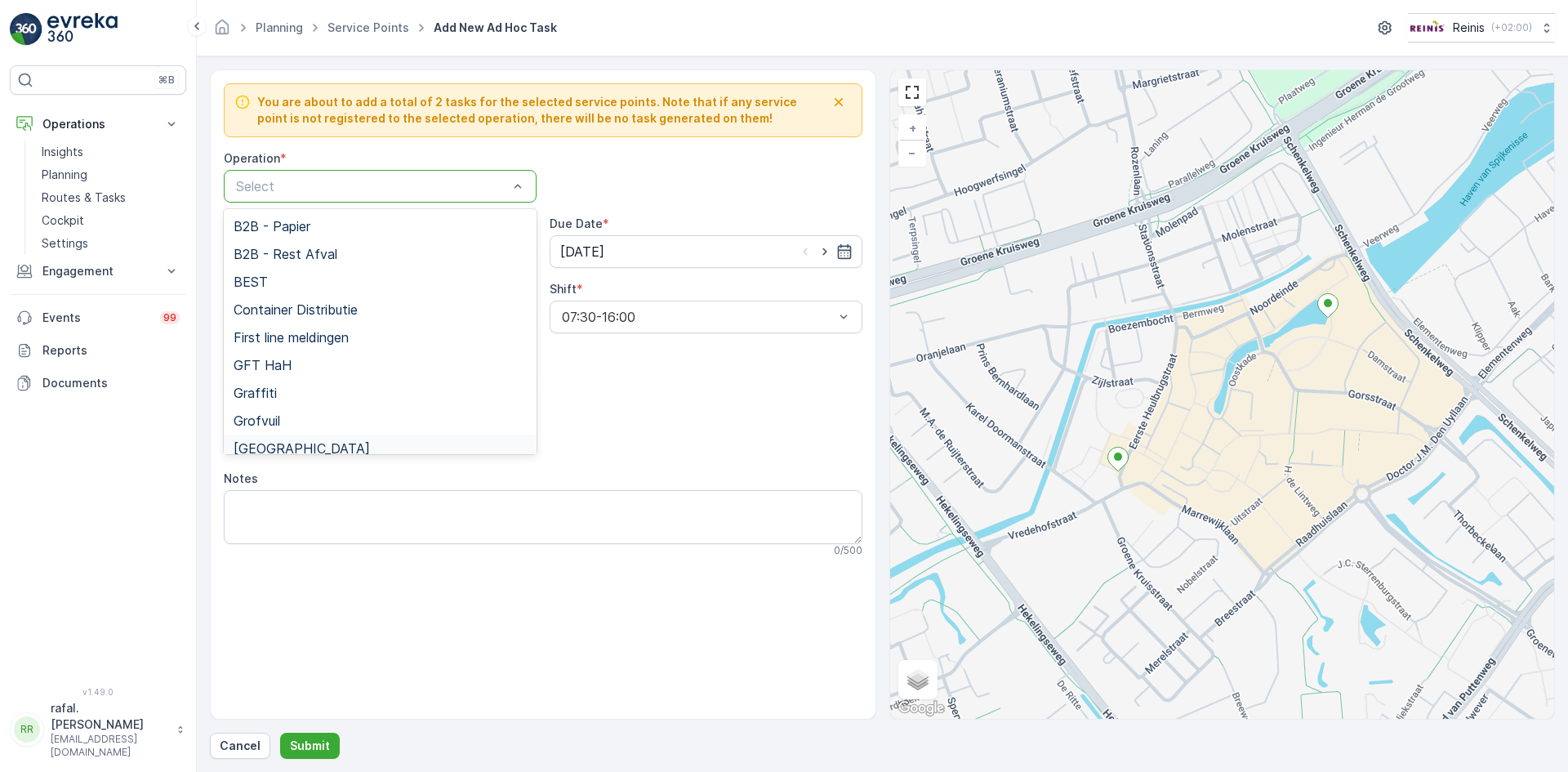
click at [366, 445] on div "[GEOGRAPHIC_DATA]" at bounding box center [380, 447] width 294 height 15
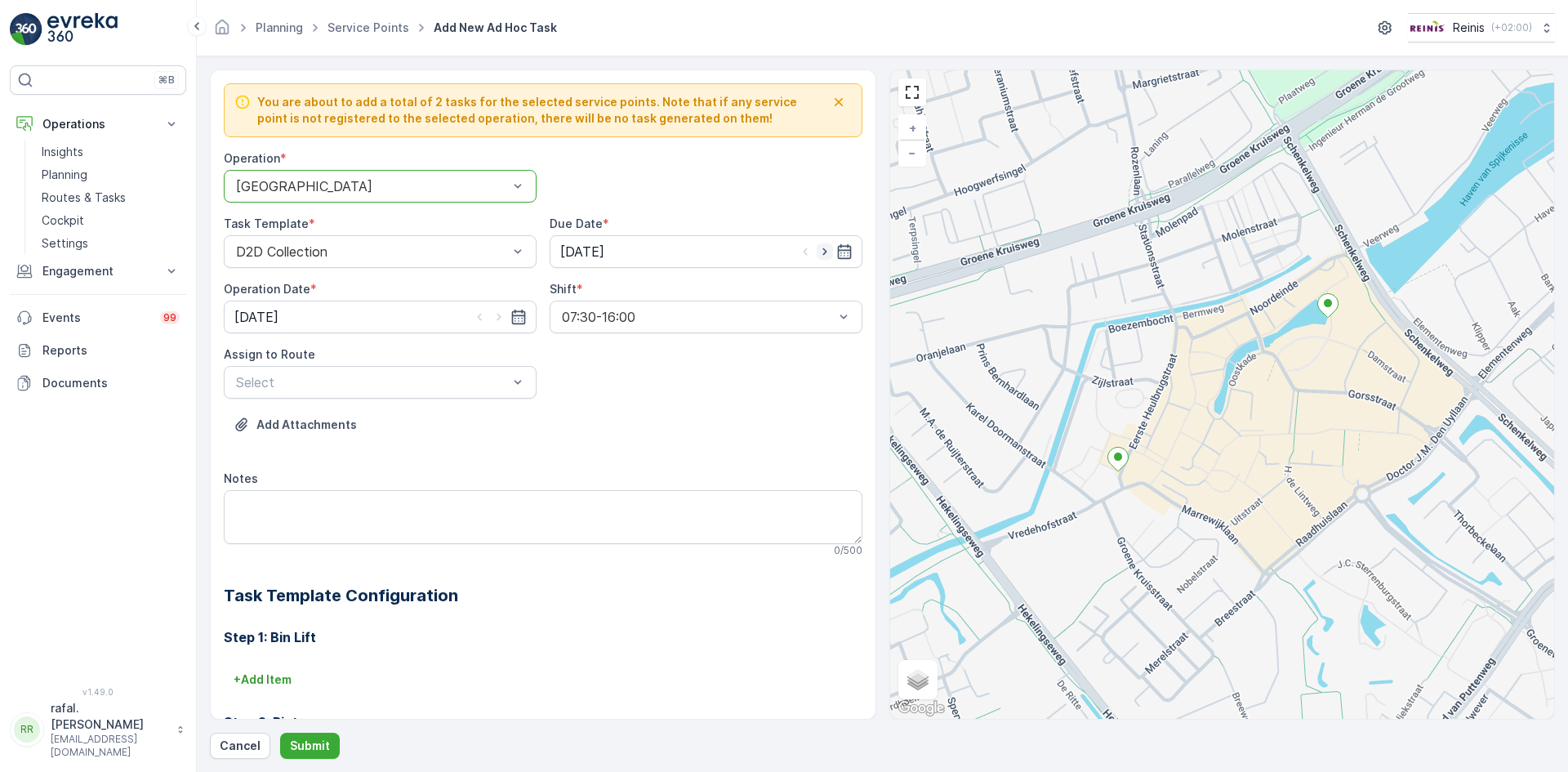
click at [824, 251] on icon "button" at bounding box center [824, 251] width 16 height 16
type input "[DATE]"
click at [500, 318] on icon "button" at bounding box center [499, 317] width 16 height 16
type input "[DATE]"
click at [447, 383] on div at bounding box center [372, 382] width 275 height 15
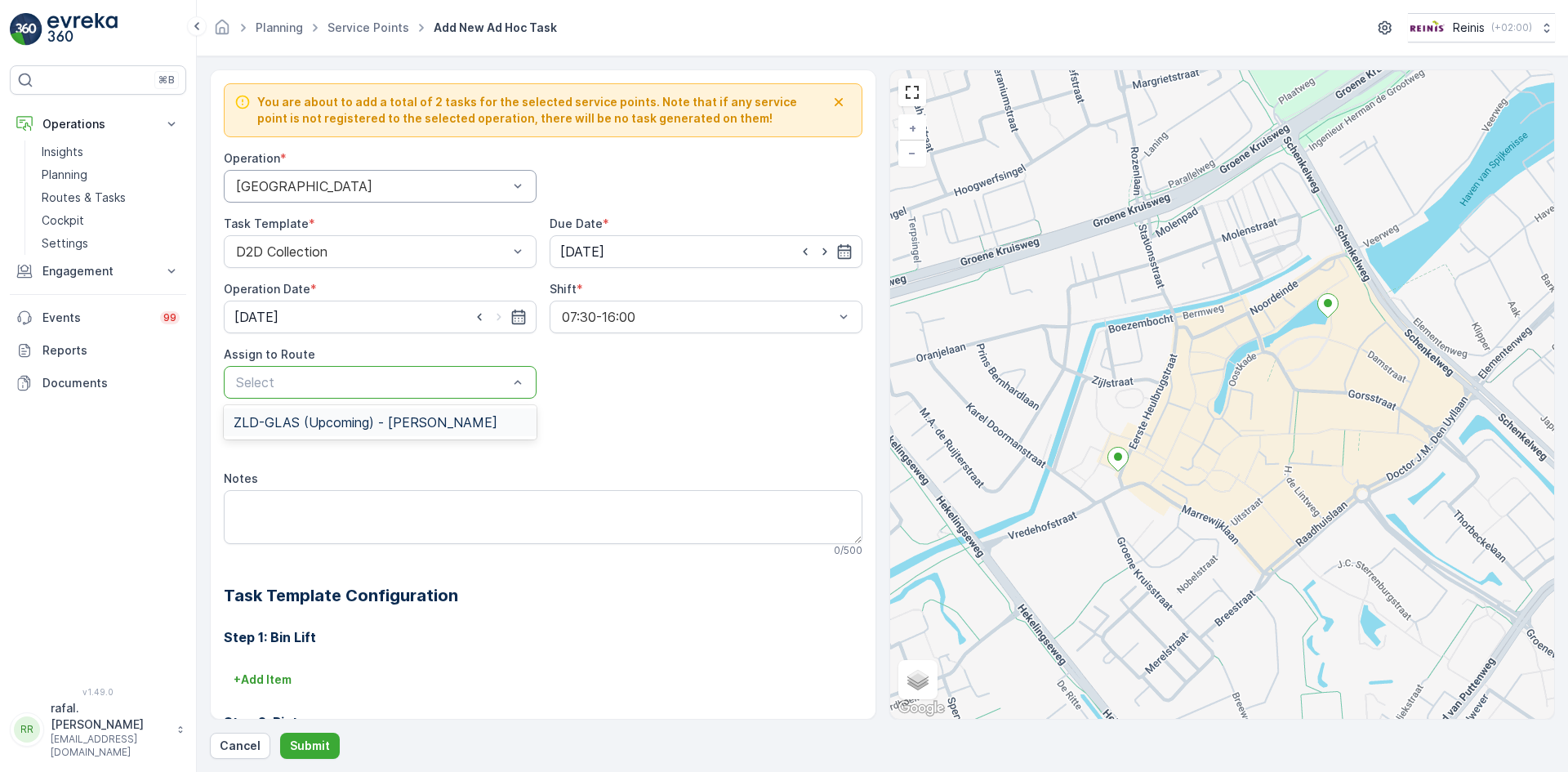
click at [441, 415] on span "ZLD-GLAS (Upcoming) - [PERSON_NAME]" at bounding box center [365, 421] width 264 height 15
click at [309, 739] on p "Submit" at bounding box center [310, 745] width 40 height 16
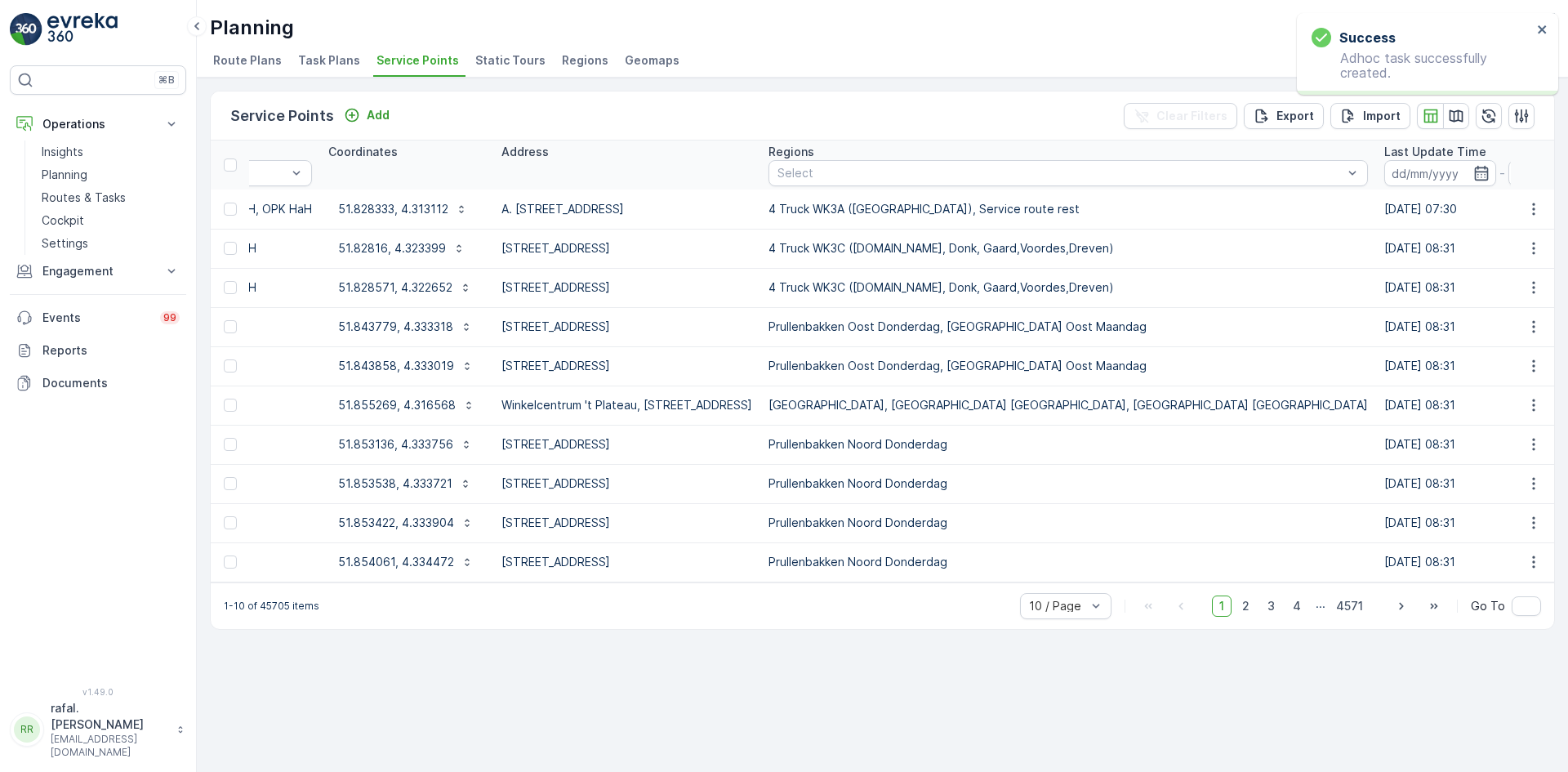
scroll to position [0, 1212]
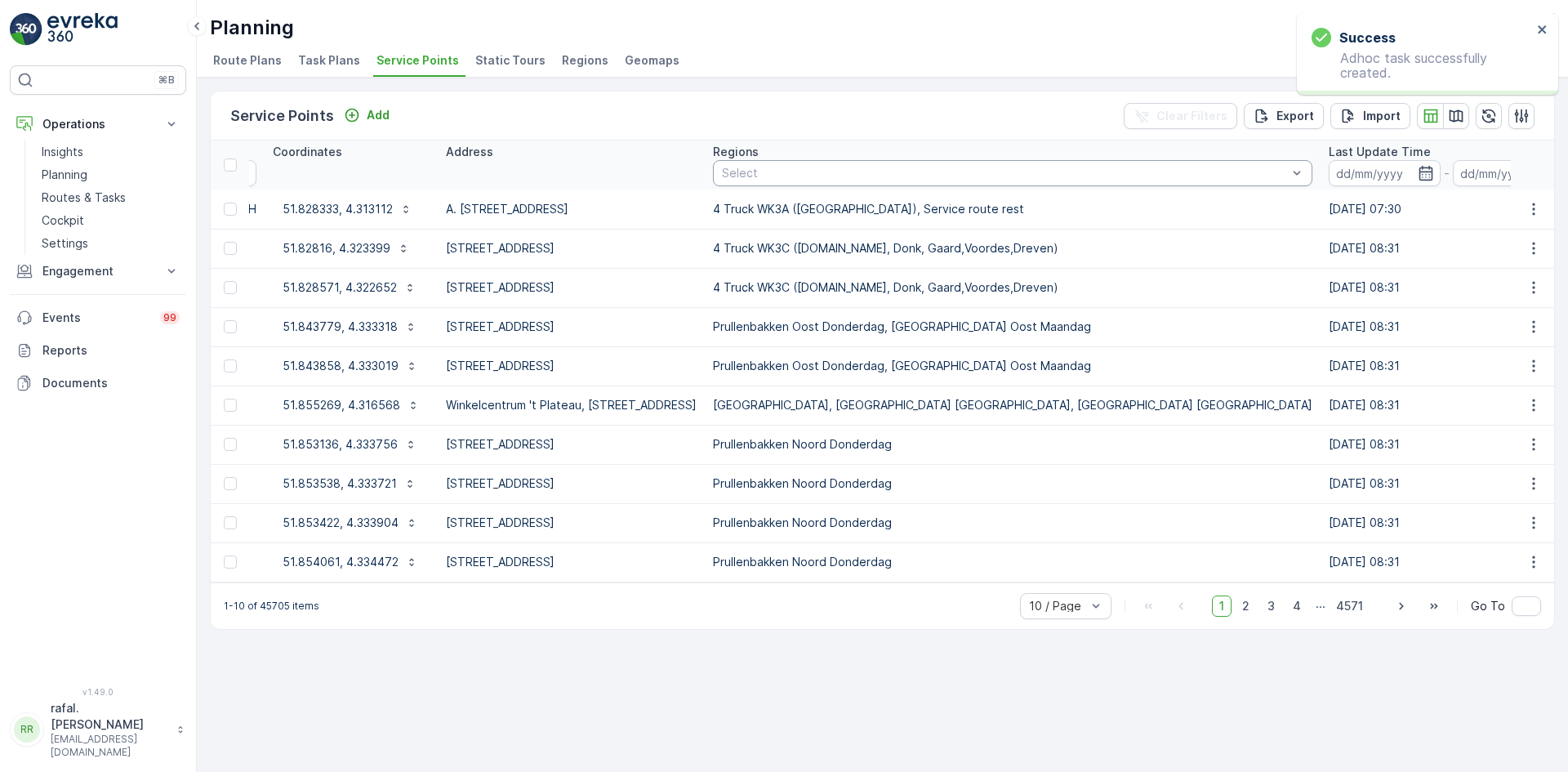
click at [1038, 167] on div at bounding box center [1004, 172] width 569 height 13
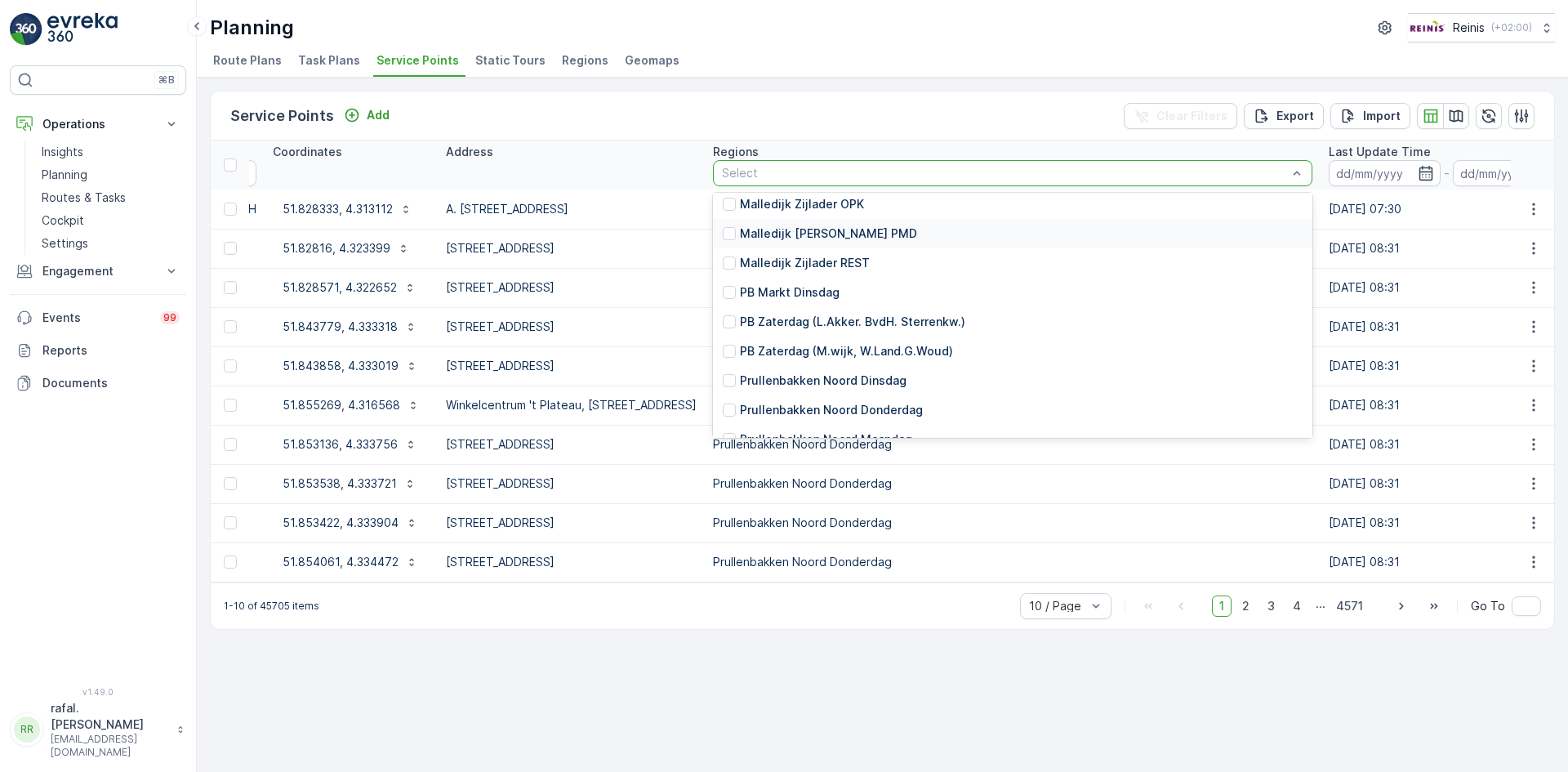
scroll to position [1633, 0]
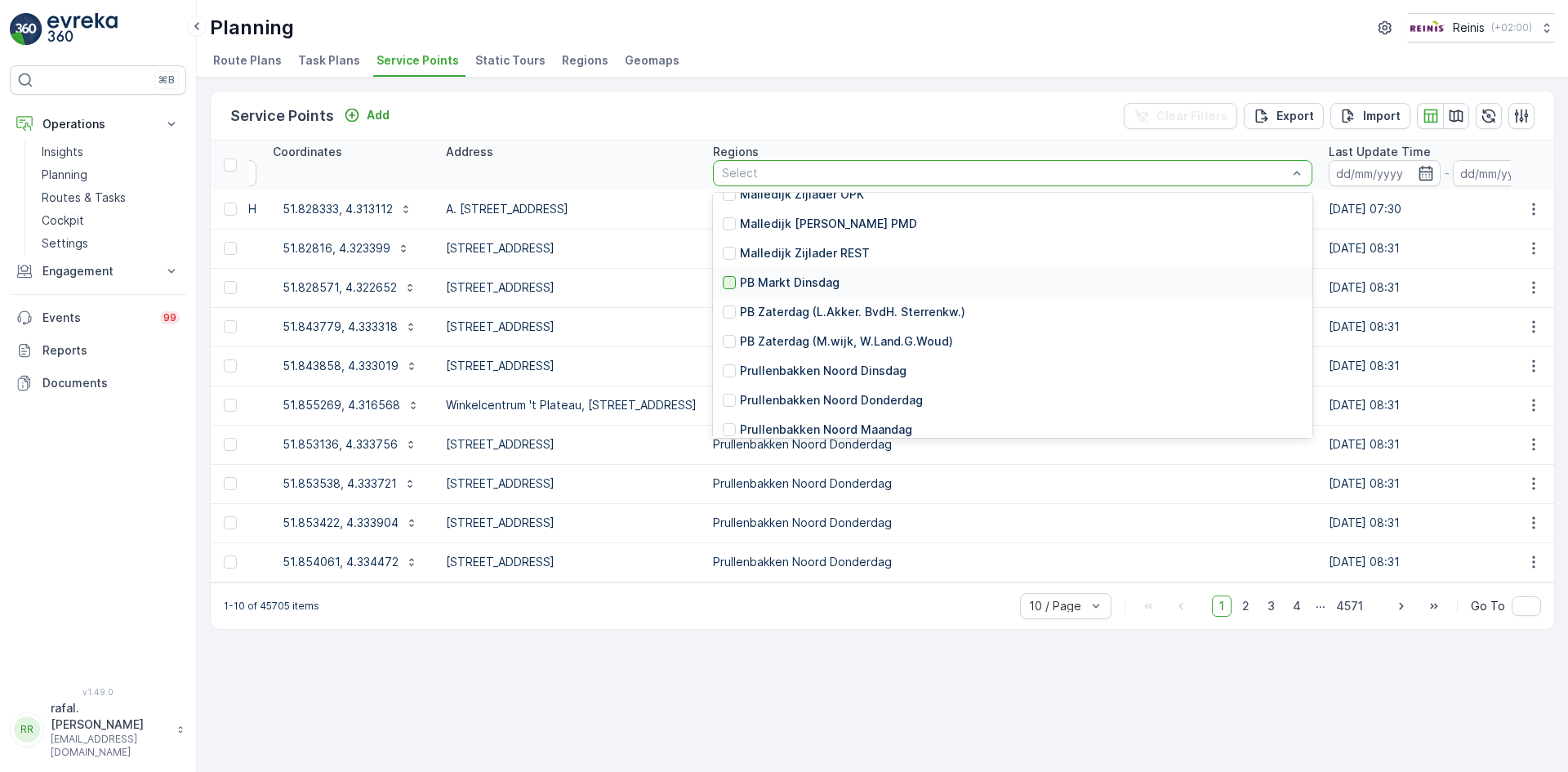
click at [736, 281] on div at bounding box center [729, 282] width 13 height 13
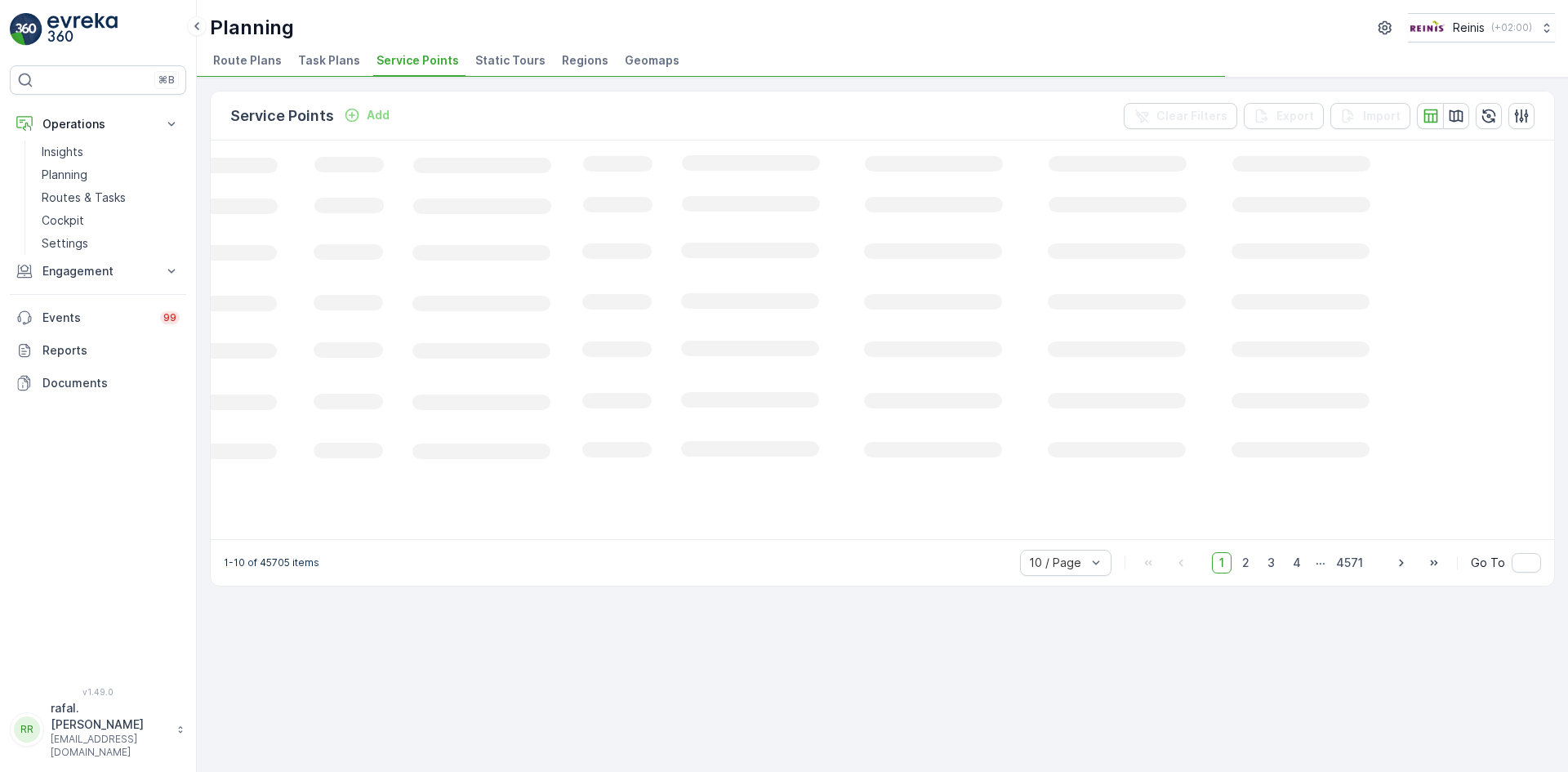
scroll to position [0, 224]
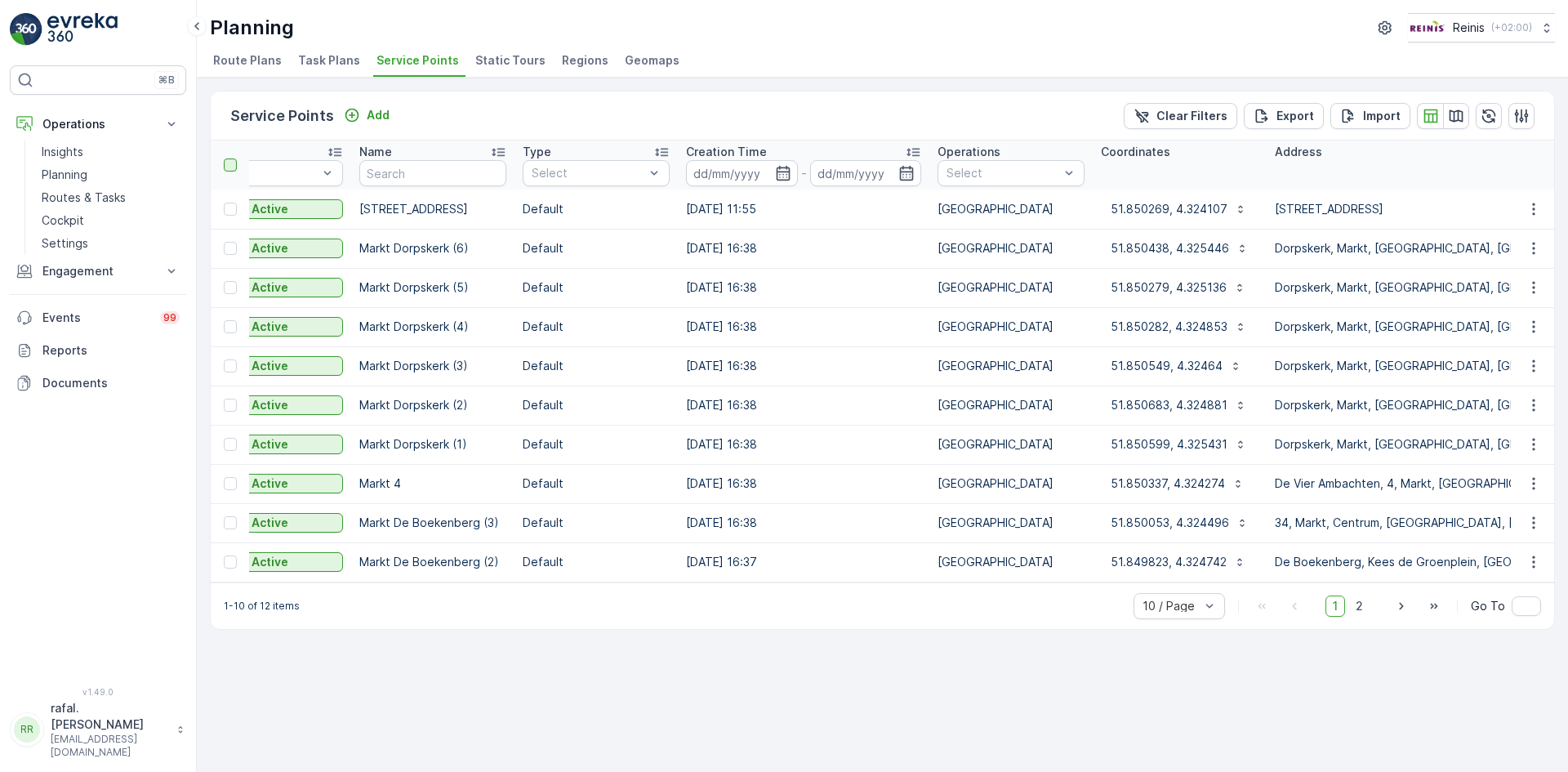
click at [227, 161] on div at bounding box center [229, 164] width 13 height 13
click at [233, 158] on input "checkbox" at bounding box center [233, 158] width 0 height 0
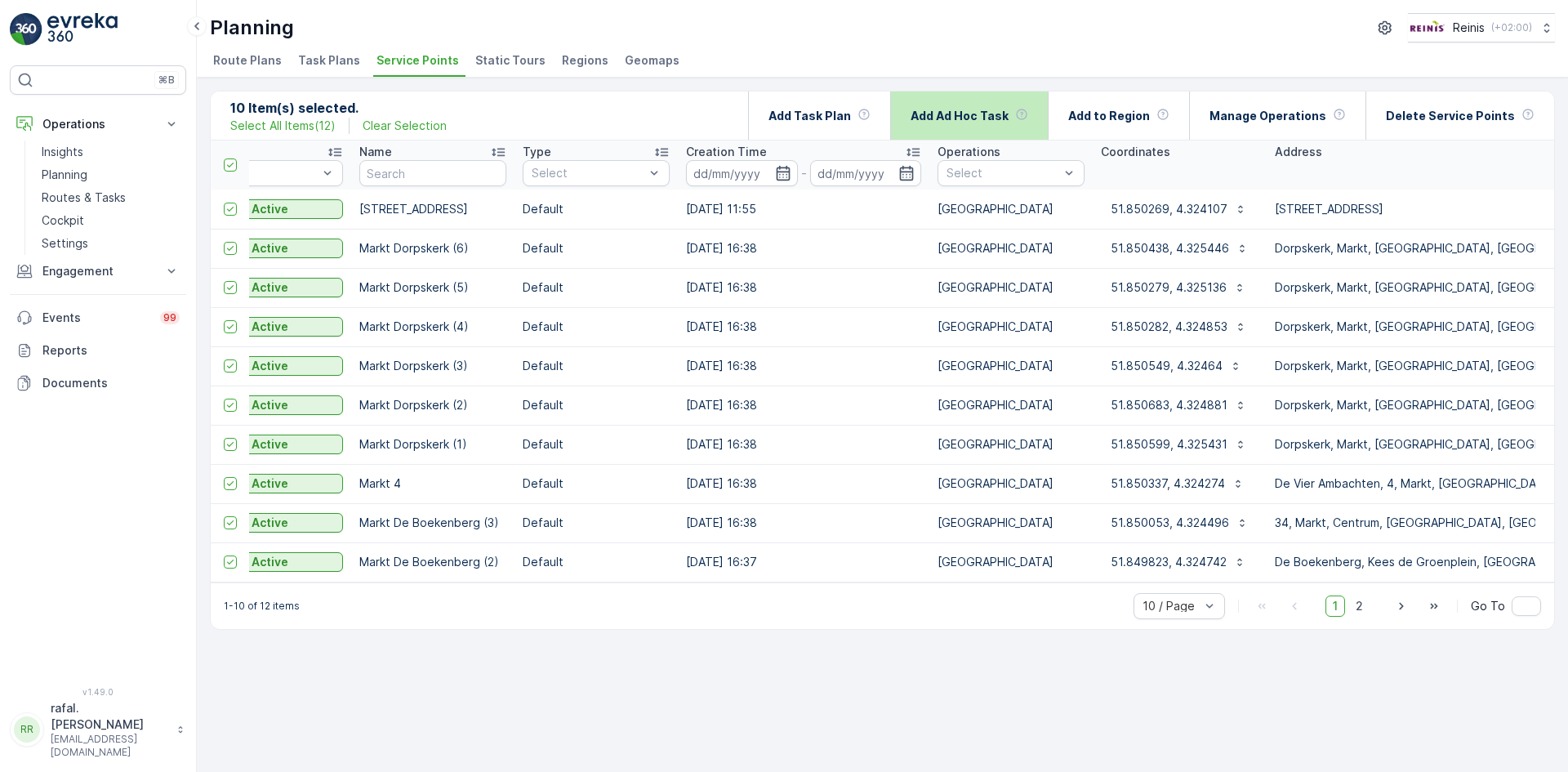
click at [978, 111] on p "Add Ad Hoc Task" at bounding box center [959, 116] width 98 height 16
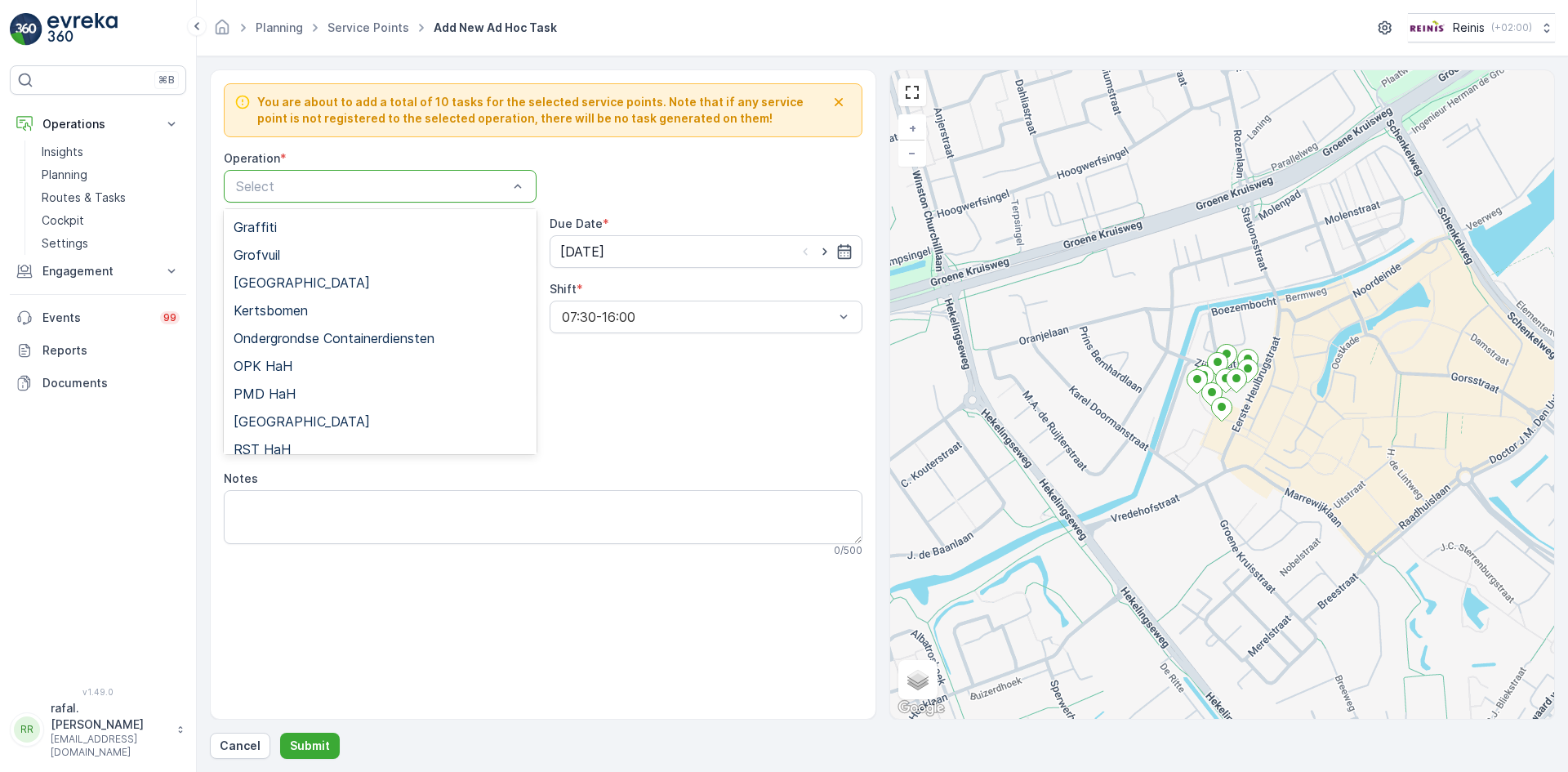
scroll to position [245, 0]
click at [324, 334] on div "[GEOGRAPHIC_DATA]" at bounding box center [379, 342] width 313 height 28
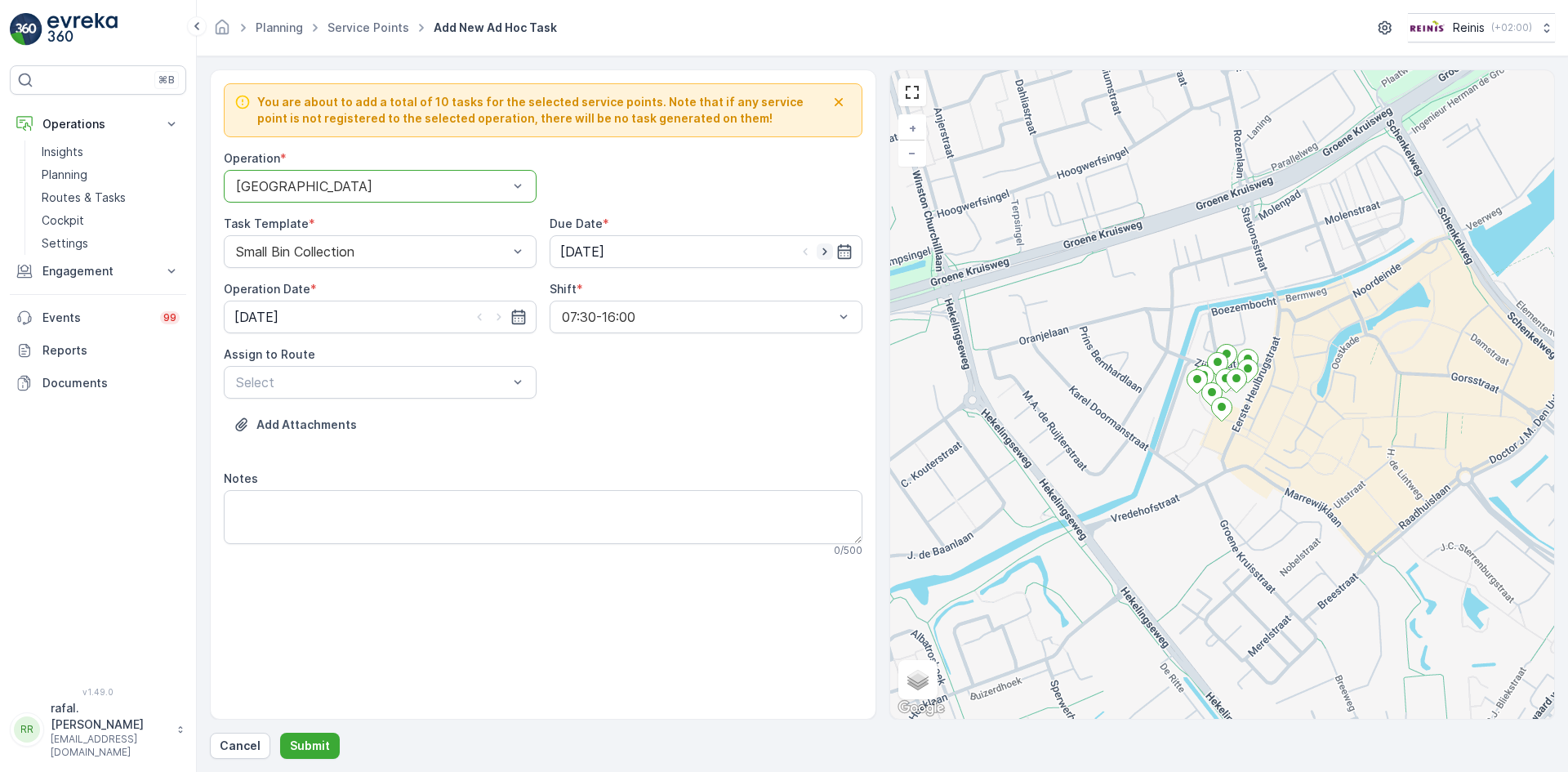
click at [822, 248] on icon "button" at bounding box center [824, 251] width 16 height 16
type input "[DATE]"
click at [495, 318] on icon "button" at bounding box center [499, 317] width 16 height 16
type input "[DATE]"
click at [472, 381] on div at bounding box center [372, 382] width 275 height 15
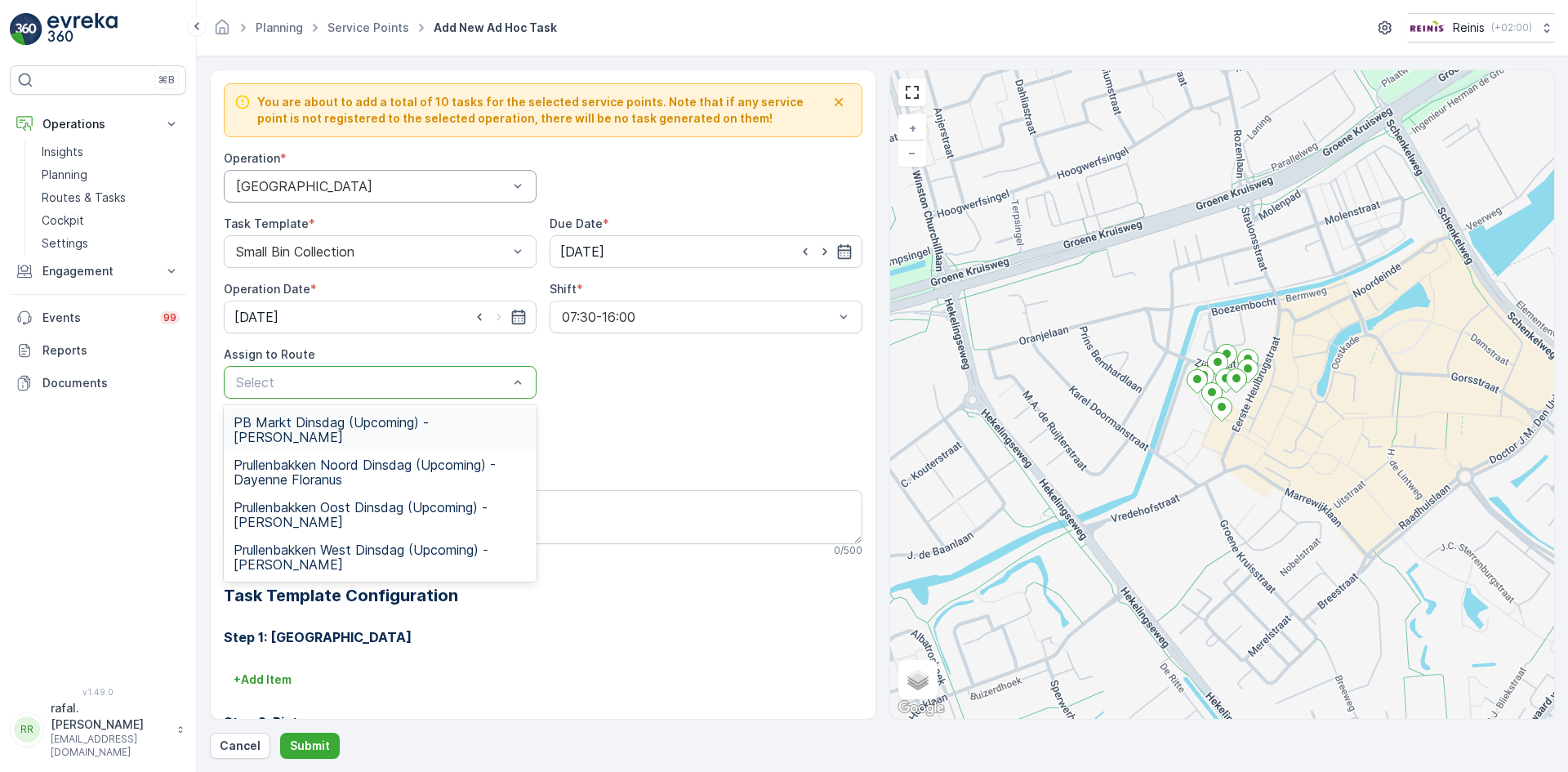
click at [400, 428] on span "PB Markt Dinsdag (Upcoming) - [PERSON_NAME]" at bounding box center [380, 429] width 294 height 29
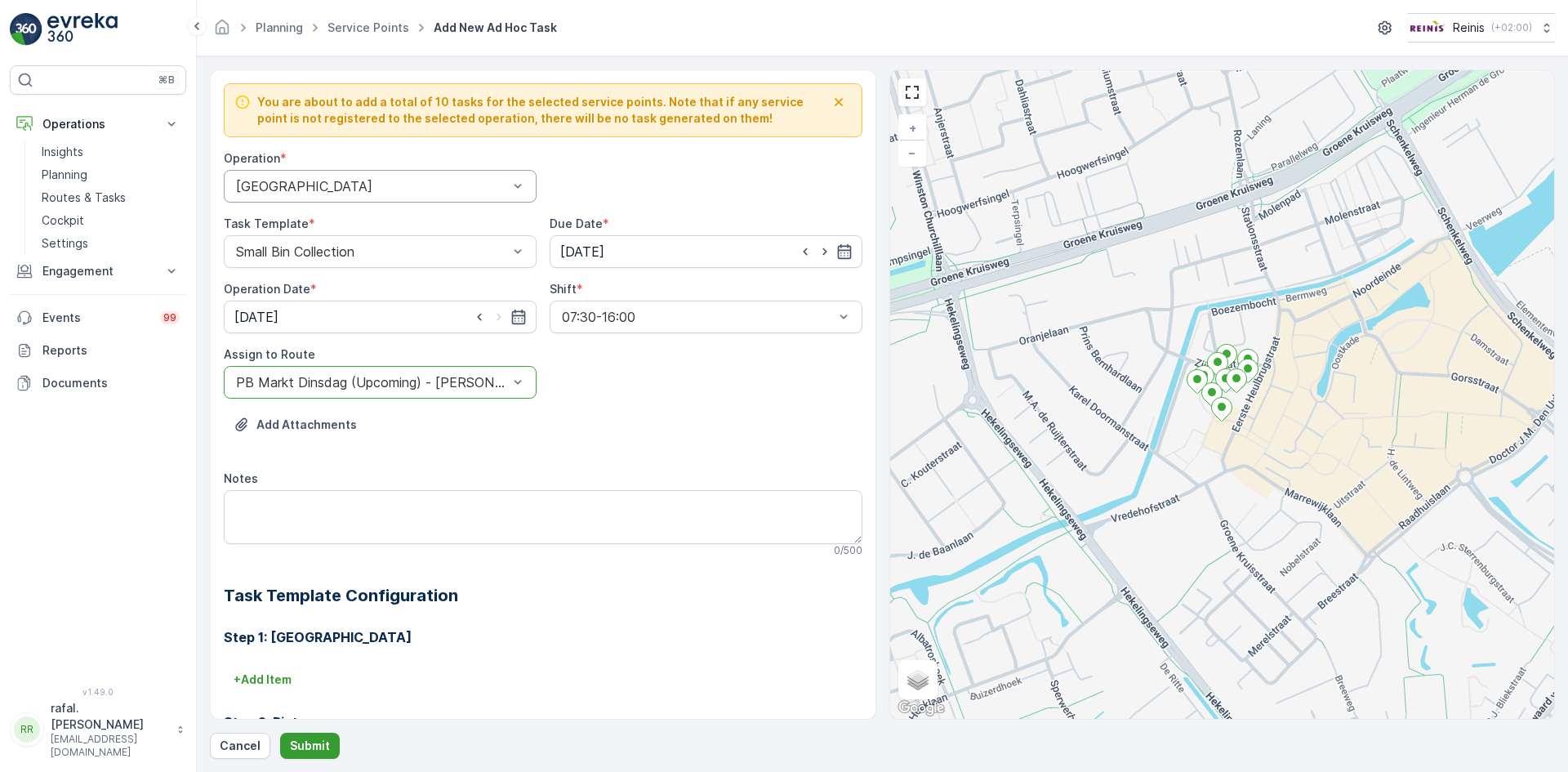
click at [319, 743] on p "Submit" at bounding box center [310, 745] width 40 height 16
